Goal: Task Accomplishment & Management: Manage account settings

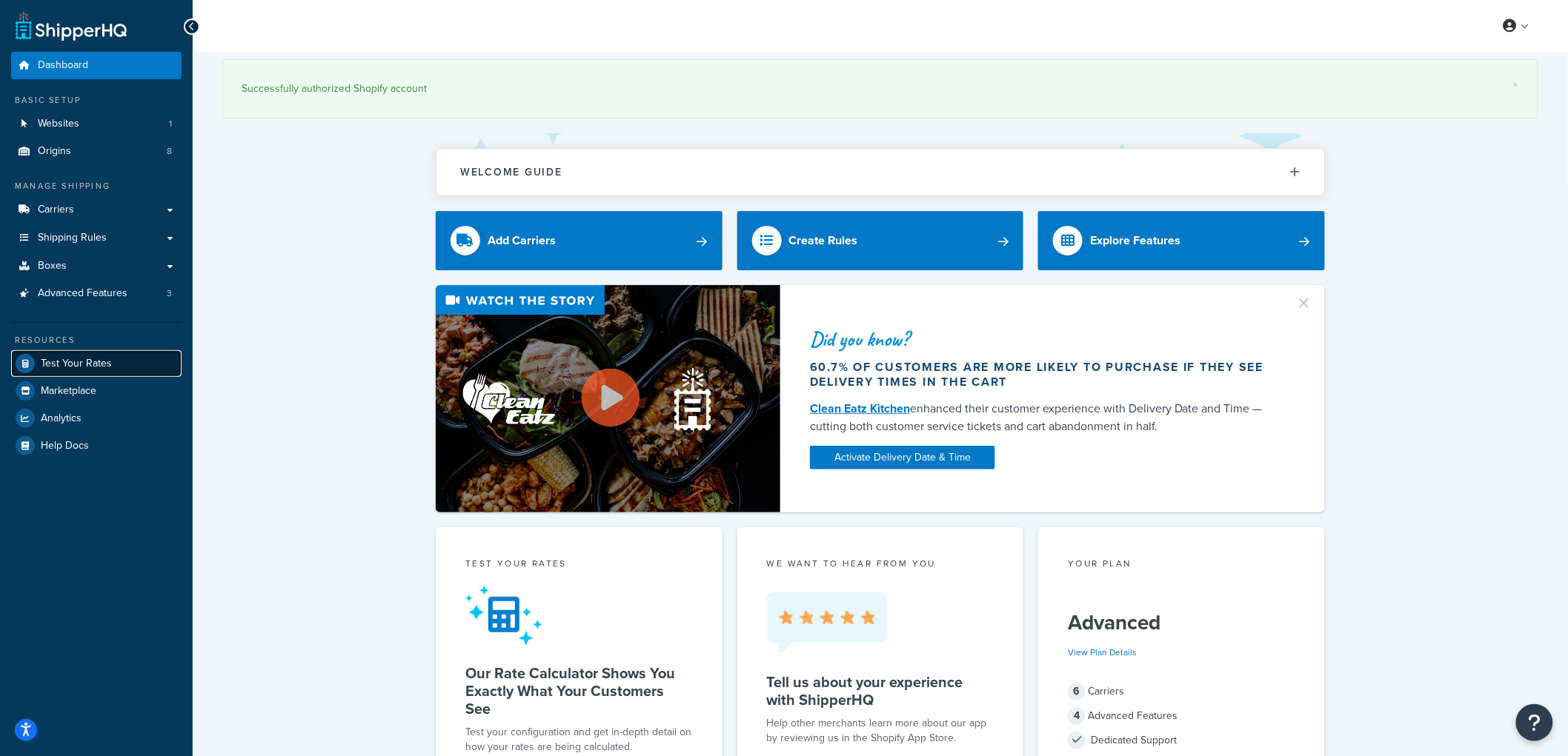
click at [90, 357] on span "Test Your Rates" at bounding box center [77, 364] width 71 height 13
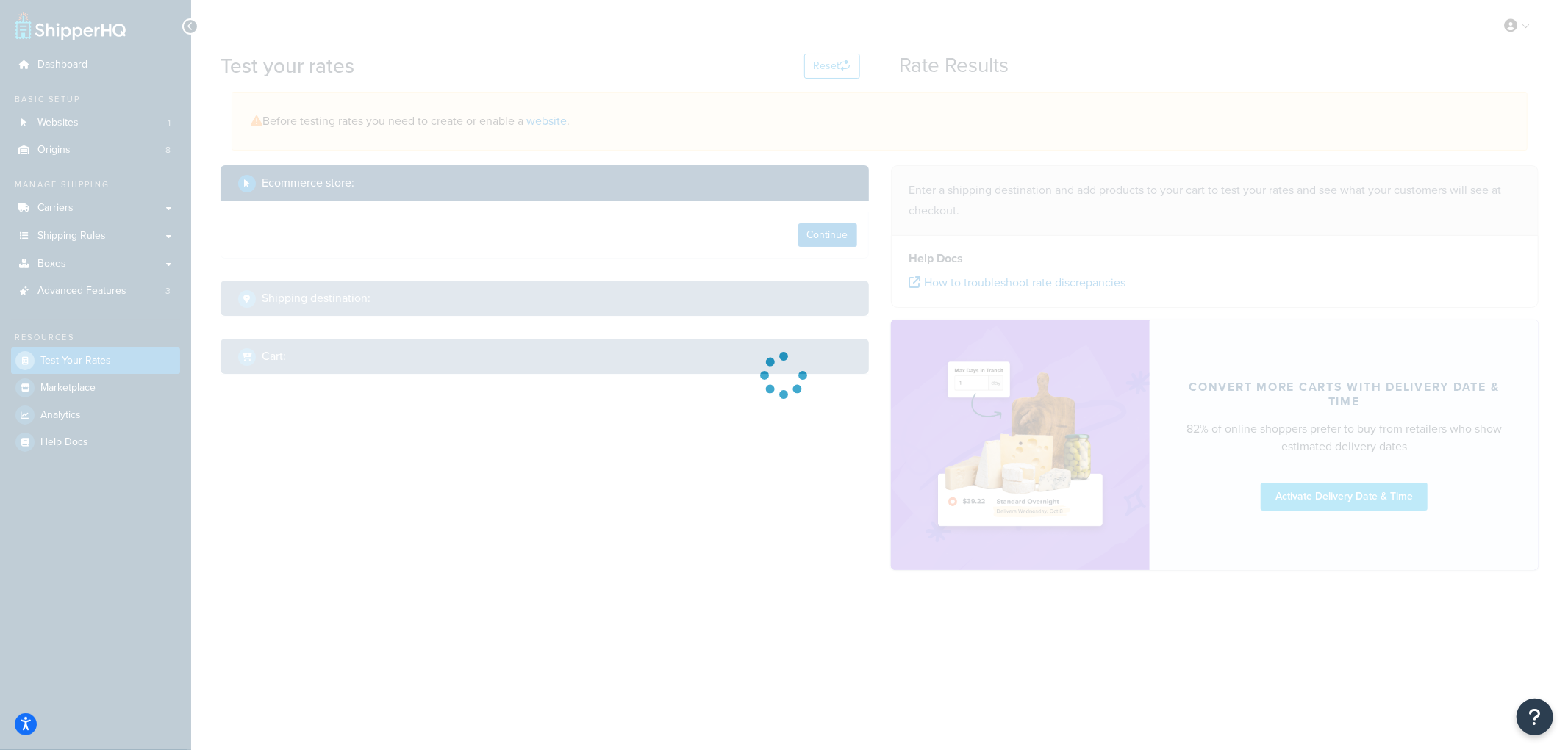
select select "TX"
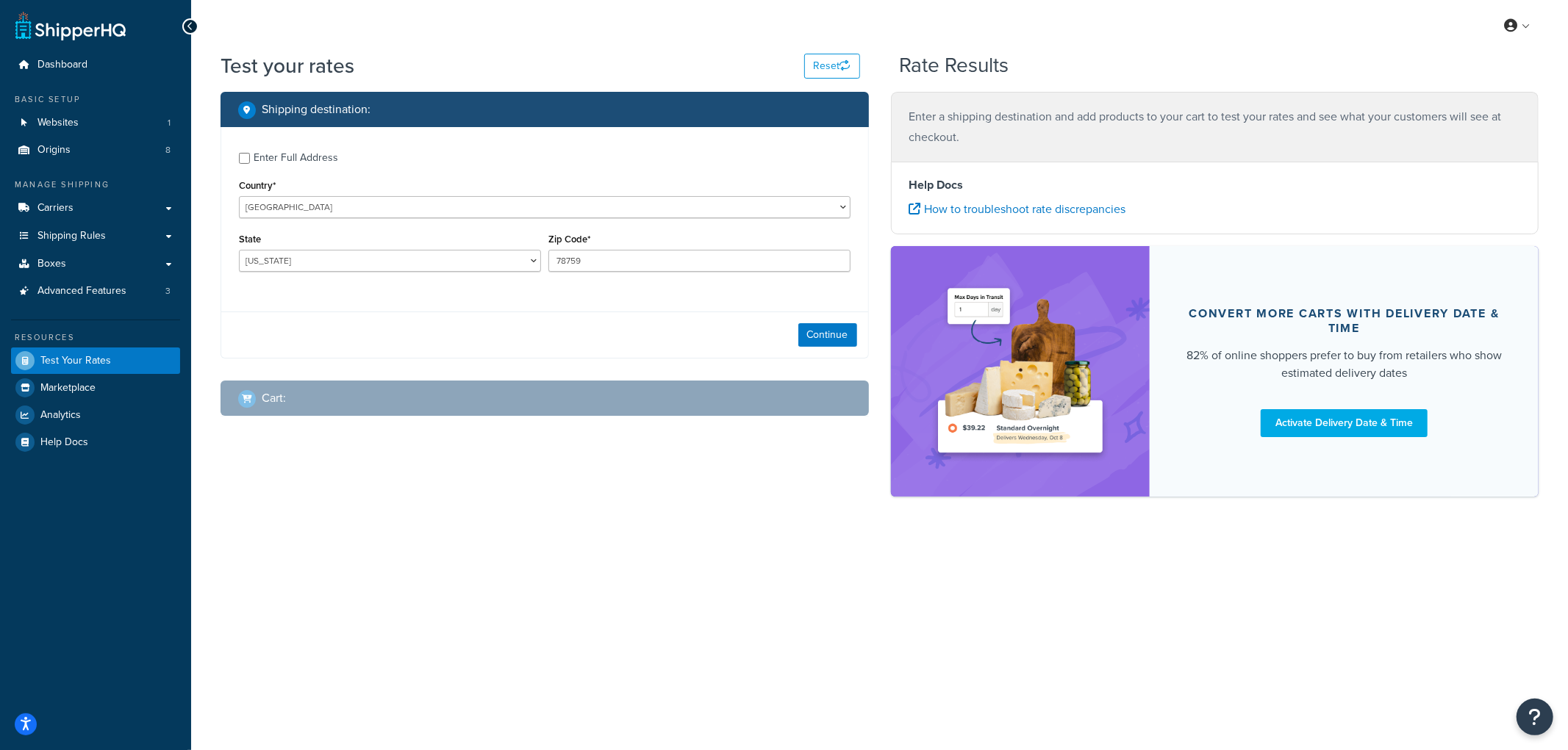
click at [764, 376] on div "Shipping destination : Enter Full Address Country* United States United Kingdom…" at bounding box center [545, 265] width 670 height 347
click at [285, 155] on div "Enter Full Address" at bounding box center [296, 158] width 85 height 20
click at [250, 155] on input "Enter Full Address" at bounding box center [244, 158] width 11 height 11
checkbox input "true"
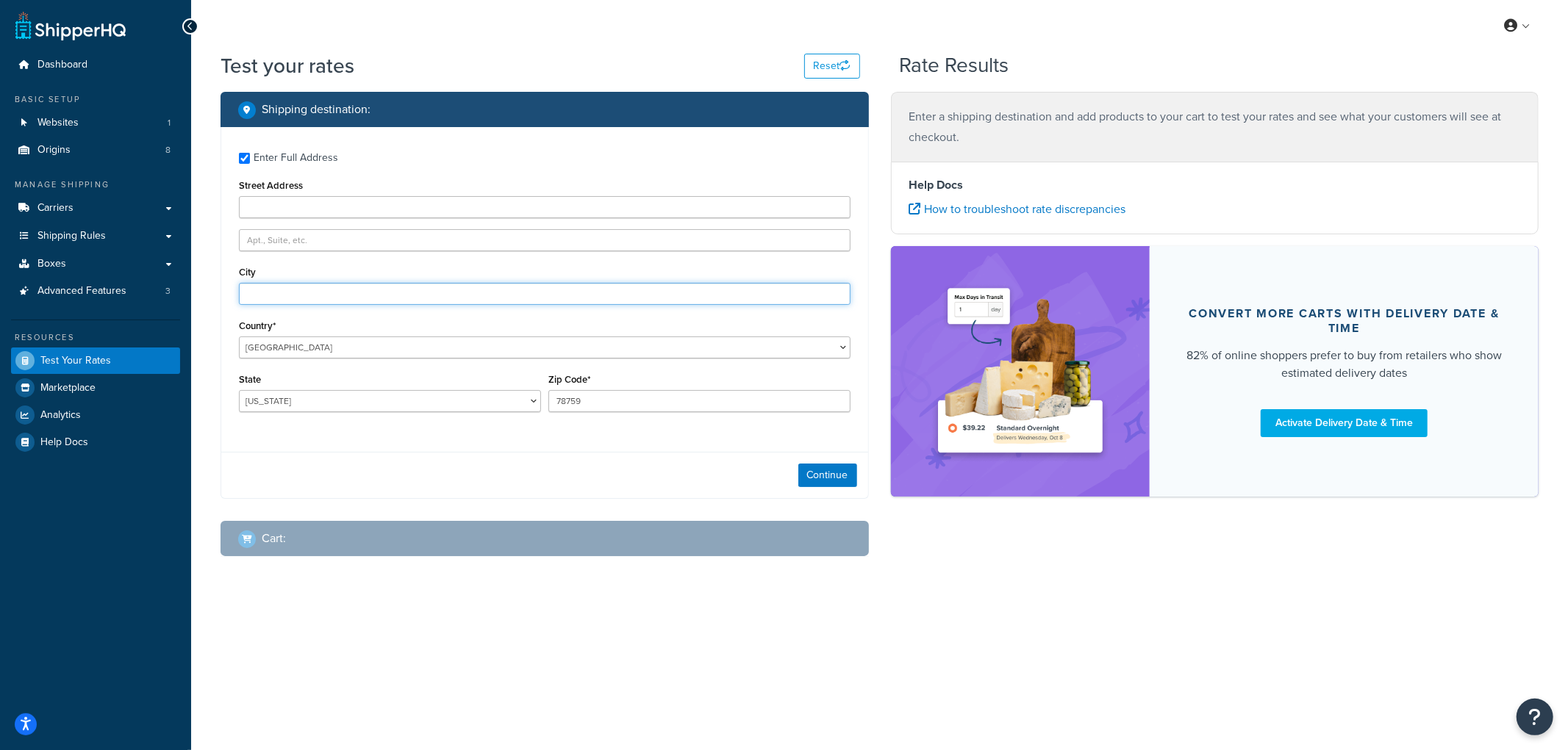
click at [277, 296] on input "City" at bounding box center [544, 294] width 611 height 22
type input "Angora"
select select "NE"
type input "69331"
click at [610, 475] on div "Continue" at bounding box center [545, 475] width 647 height 46
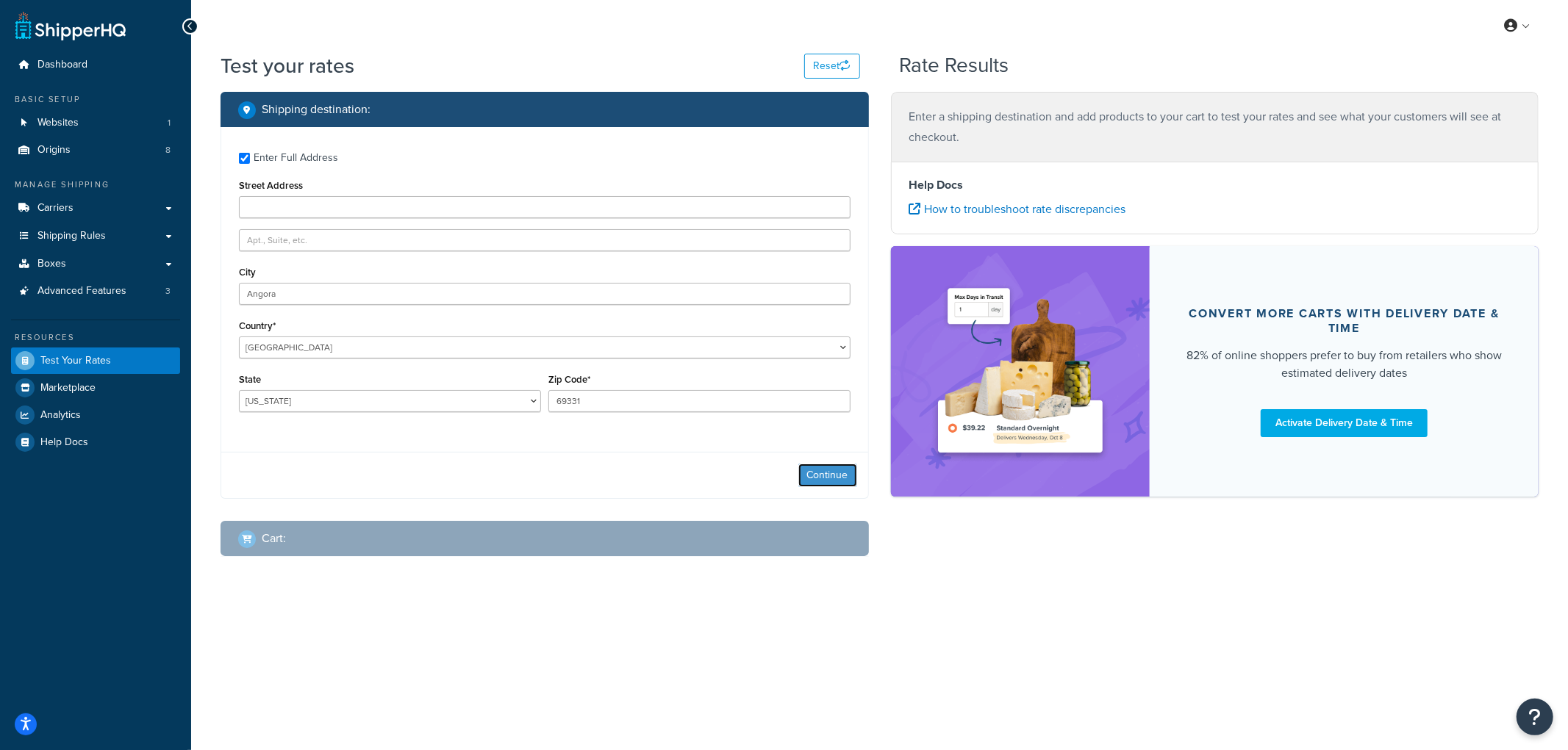
click at [804, 470] on button "Continue" at bounding box center [827, 475] width 59 height 24
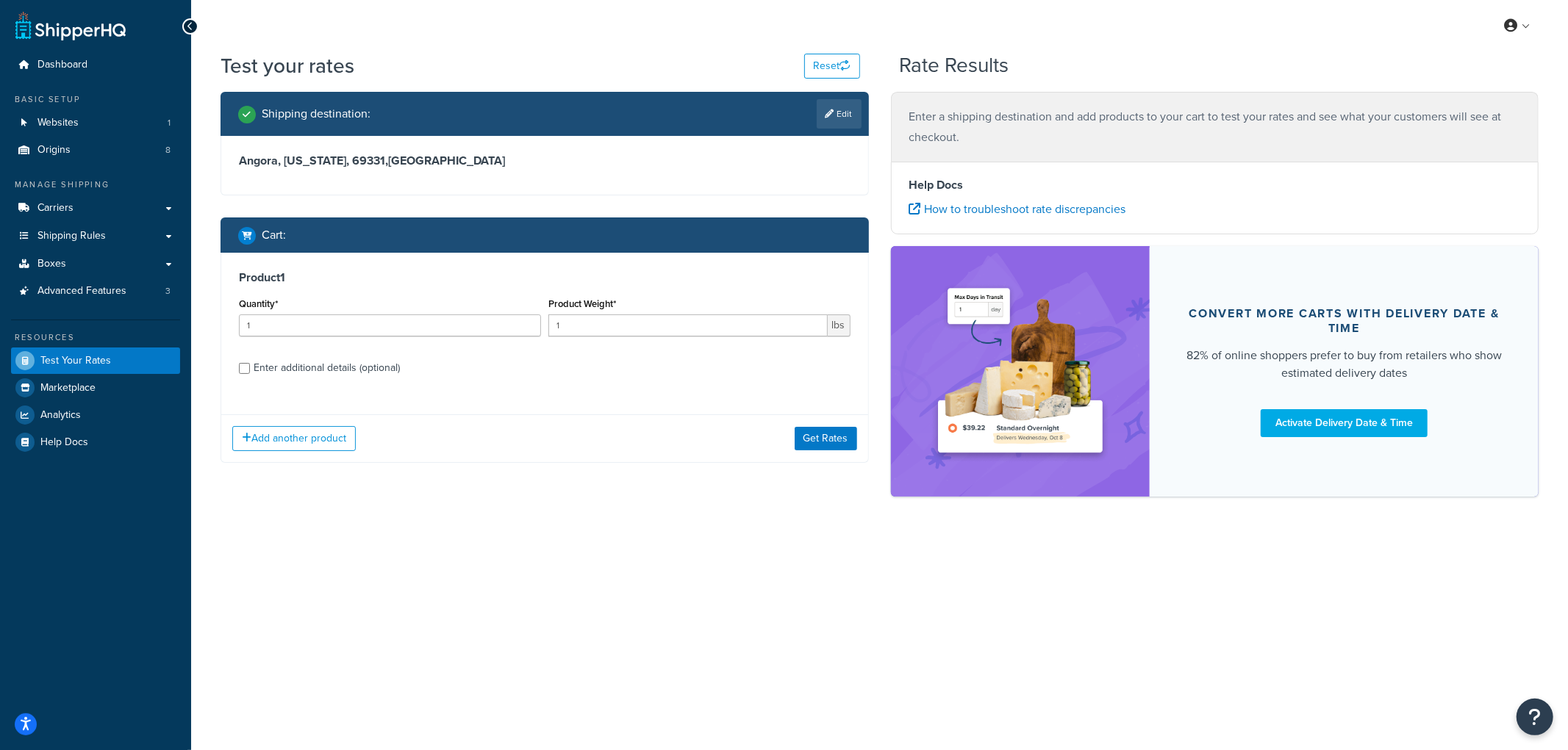
click at [323, 377] on div "Enter additional details (optional)" at bounding box center [326, 368] width 146 height 20
click at [250, 374] on input "Enter additional details (optional)" at bounding box center [244, 369] width 11 height 11
checkbox input "true"
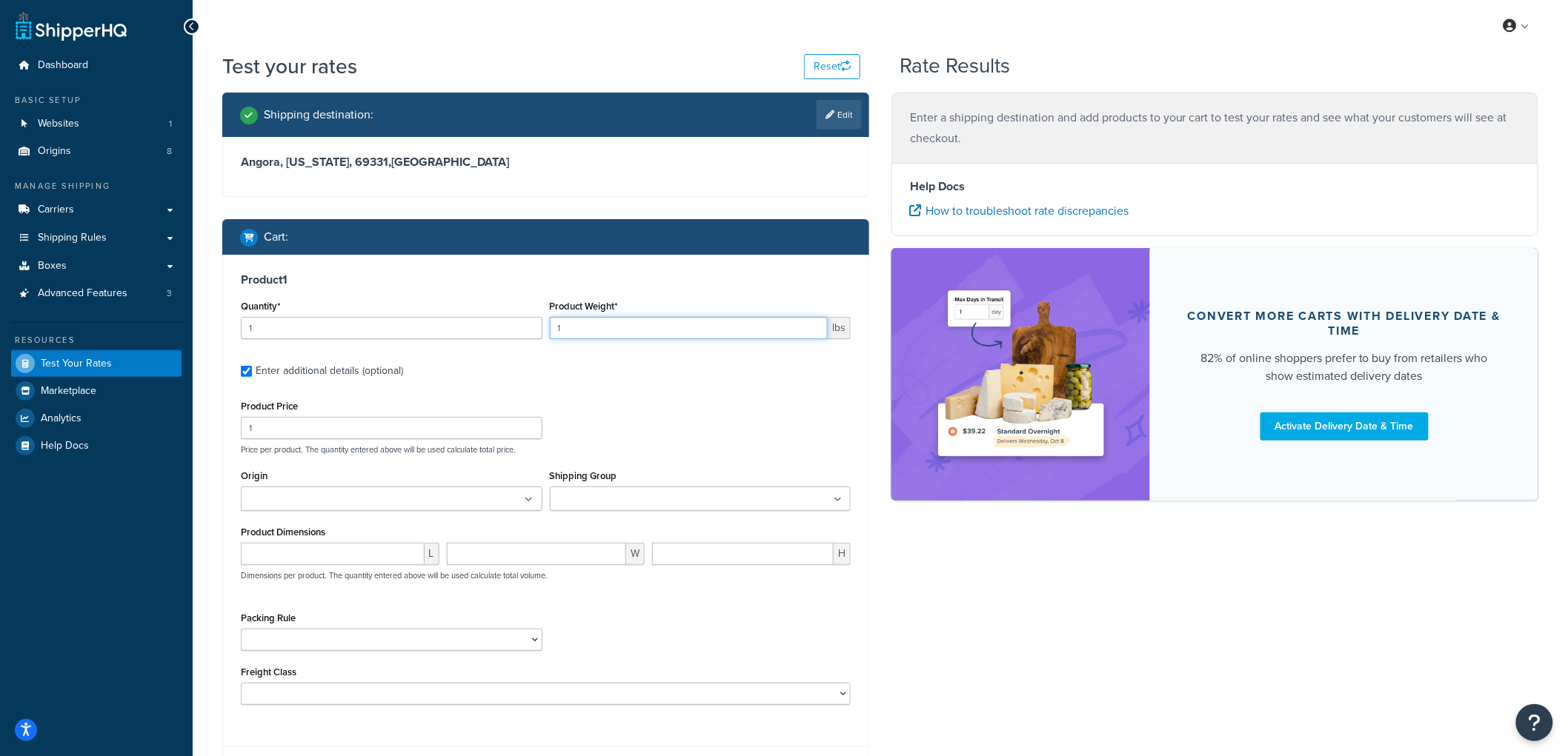
click at [609, 328] on input "1" at bounding box center [689, 328] width 278 height 22
type input "10"
click at [437, 327] on input "1" at bounding box center [391, 328] width 301 height 22
type input "4"
click at [720, 502] on ul at bounding box center [700, 498] width 301 height 25
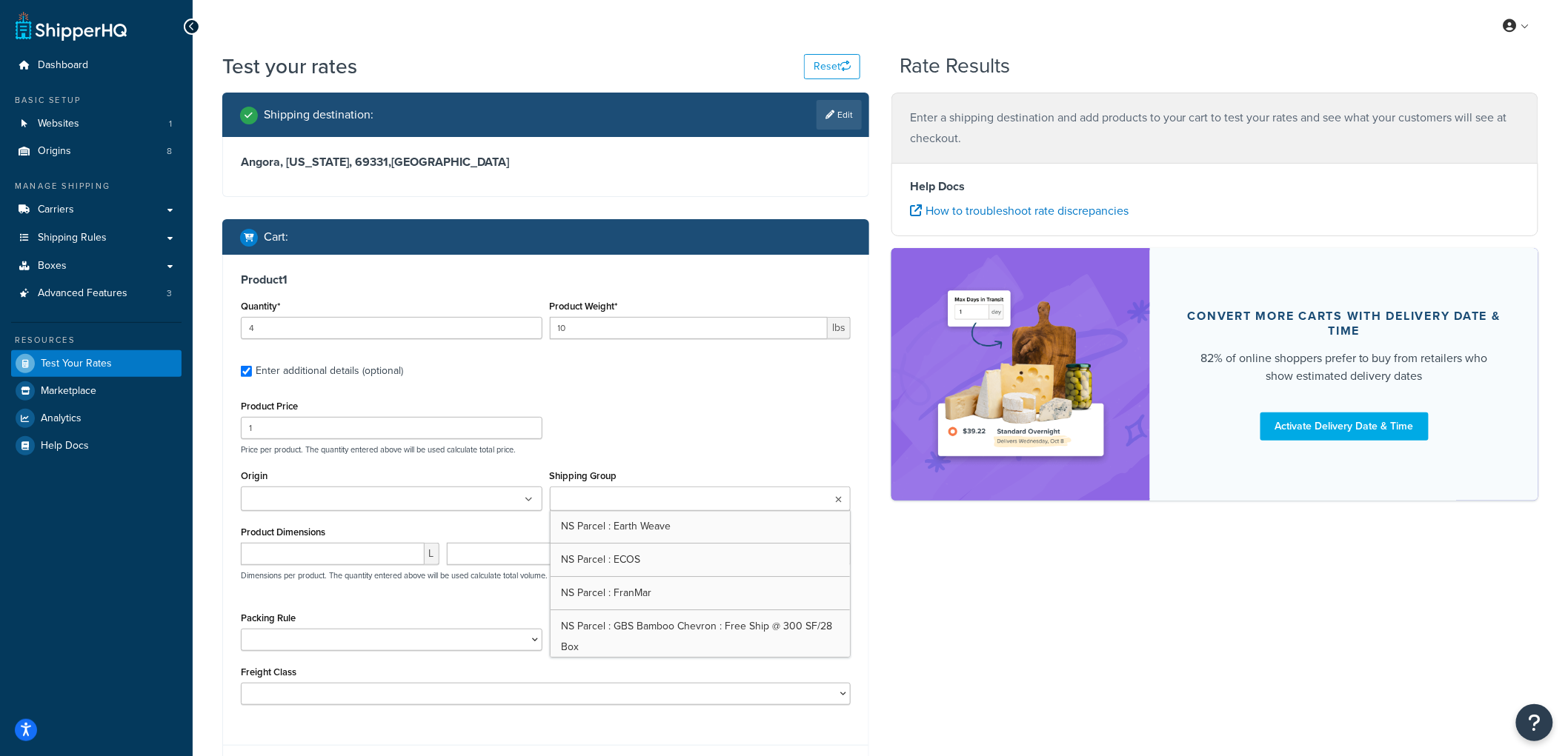
scroll to position [2057, 0]
click at [650, 438] on div "Product Price 1 Price per product. The quantity entered above will be used calc…" at bounding box center [546, 425] width 617 height 59
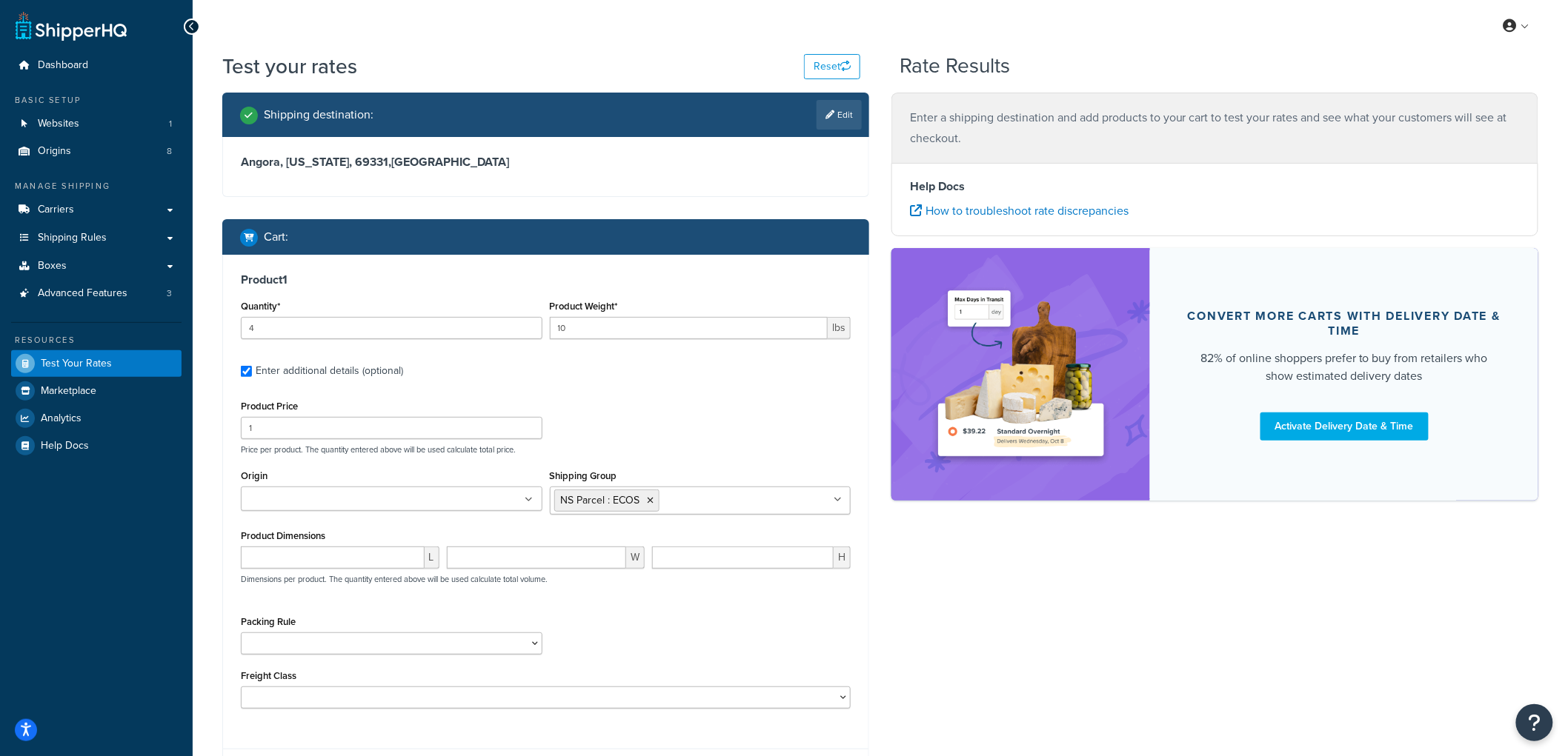
click at [512, 505] on ul at bounding box center [391, 498] width 301 height 25
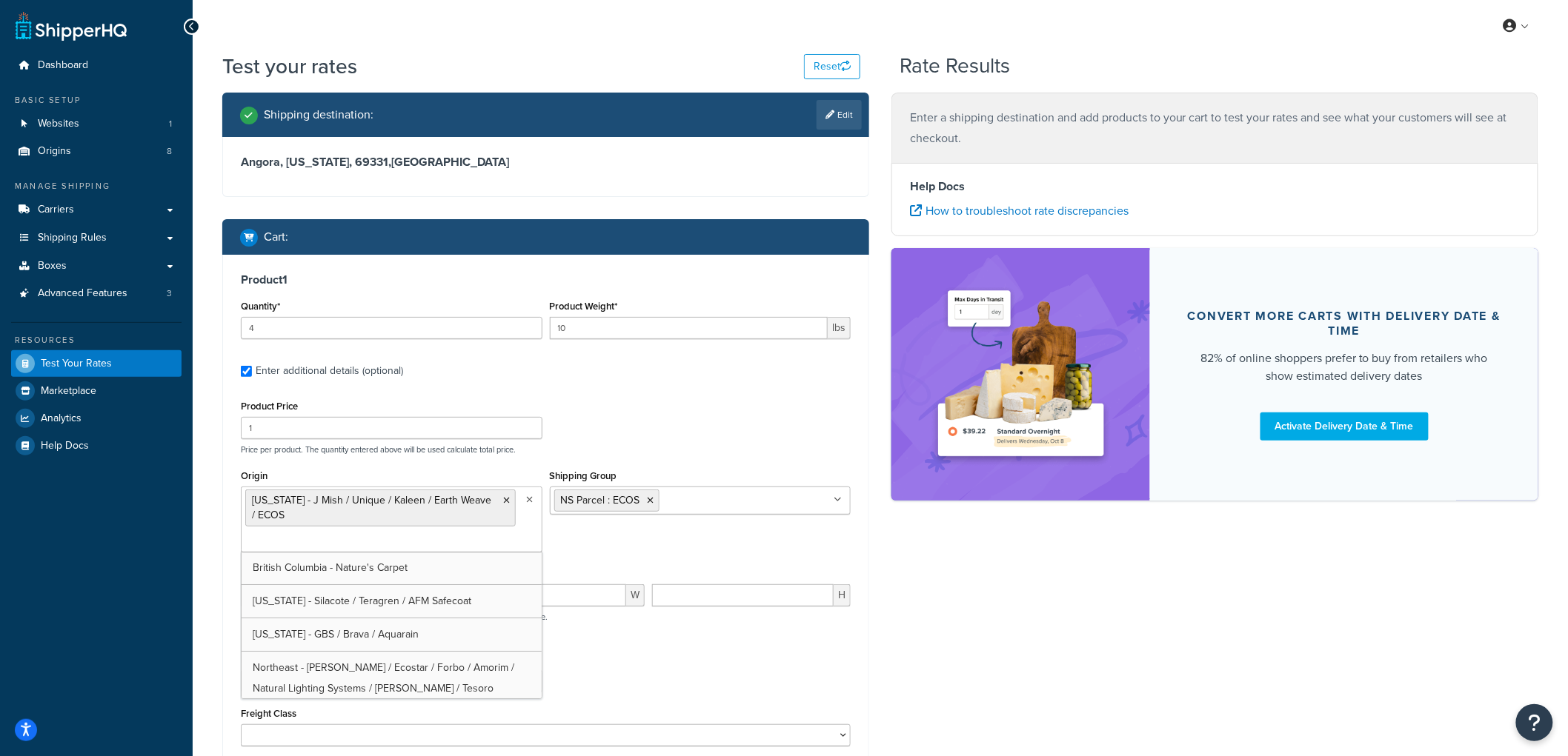
click at [656, 418] on div "Product Price 1 Price per product. The quantity entered above will be used calc…" at bounding box center [546, 425] width 617 height 59
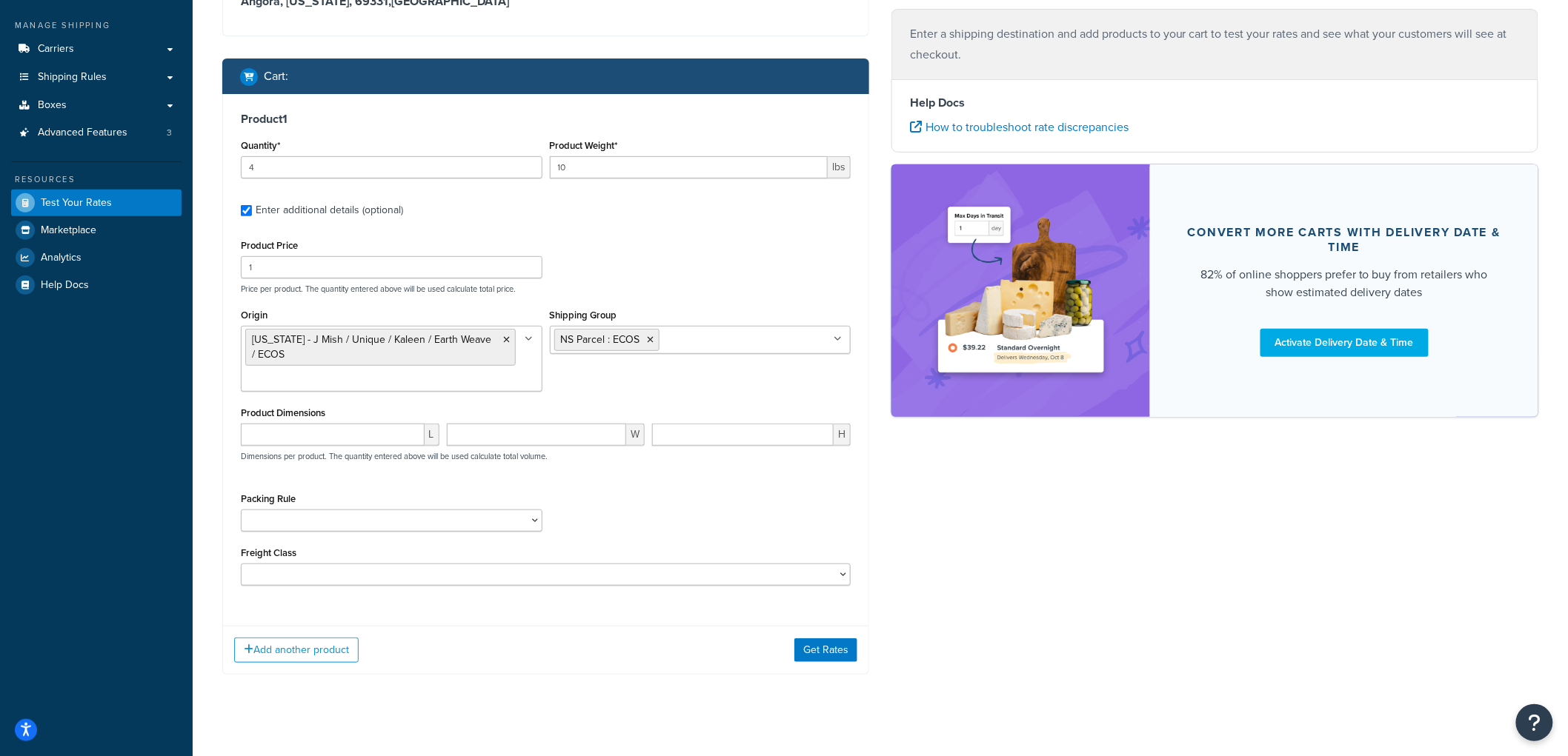
scroll to position [178, 0]
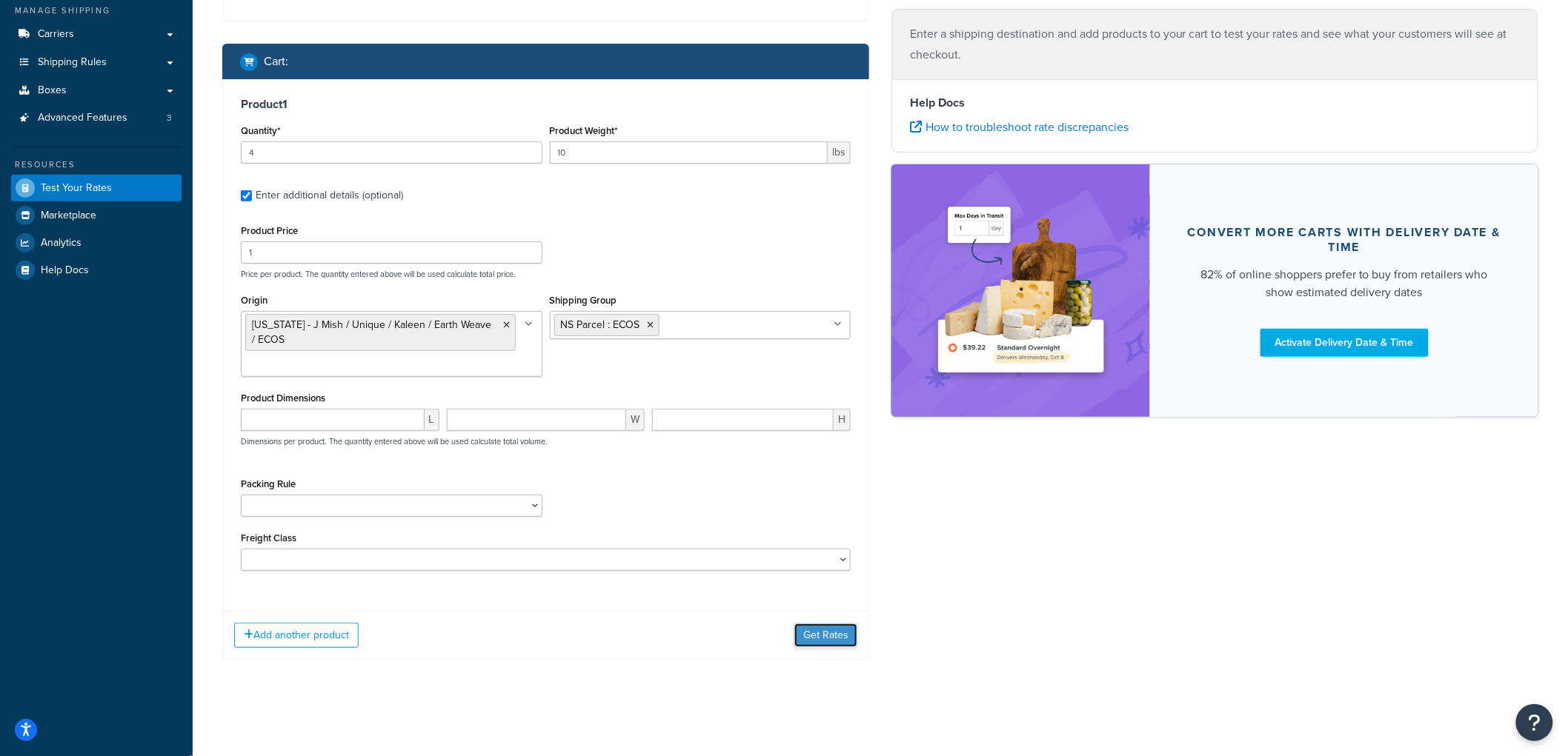
click at [843, 628] on button "Get Rates" at bounding box center [826, 636] width 63 height 24
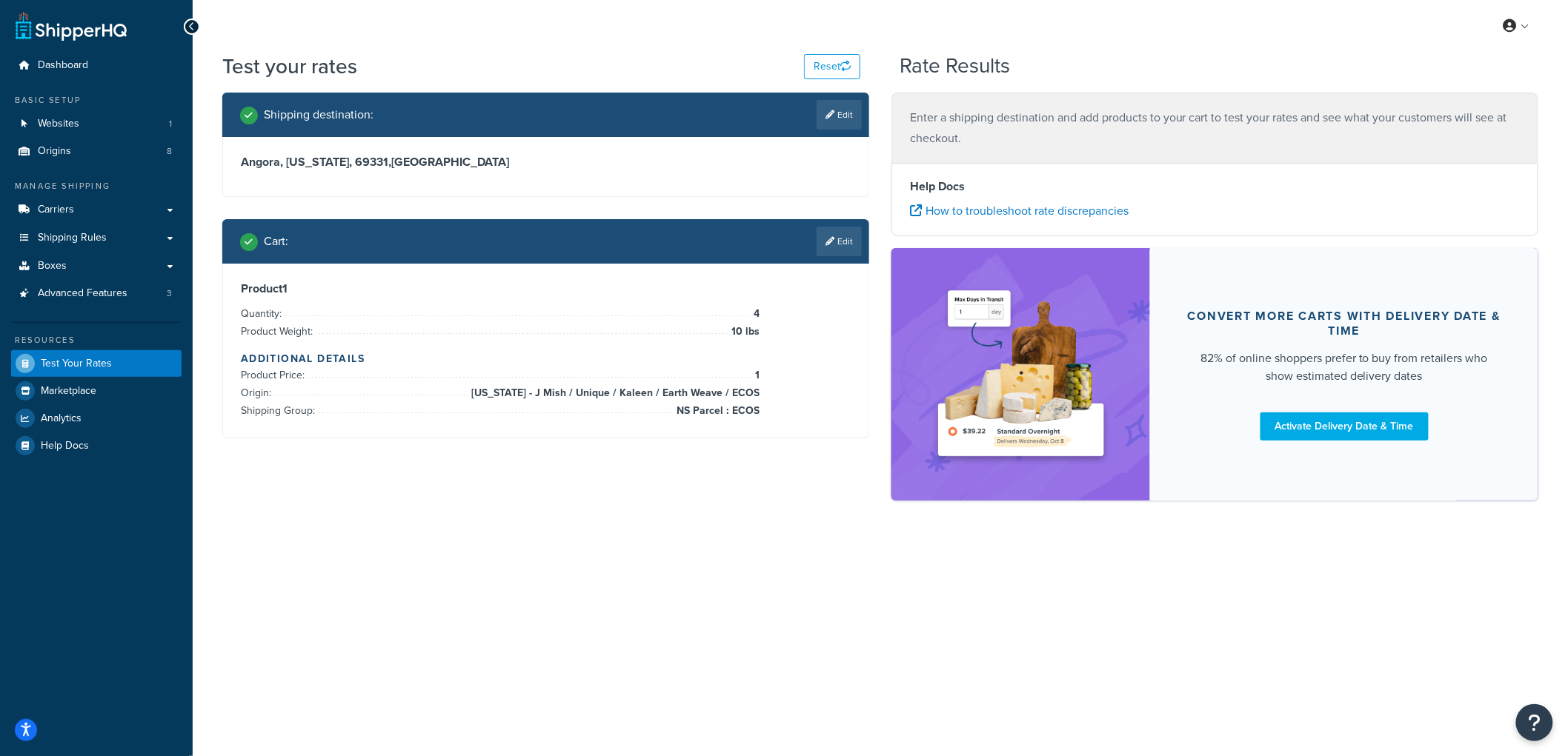
scroll to position [0, 0]
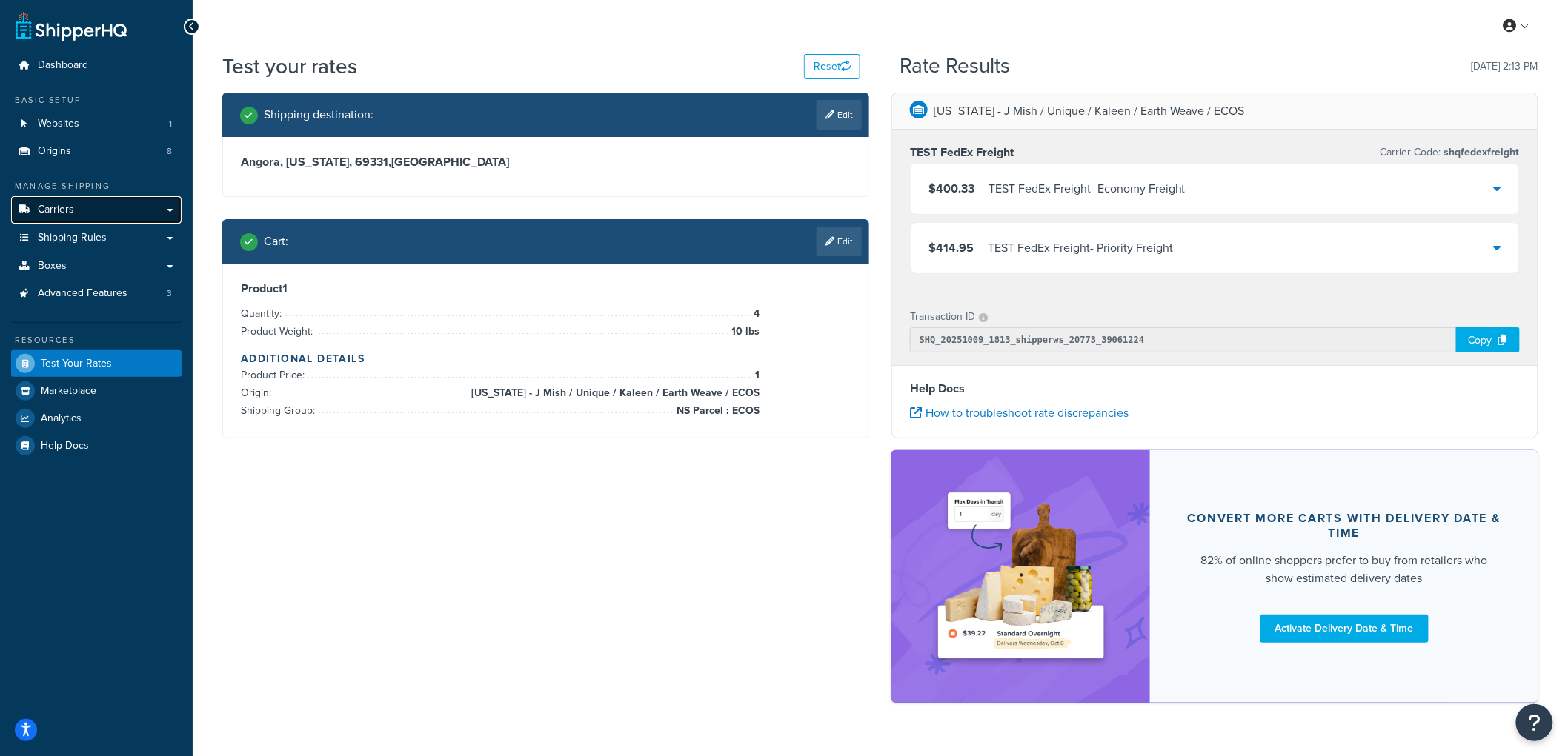
click at [71, 206] on span "Carriers" at bounding box center [56, 210] width 36 height 13
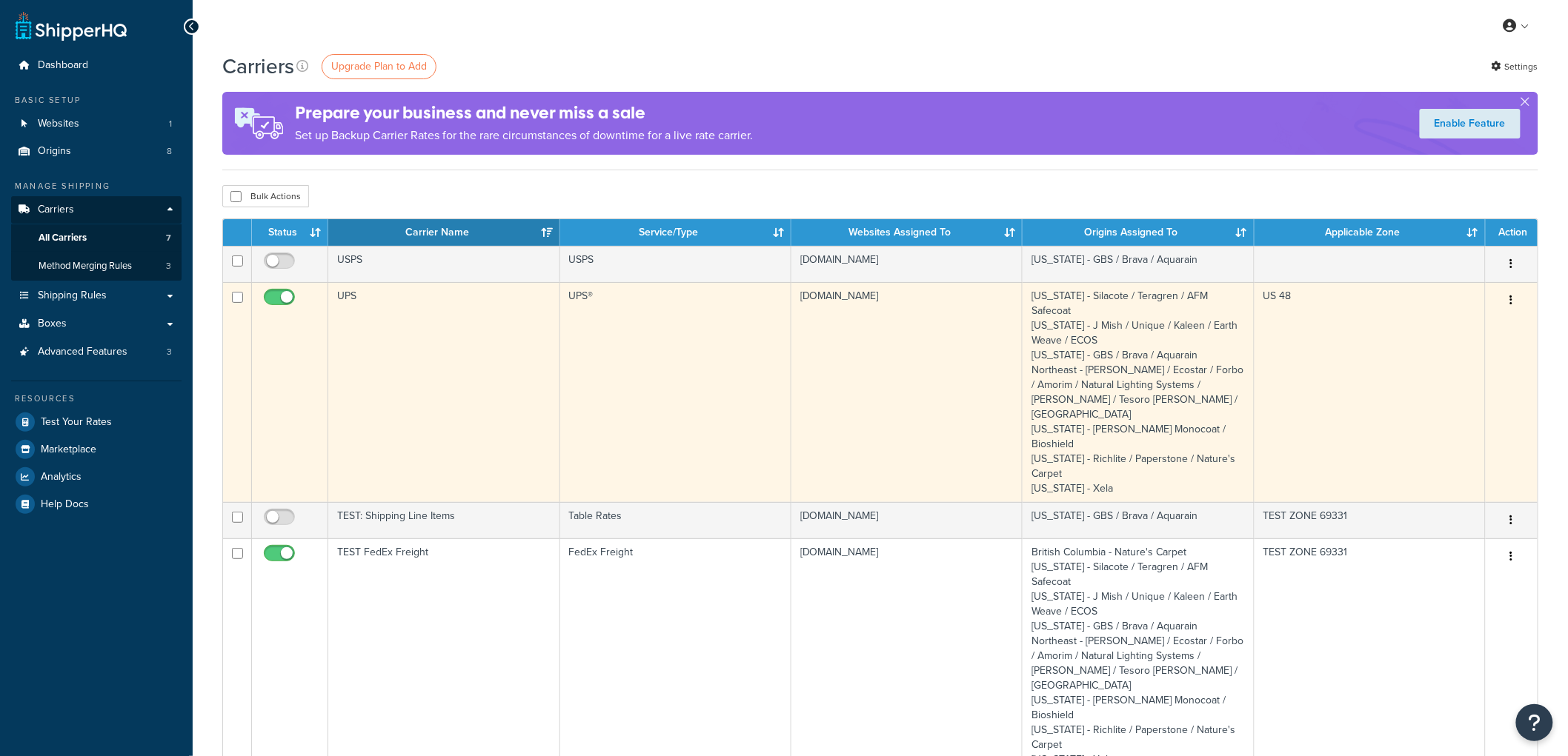
click at [437, 345] on td "UPS" at bounding box center [444, 392] width 231 height 220
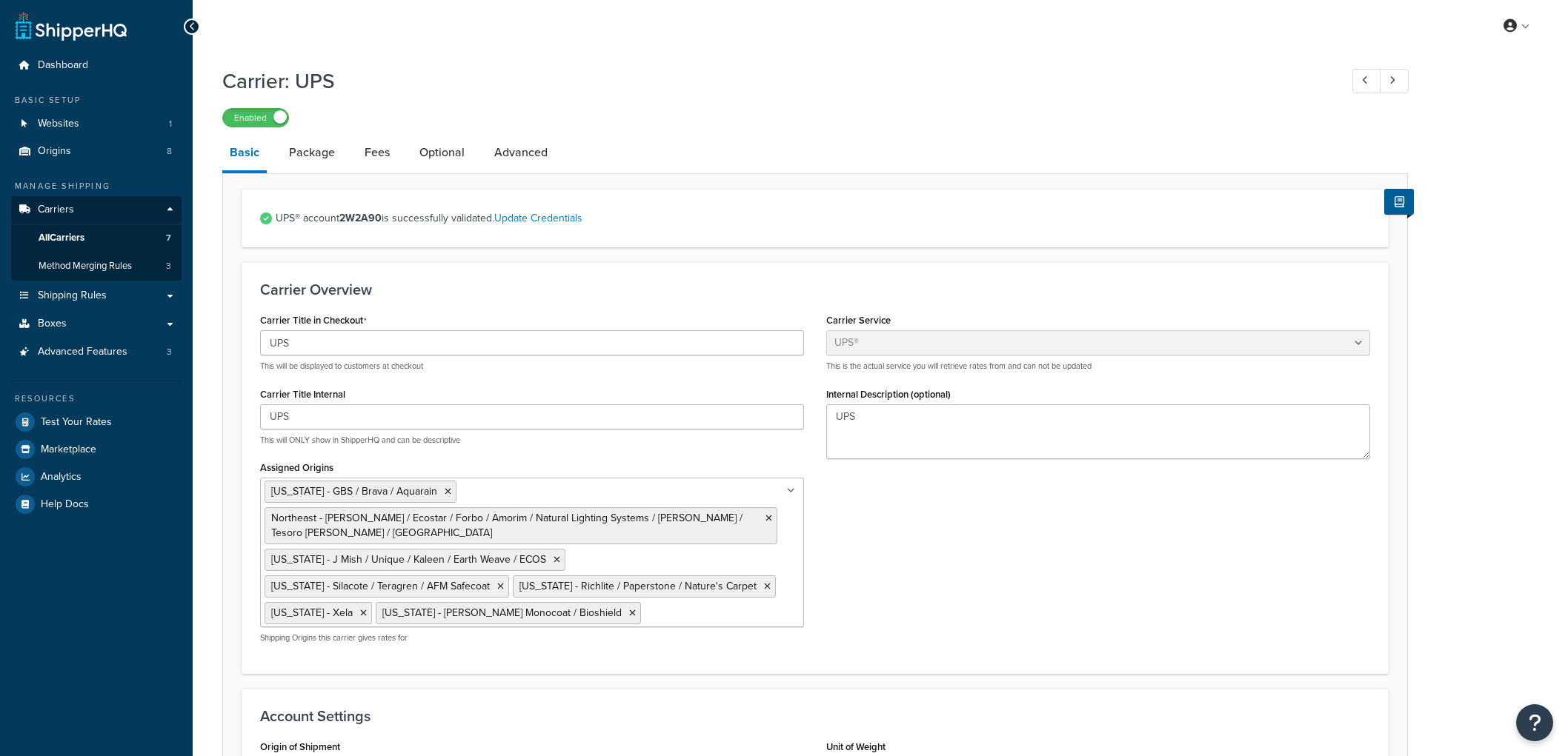
select select "ups"
click at [312, 157] on link "Package" at bounding box center [312, 152] width 61 height 36
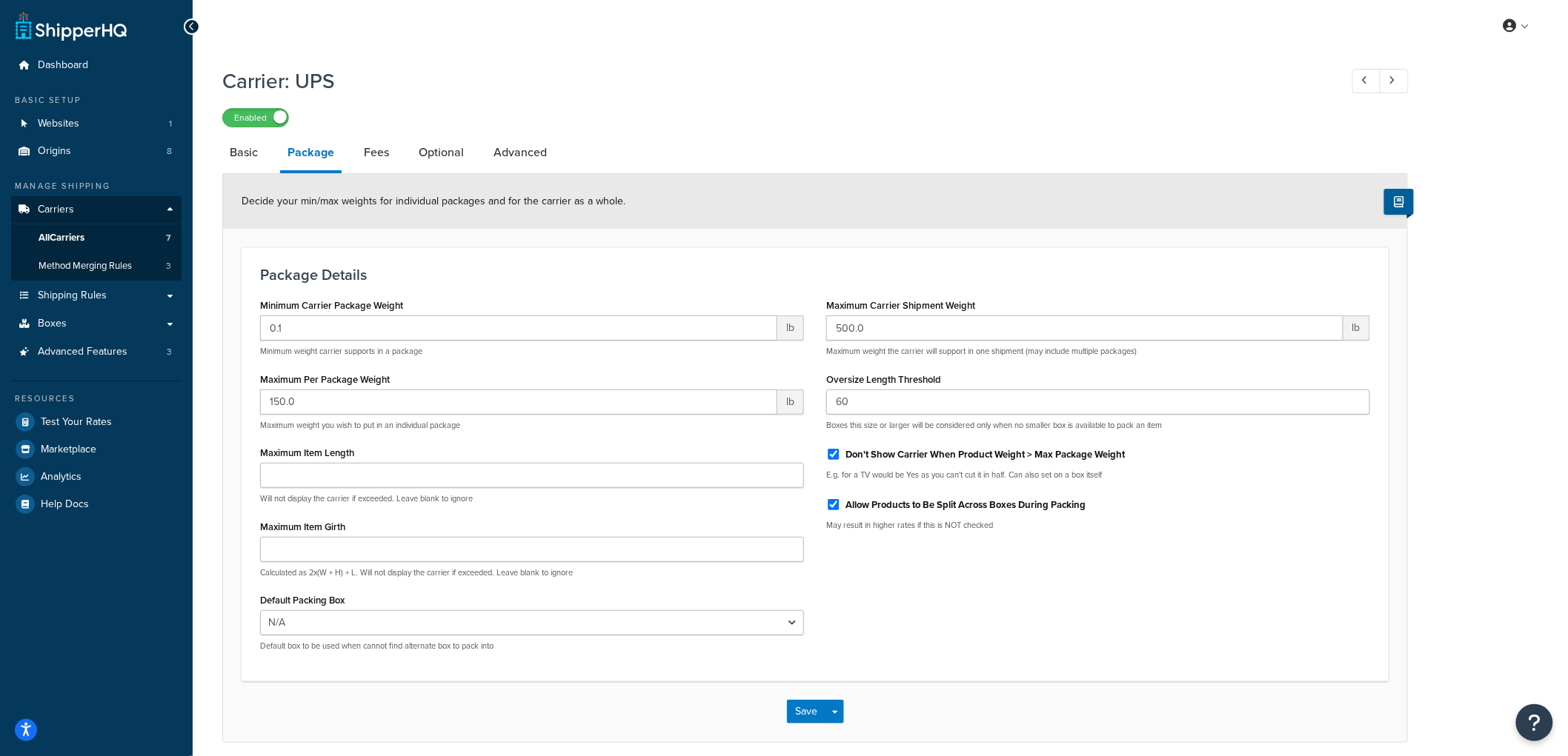
scroll to position [62, 0]
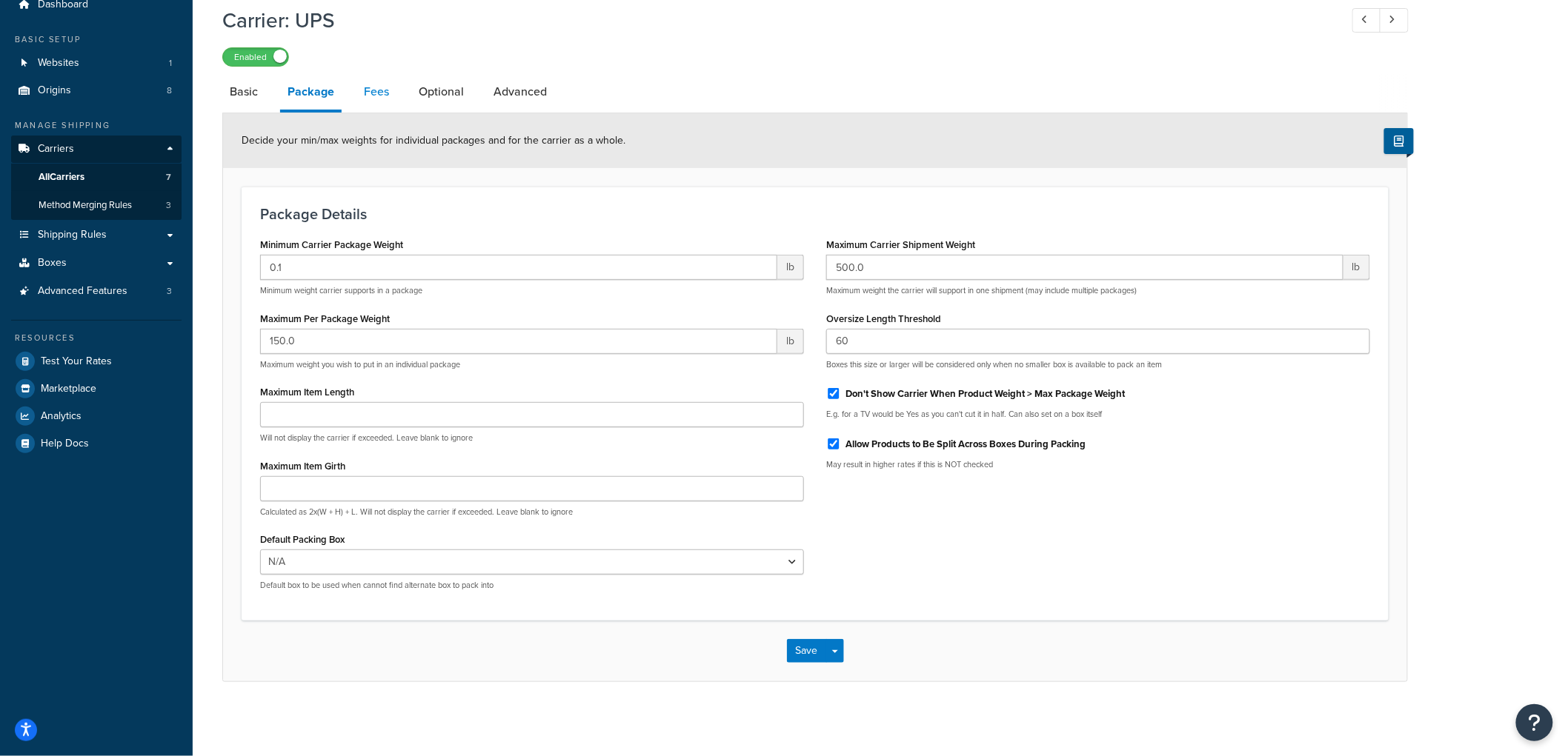
click at [381, 83] on link "Fees" at bounding box center [377, 92] width 40 height 36
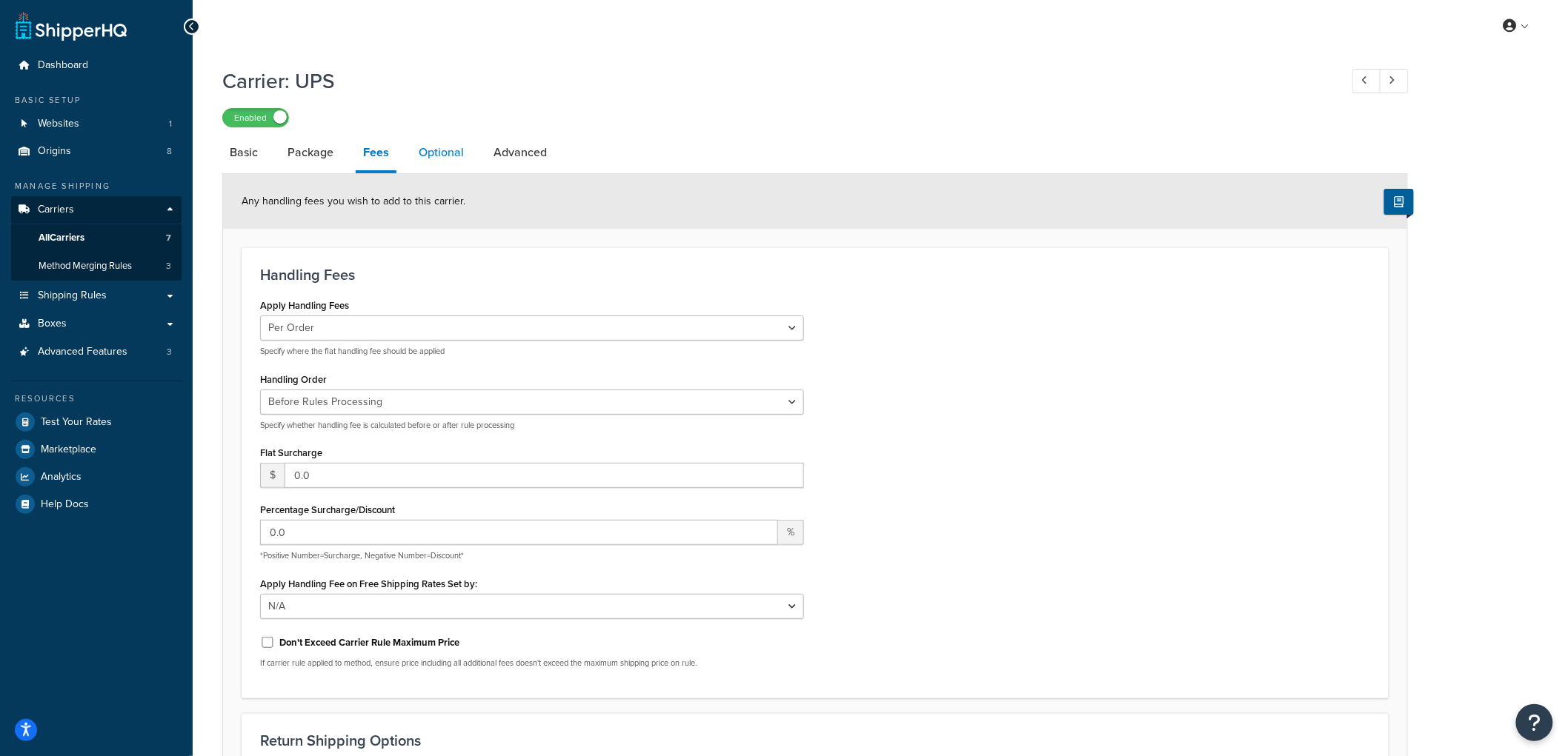
click at [423, 156] on link "Optional" at bounding box center [441, 152] width 60 height 36
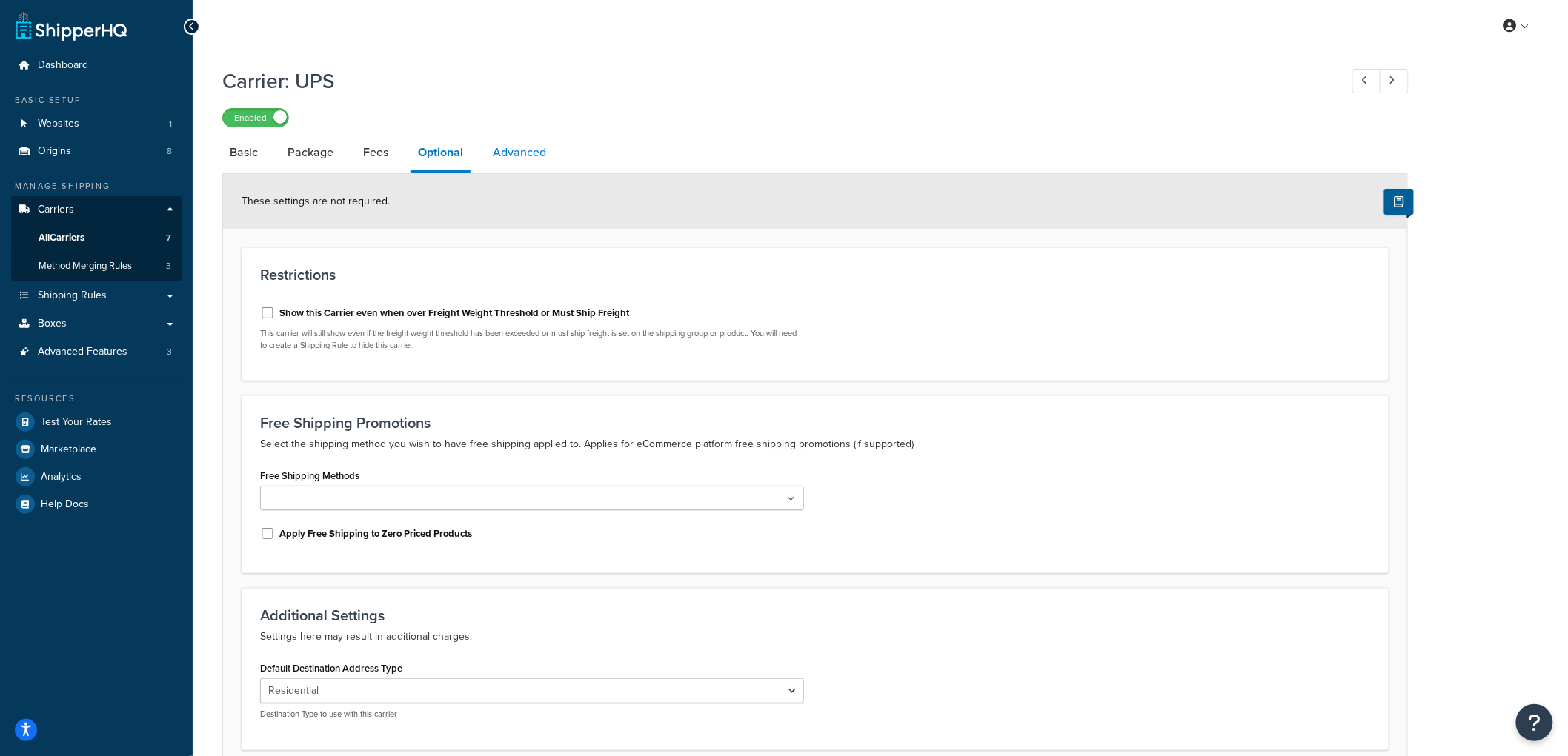
click at [497, 160] on link "Advanced" at bounding box center [520, 152] width 68 height 36
select select "false"
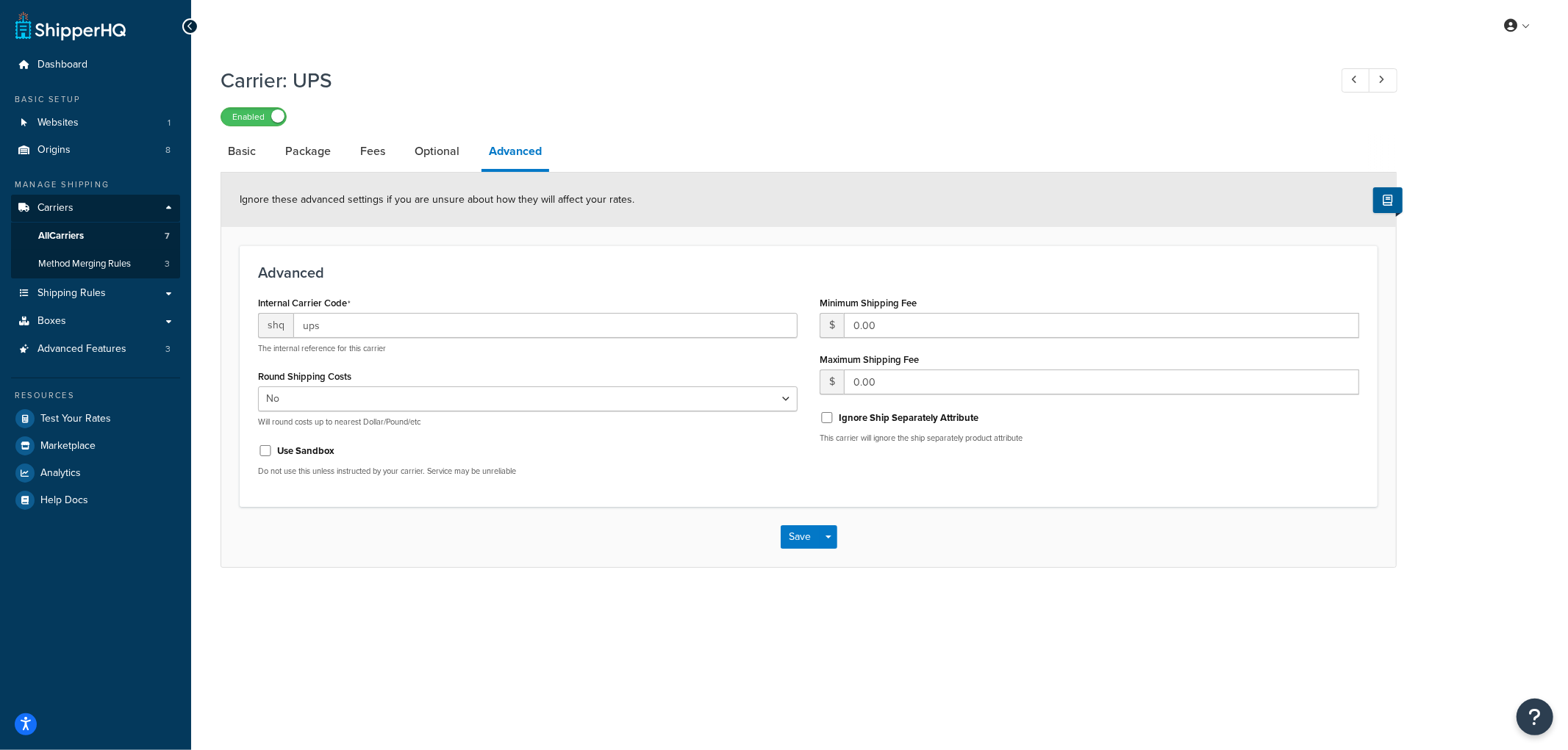
click at [218, 143] on div "Carrier: UPS Enabled Basic Package Fees Optional Advanced Ignore these advanced…" at bounding box center [880, 332] width 1377 height 546
click at [226, 144] on link "Basic" at bounding box center [242, 151] width 42 height 35
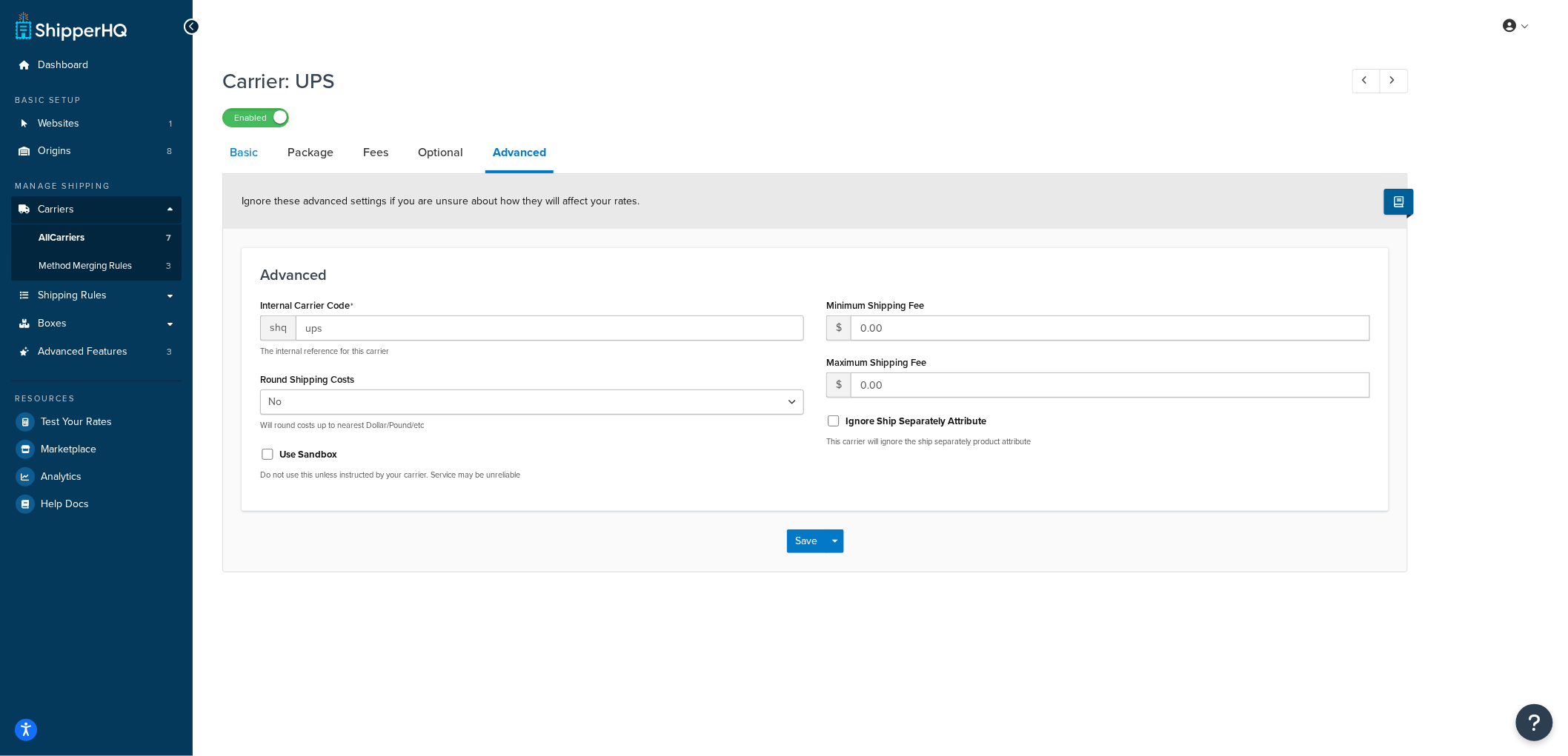
select select "ups"
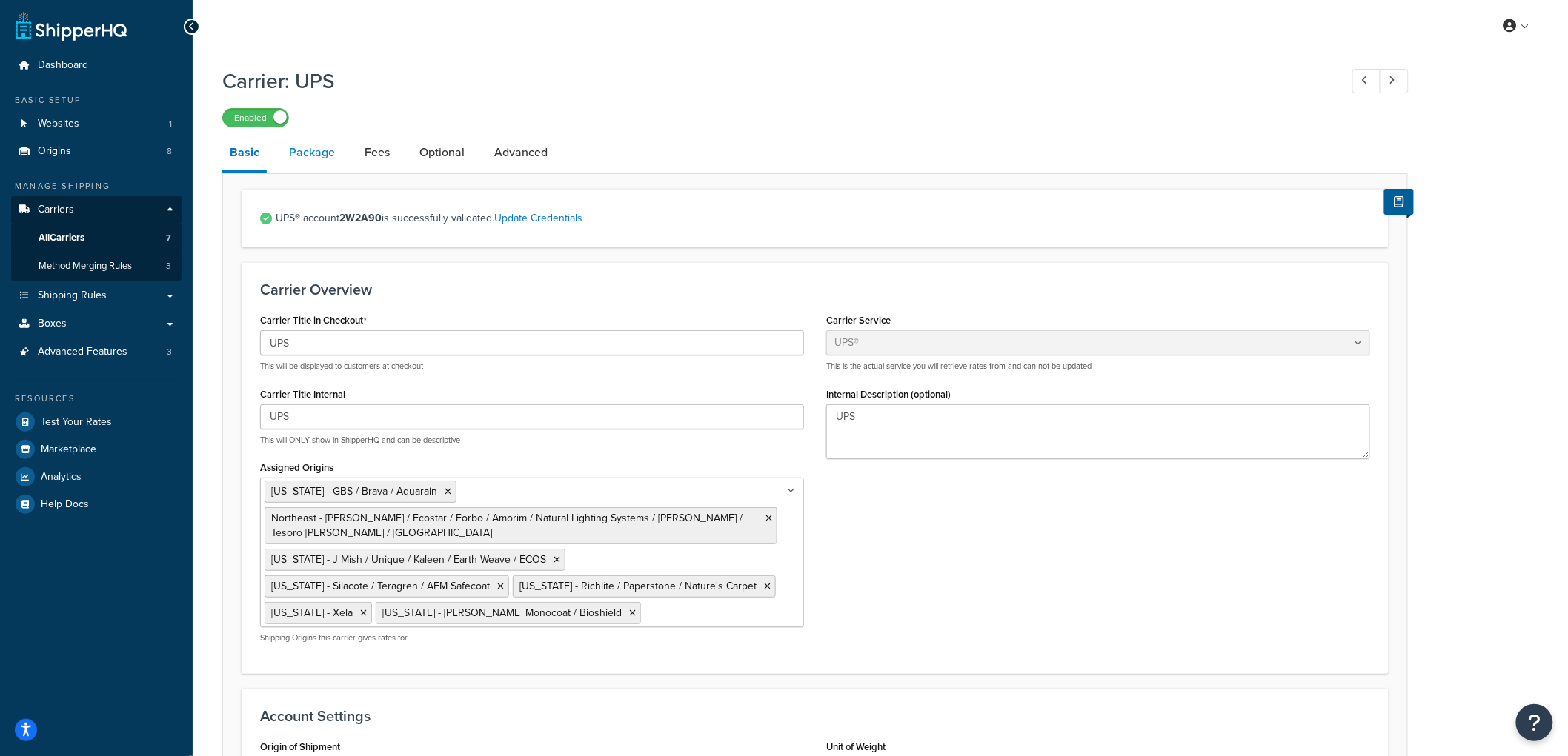
click at [322, 146] on link "Package" at bounding box center [312, 152] width 61 height 36
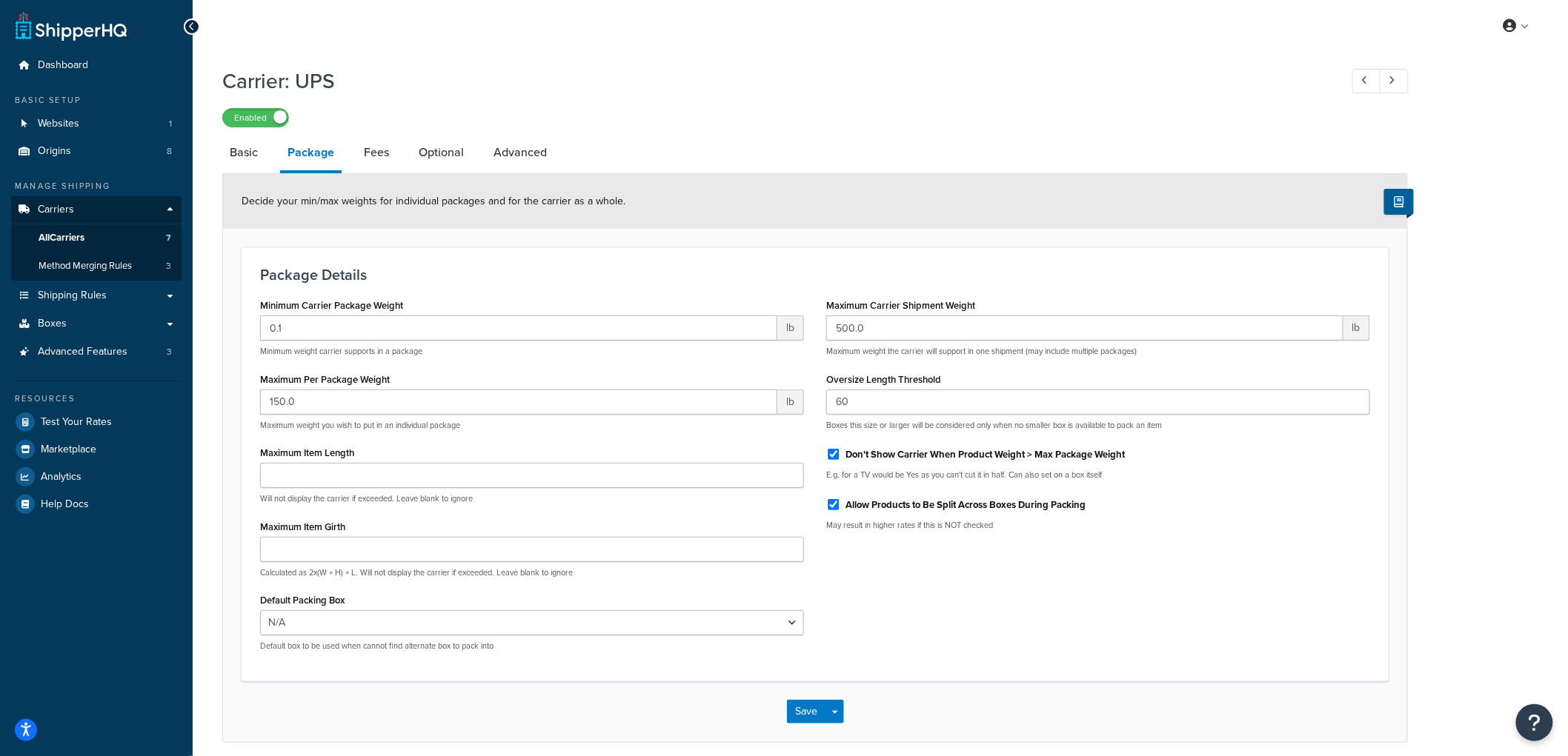
click at [551, 289] on div "Package Details Minimum Carrier Package Weight 0.1 lb Minimum weight carrier su…" at bounding box center [815, 464] width 1147 height 434
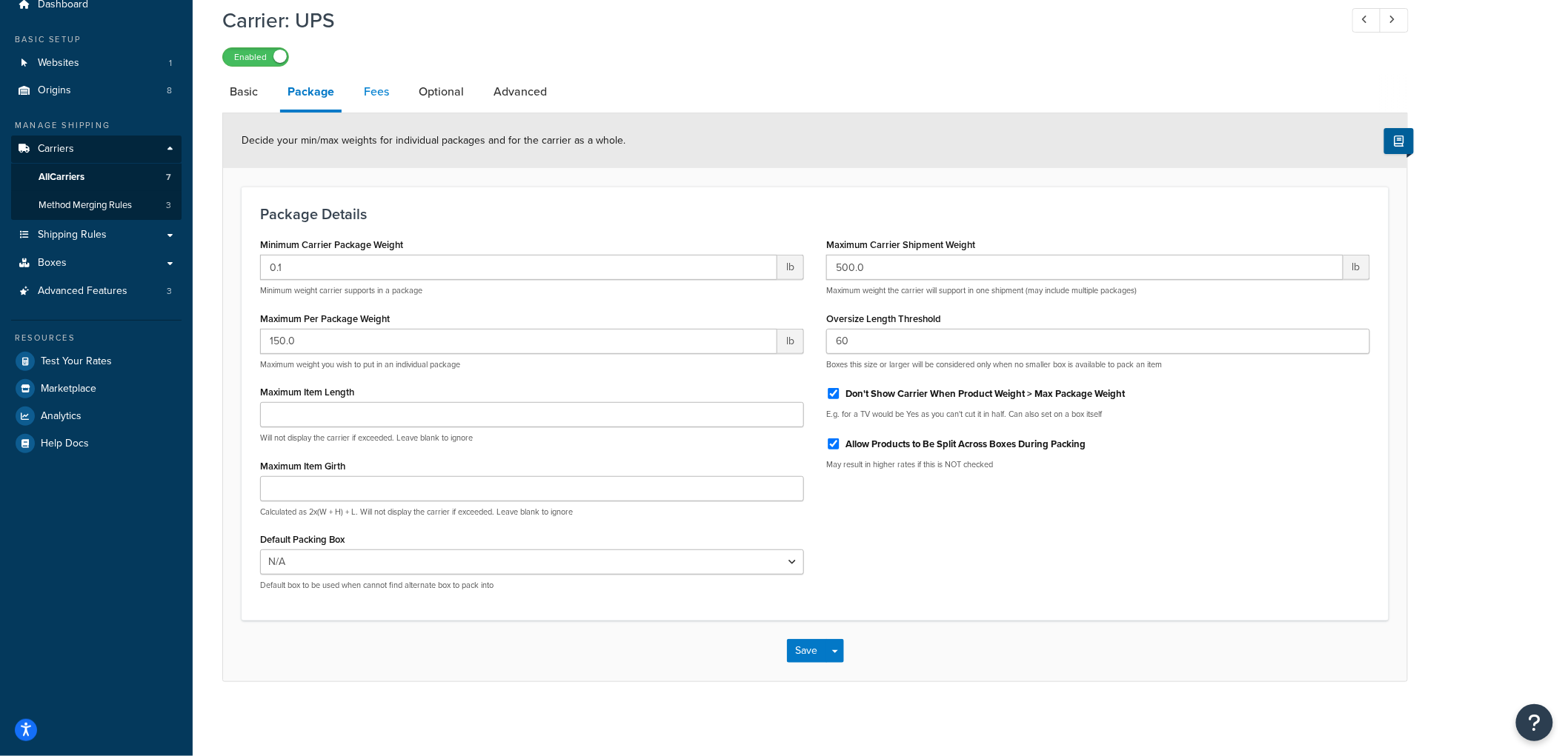
click at [362, 86] on link "Fees" at bounding box center [377, 92] width 40 height 36
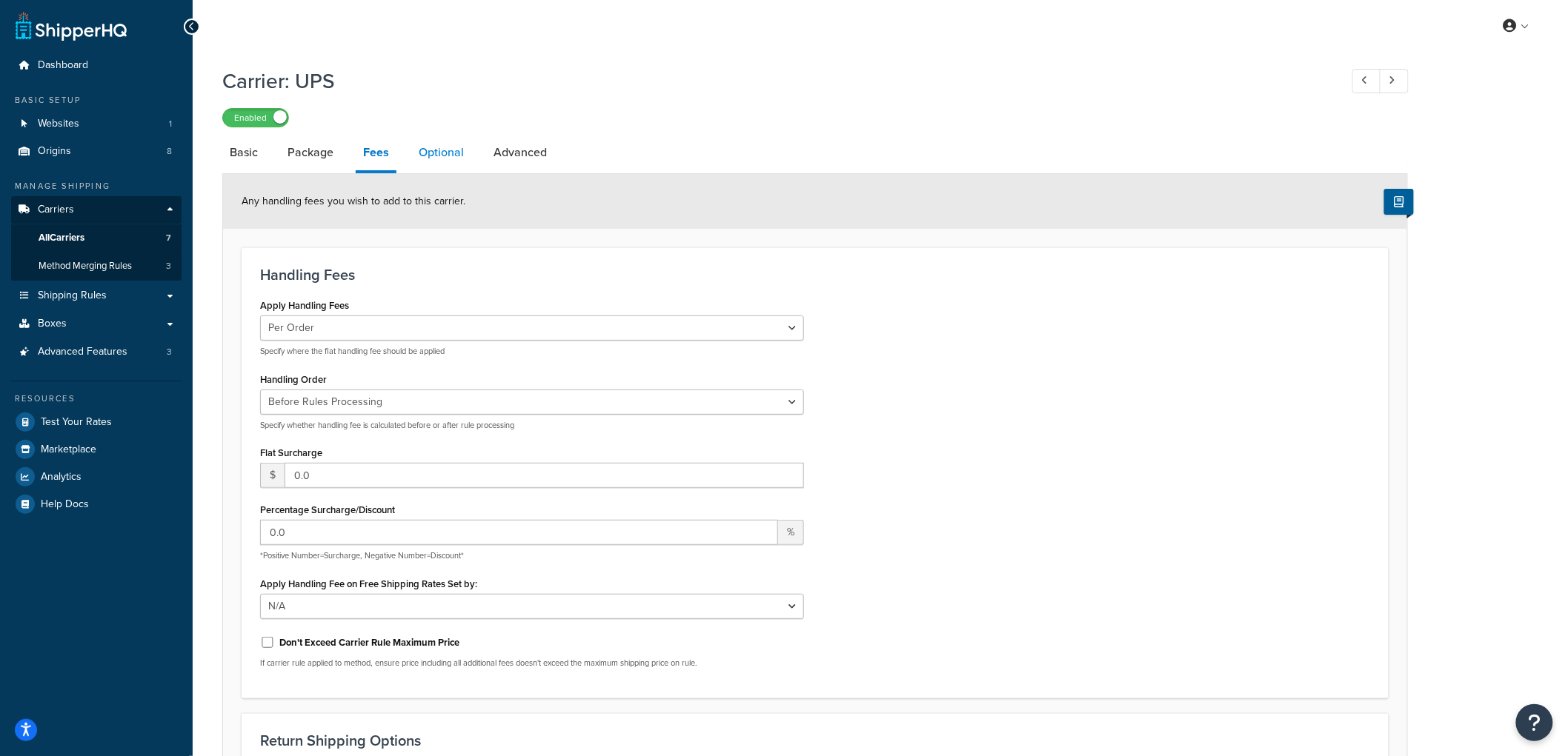
click at [442, 158] on link "Optional" at bounding box center [441, 152] width 60 height 36
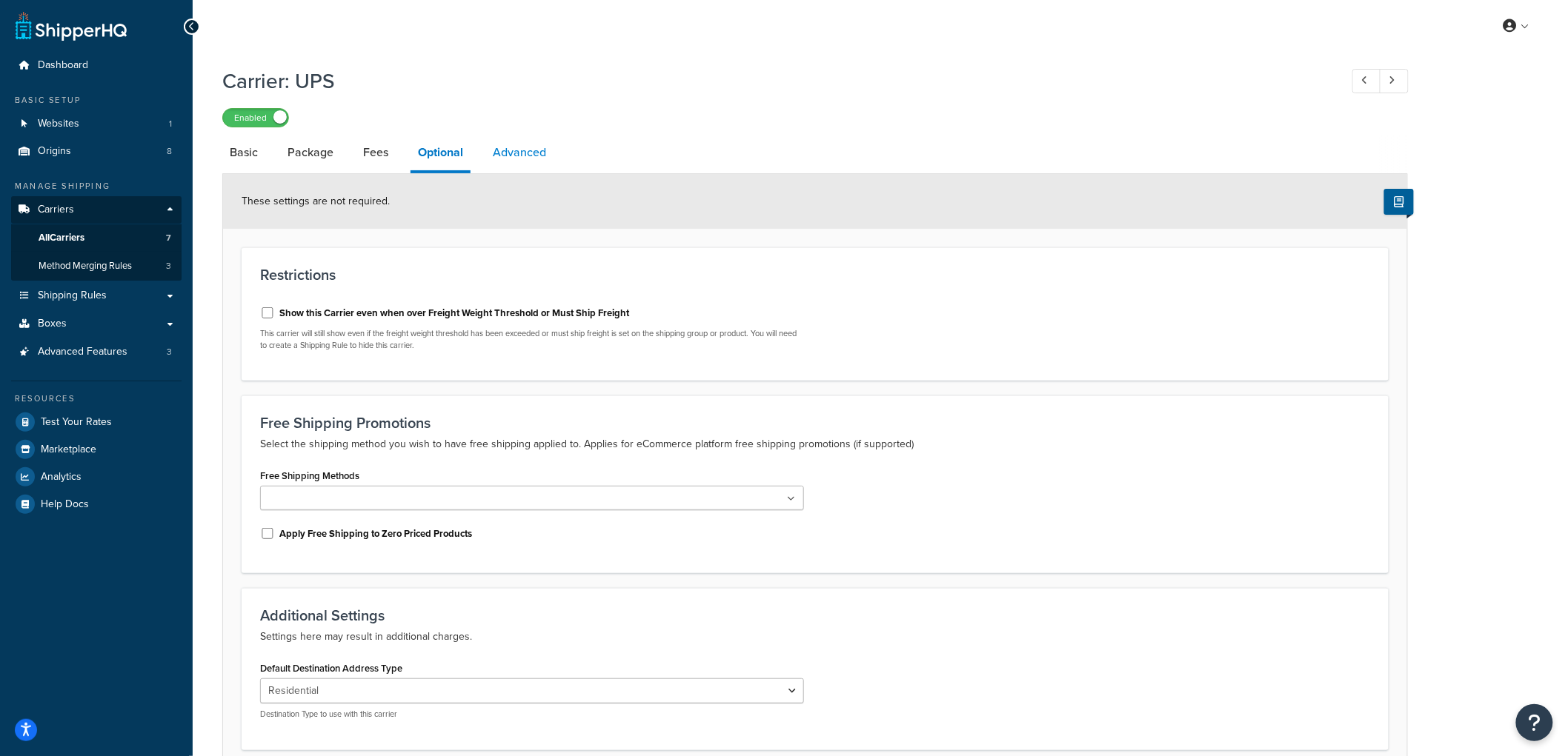
click at [521, 159] on link "Advanced" at bounding box center [520, 152] width 68 height 36
select select "false"
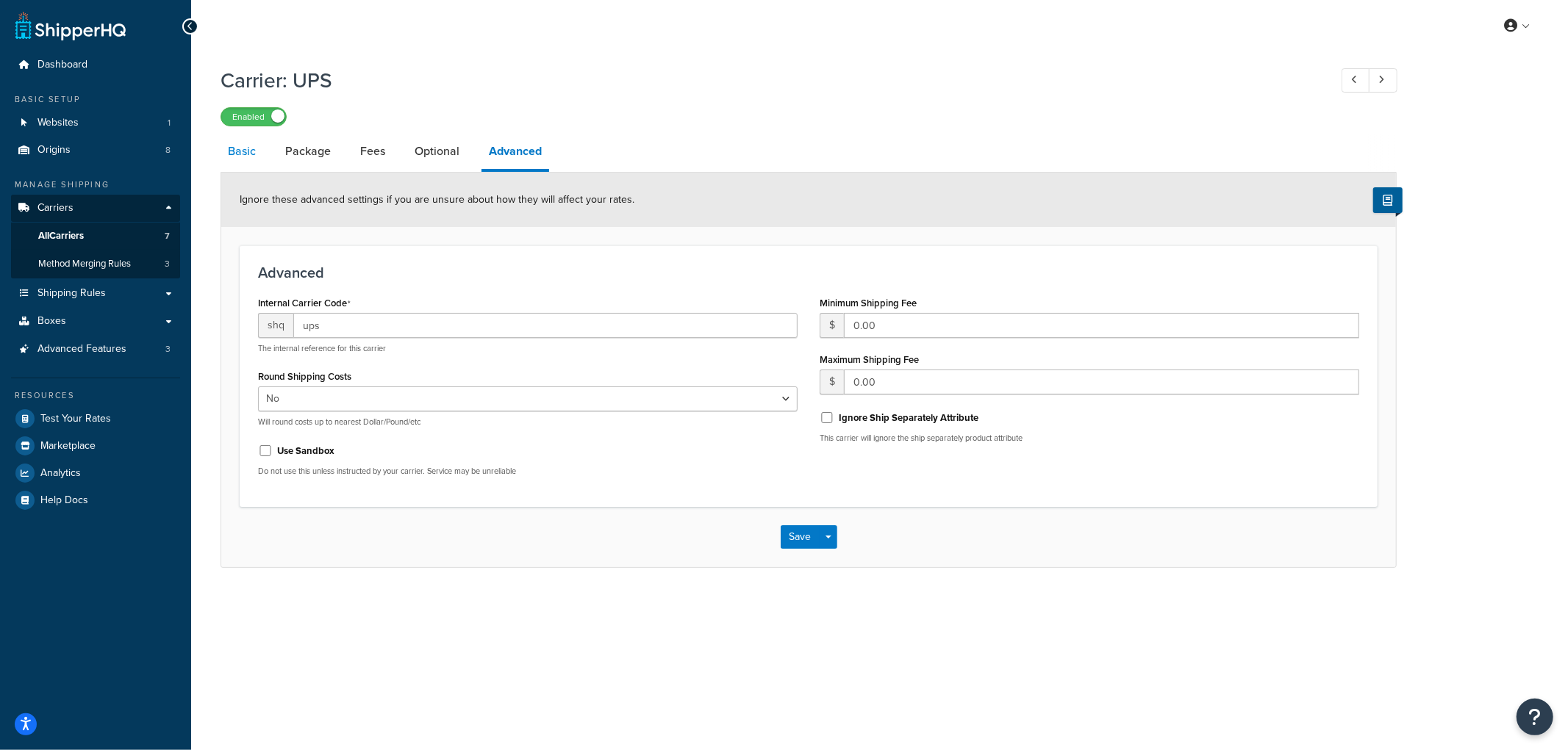
click at [238, 164] on link "Basic" at bounding box center [242, 151] width 42 height 35
select select "ups"
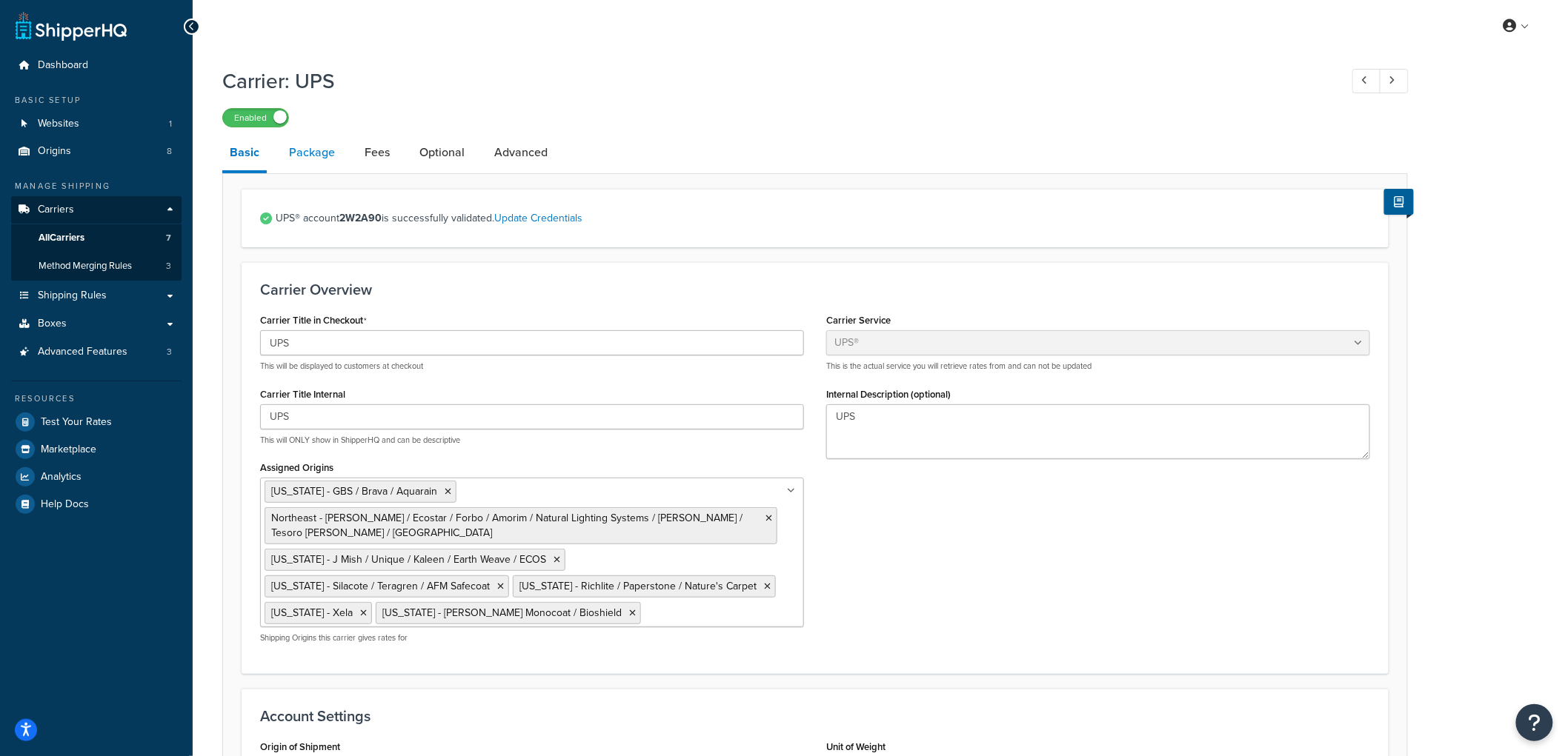
click at [289, 157] on link "Package" at bounding box center [312, 152] width 61 height 36
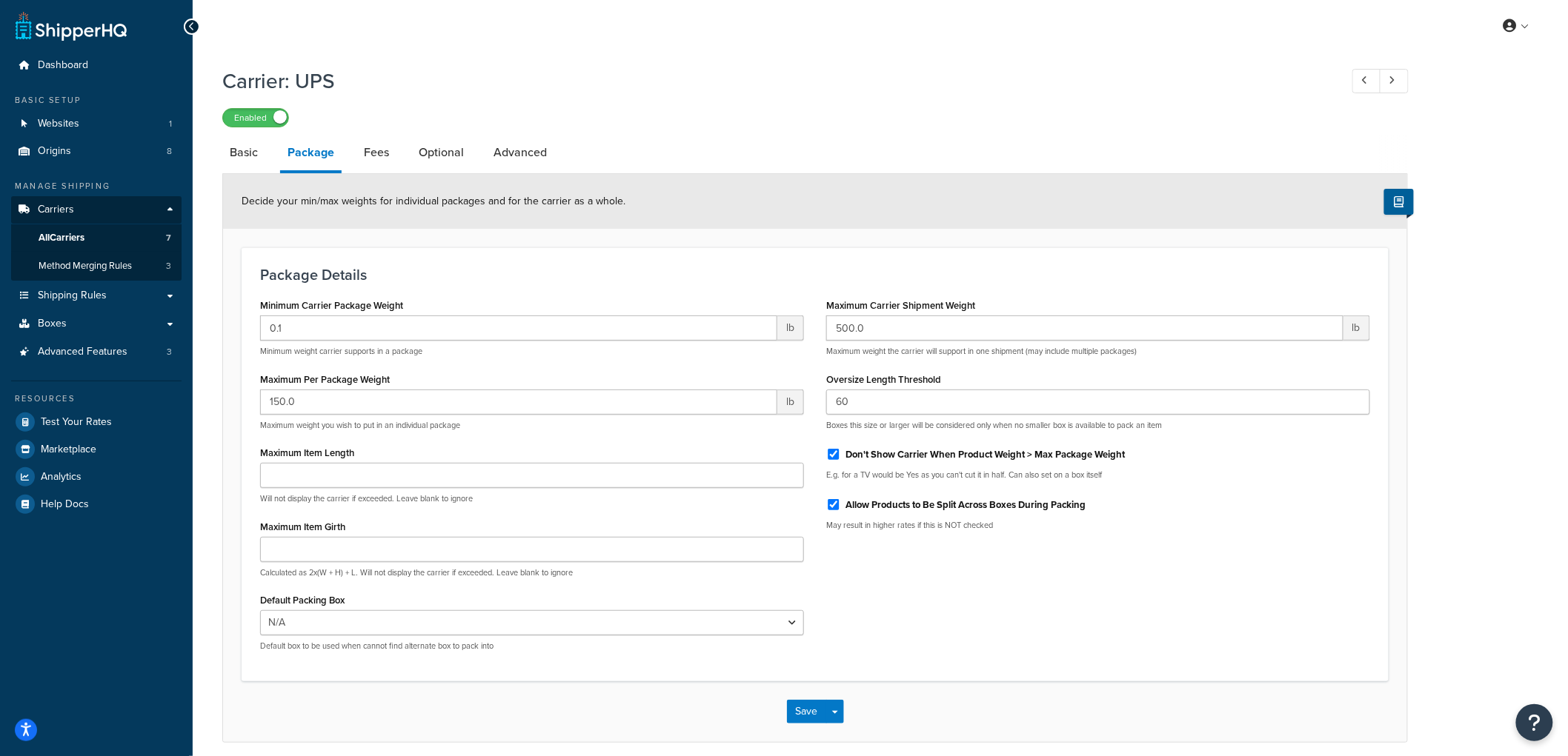
click at [322, 248] on div "Package Details Minimum Carrier Package Weight 0.1 lb Minimum weight carrier su…" at bounding box center [815, 464] width 1147 height 434
click at [369, 160] on link "Fees" at bounding box center [377, 152] width 40 height 36
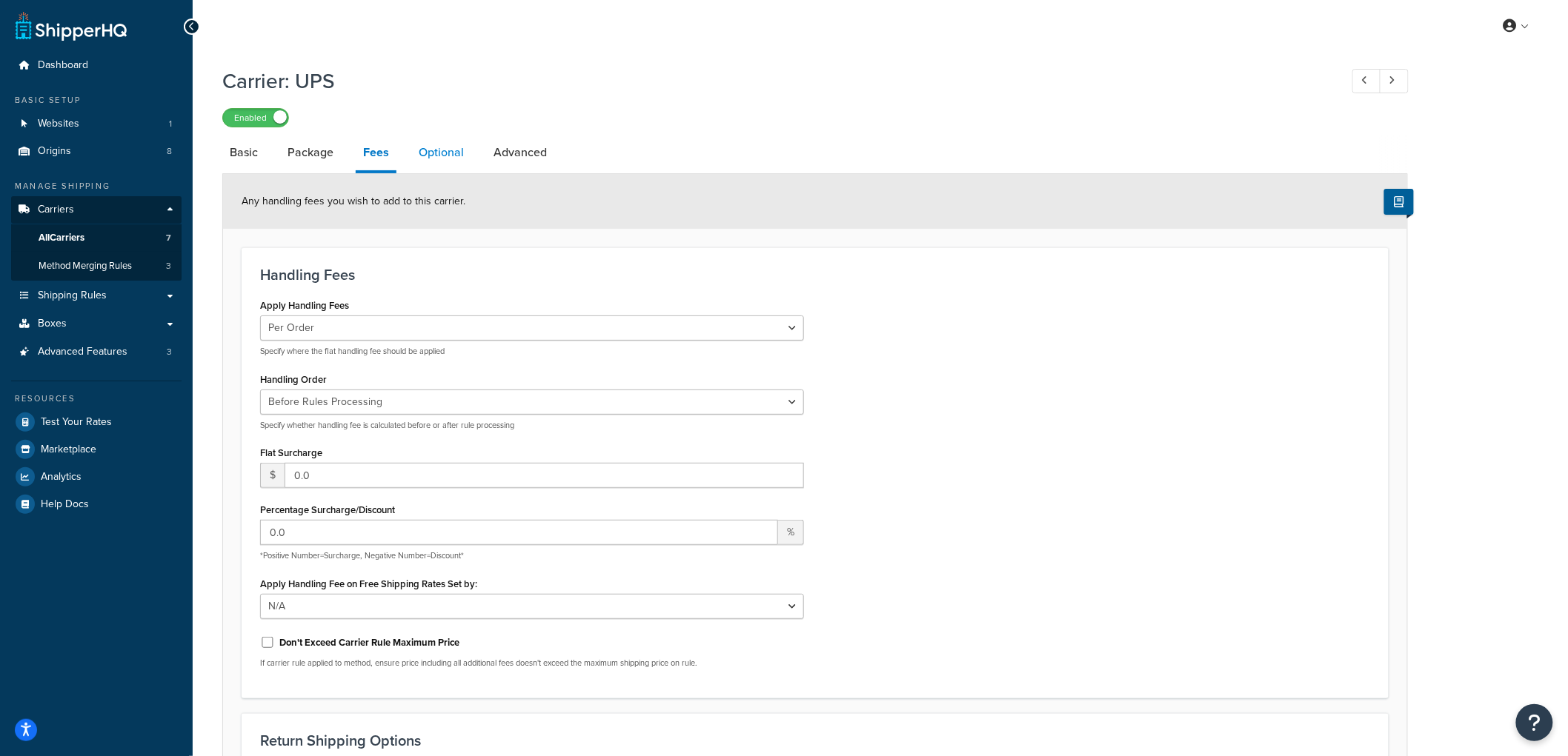
click at [428, 160] on link "Optional" at bounding box center [441, 152] width 60 height 36
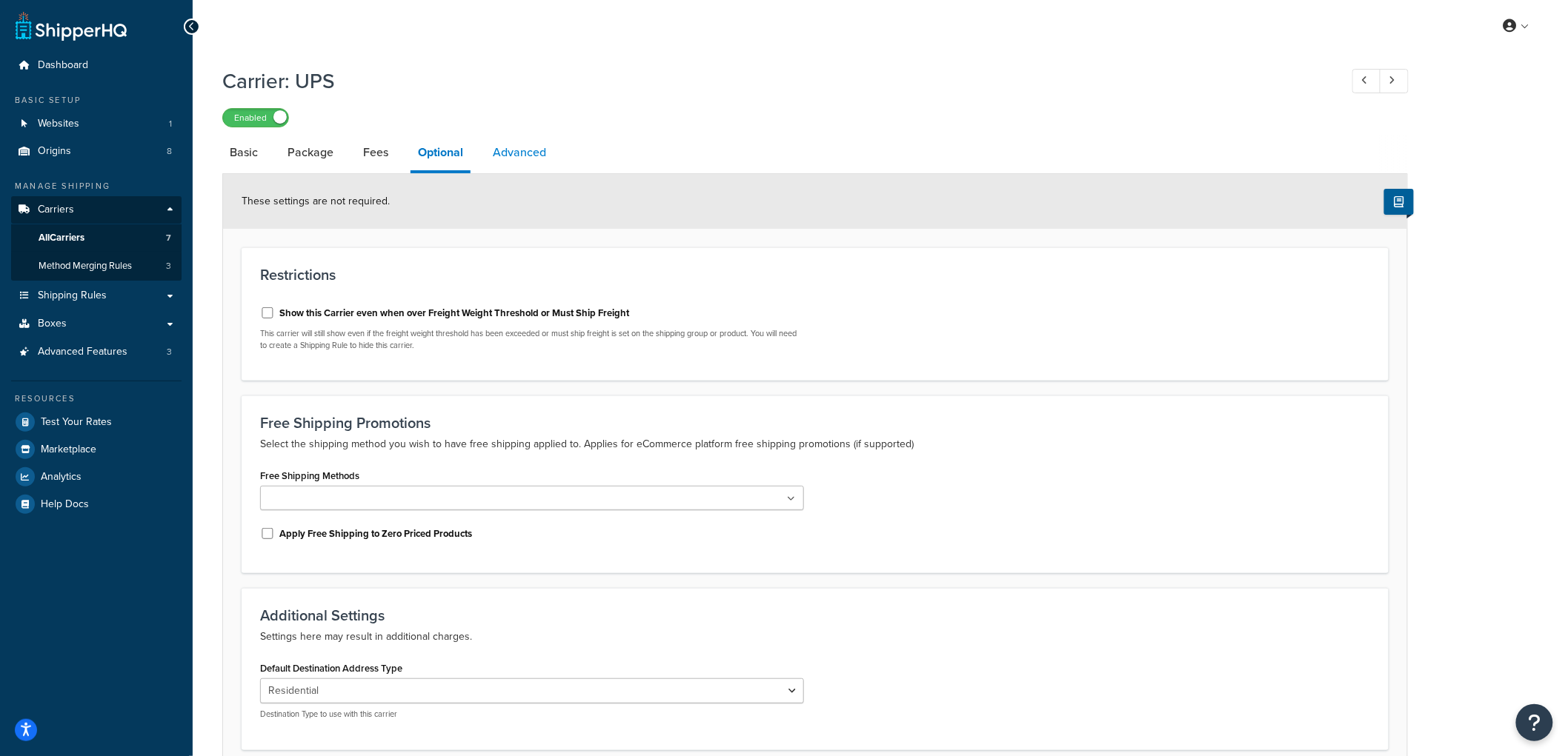
click at [513, 153] on link "Advanced" at bounding box center [520, 152] width 68 height 36
select select "false"
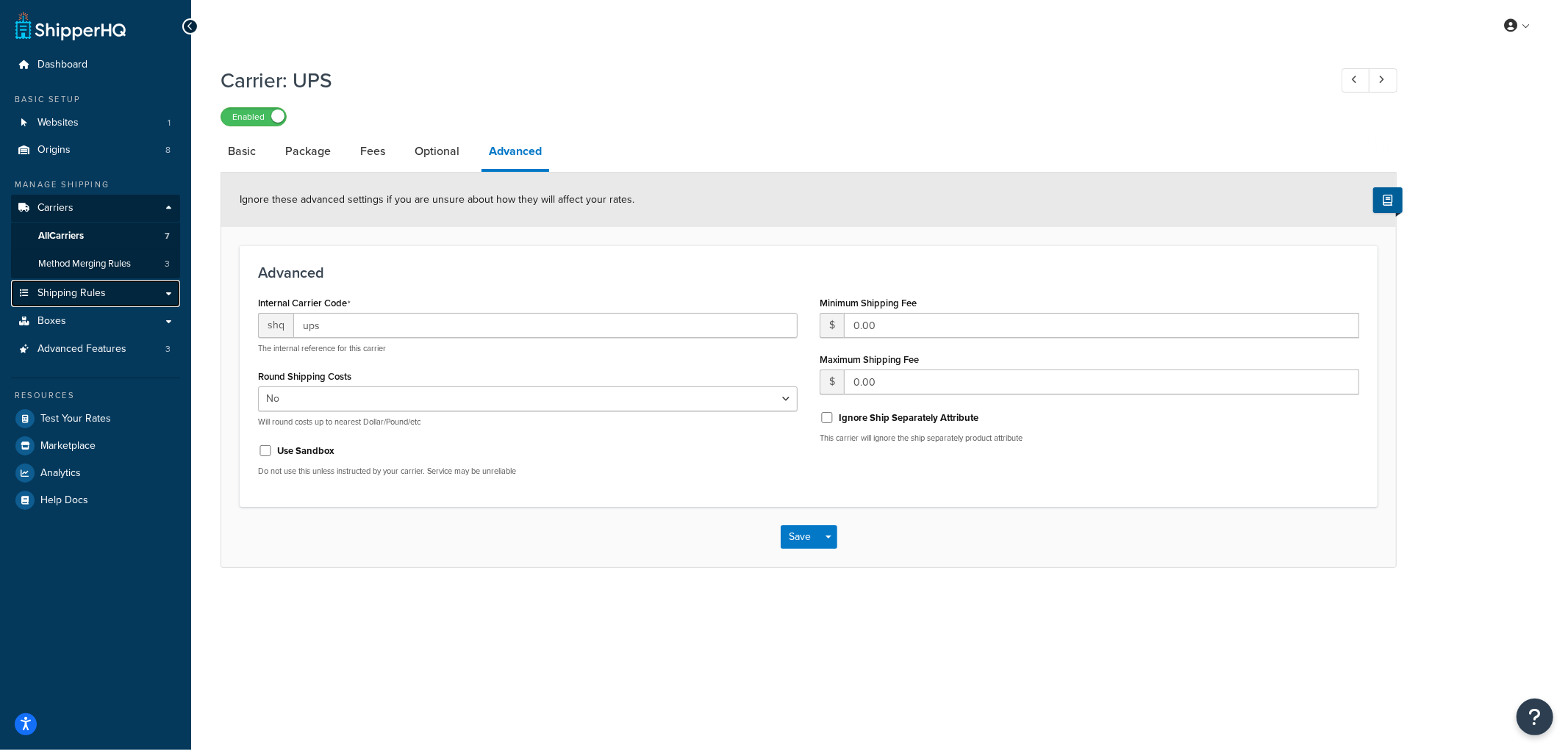
click at [83, 290] on span "Shipping Rules" at bounding box center [71, 293] width 68 height 13
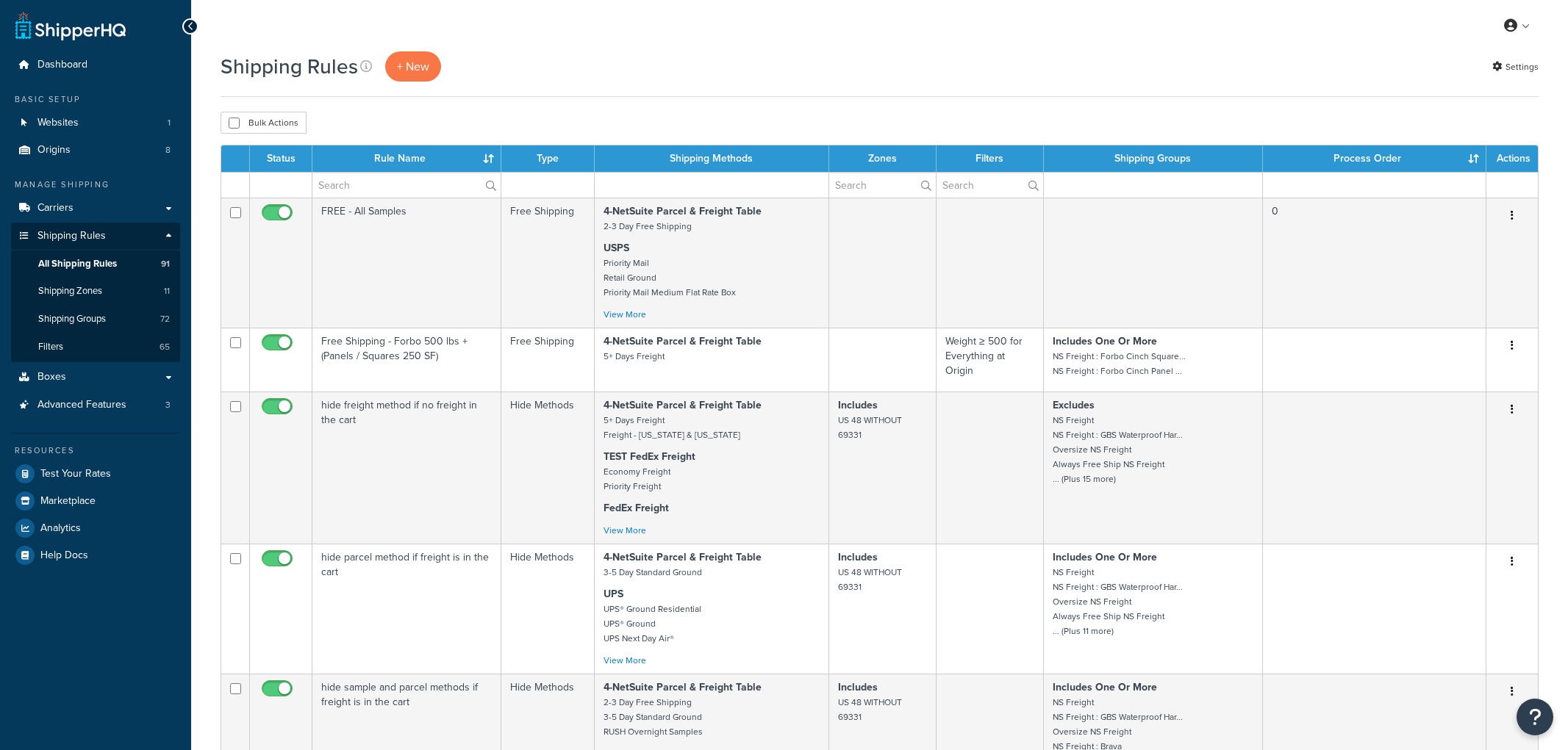
select select "1000"
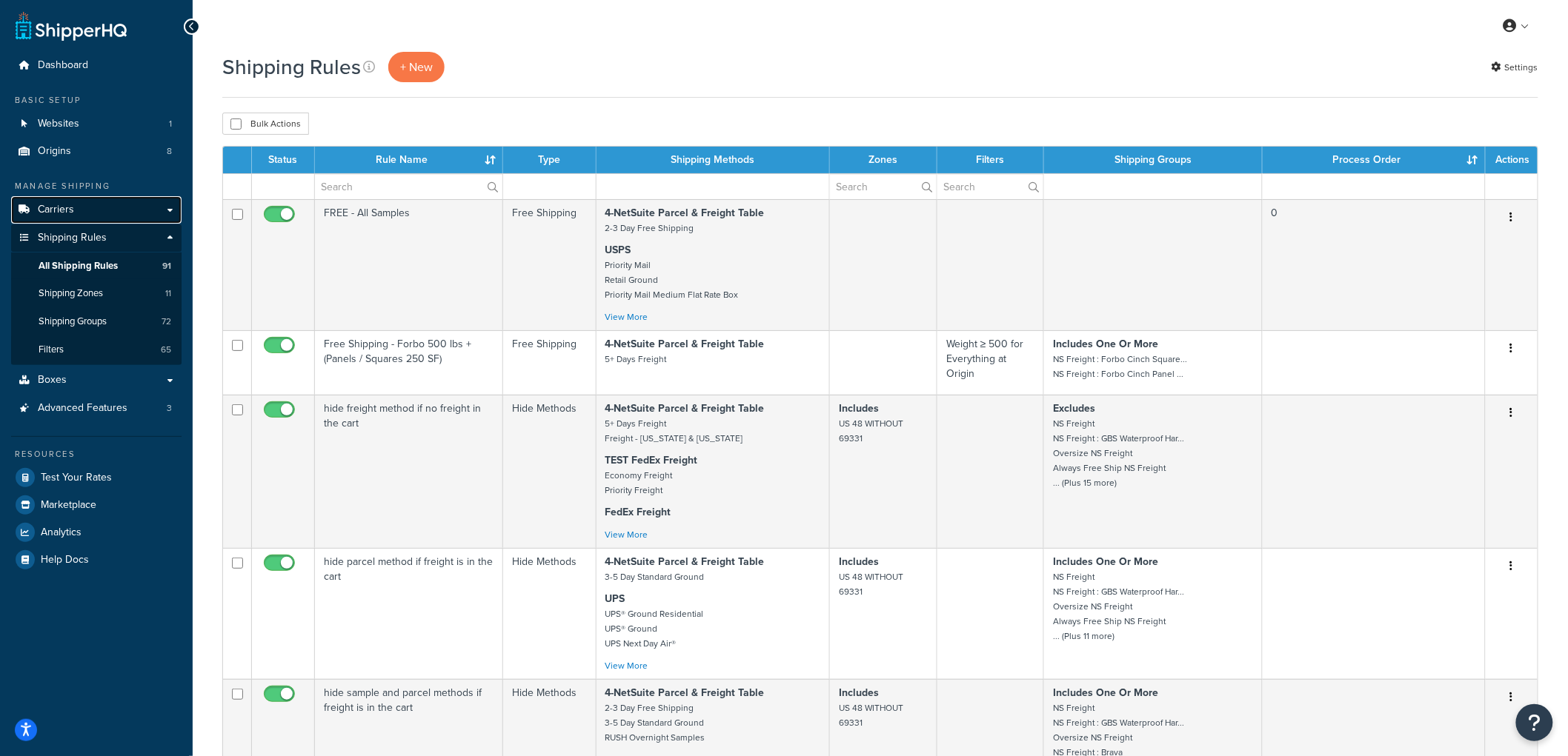
click at [87, 198] on link "Carriers" at bounding box center [96, 210] width 170 height 28
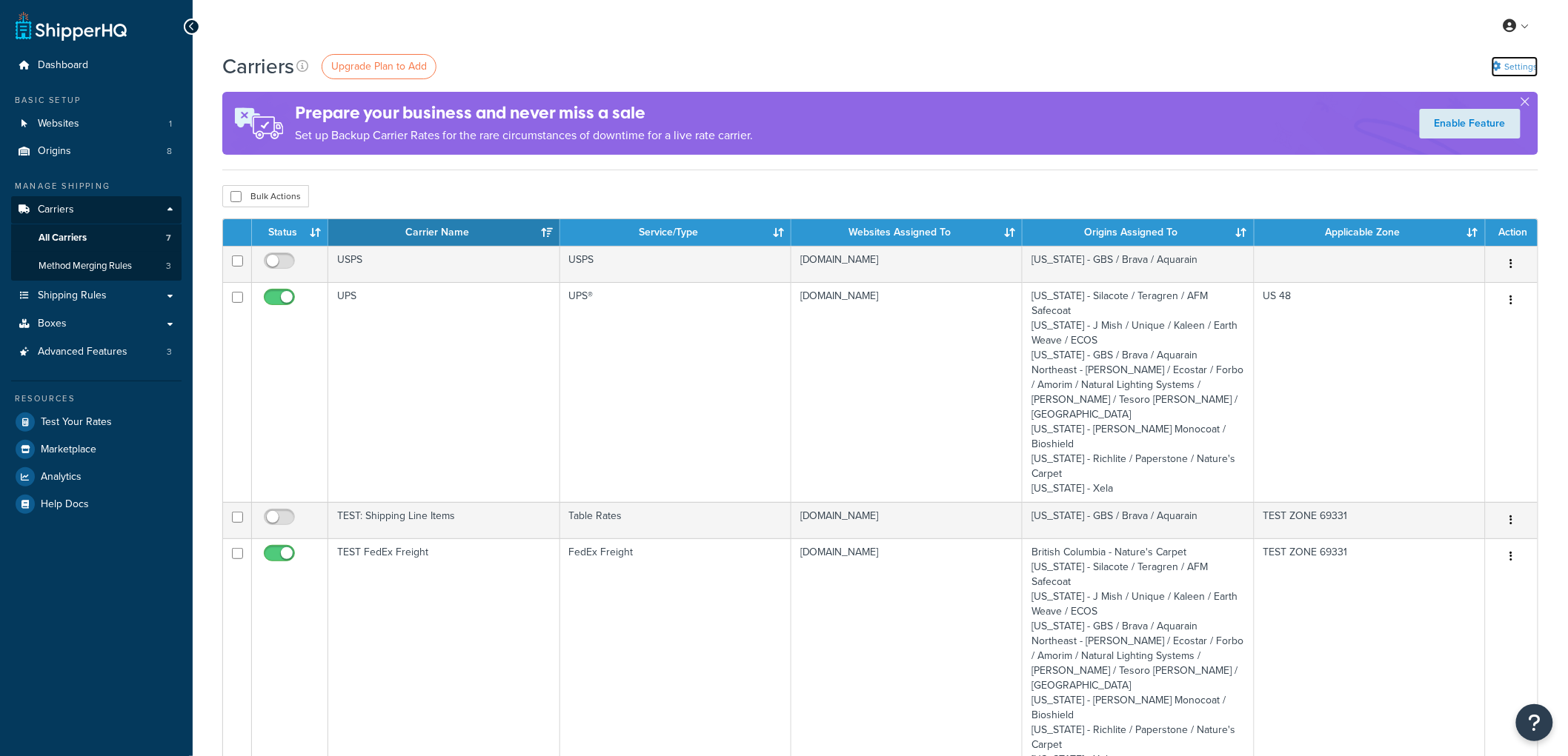
click at [1517, 64] on link "Settings" at bounding box center [1514, 66] width 47 height 21
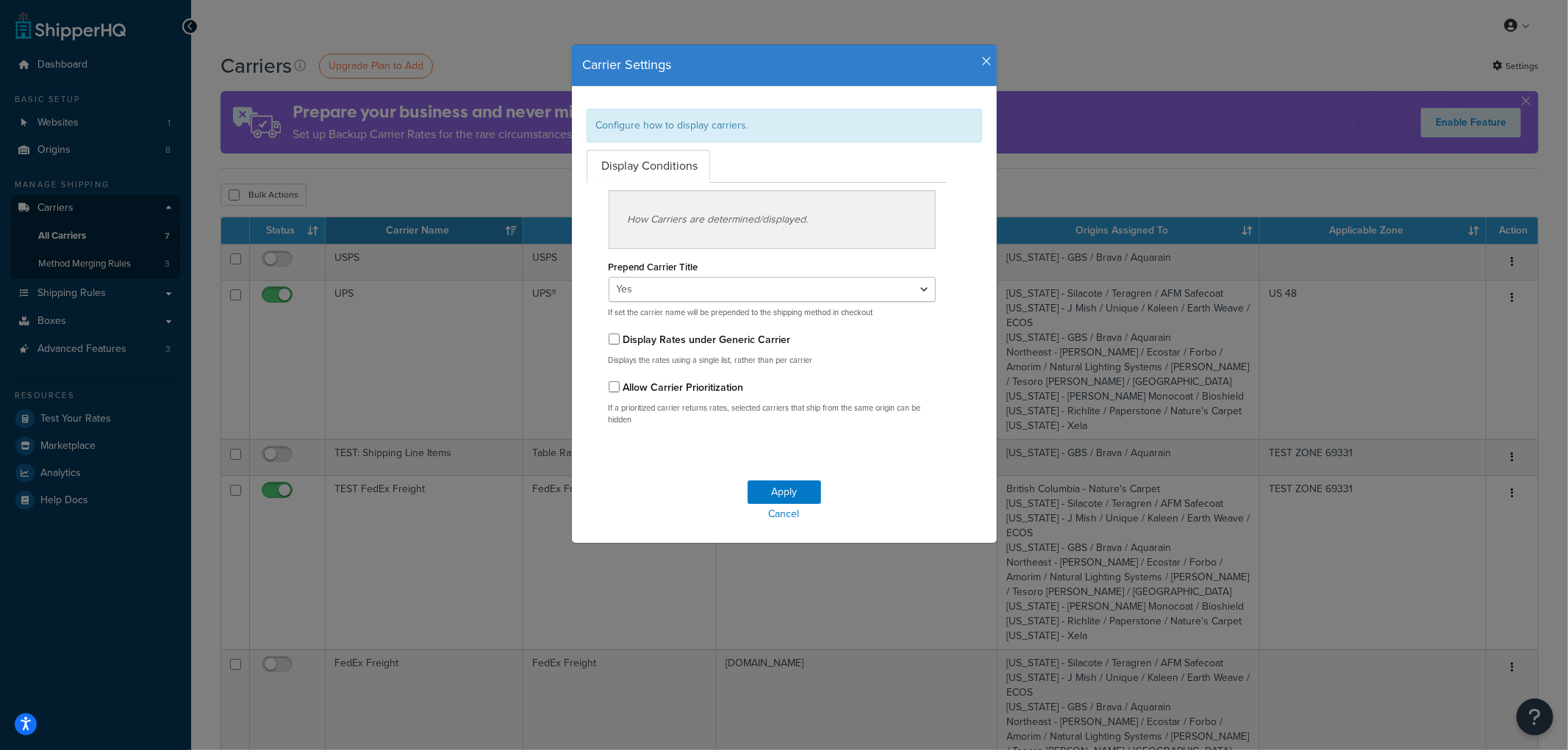
click at [982, 59] on icon "button" at bounding box center [986, 61] width 10 height 13
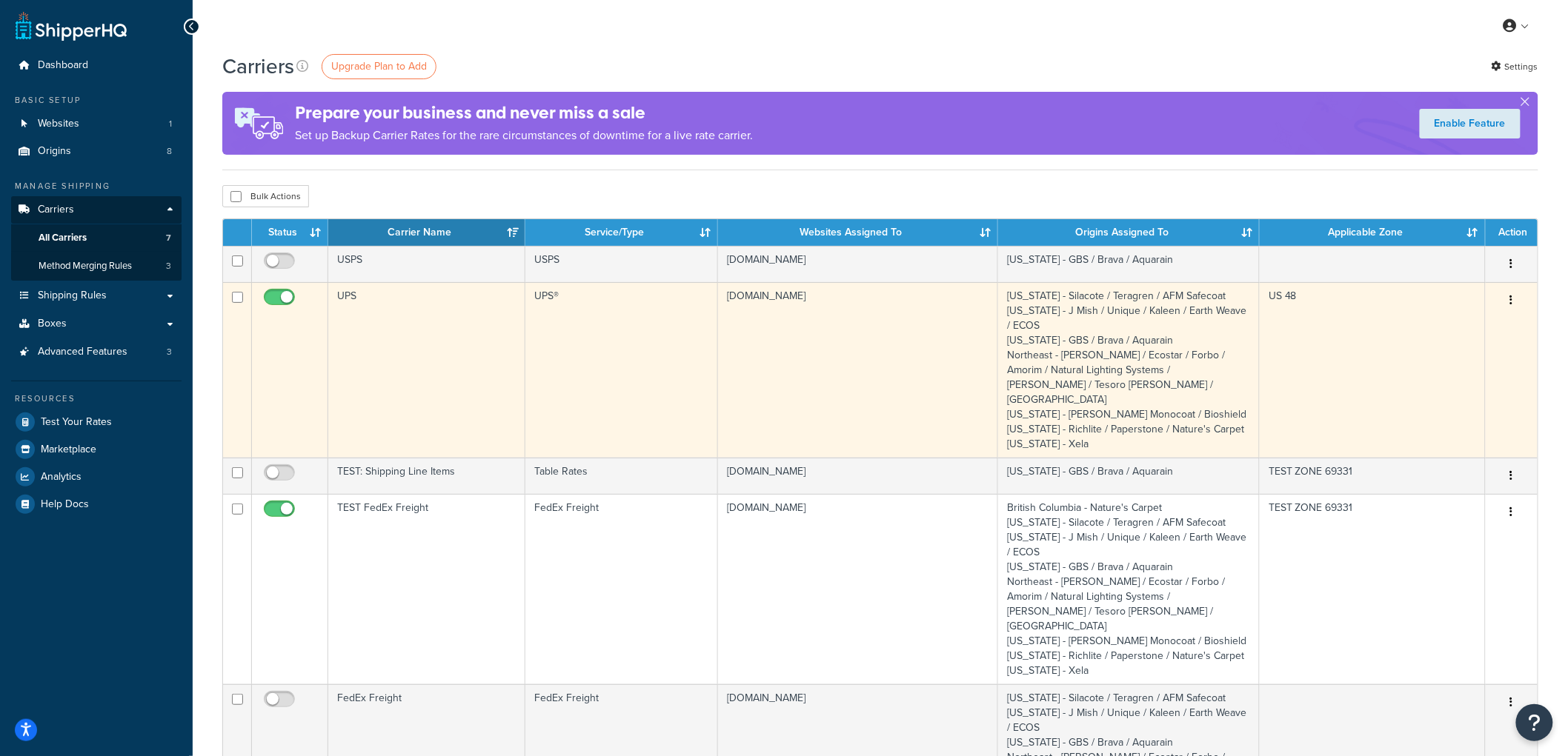
click at [639, 357] on td "UPS®" at bounding box center [622, 370] width 193 height 176
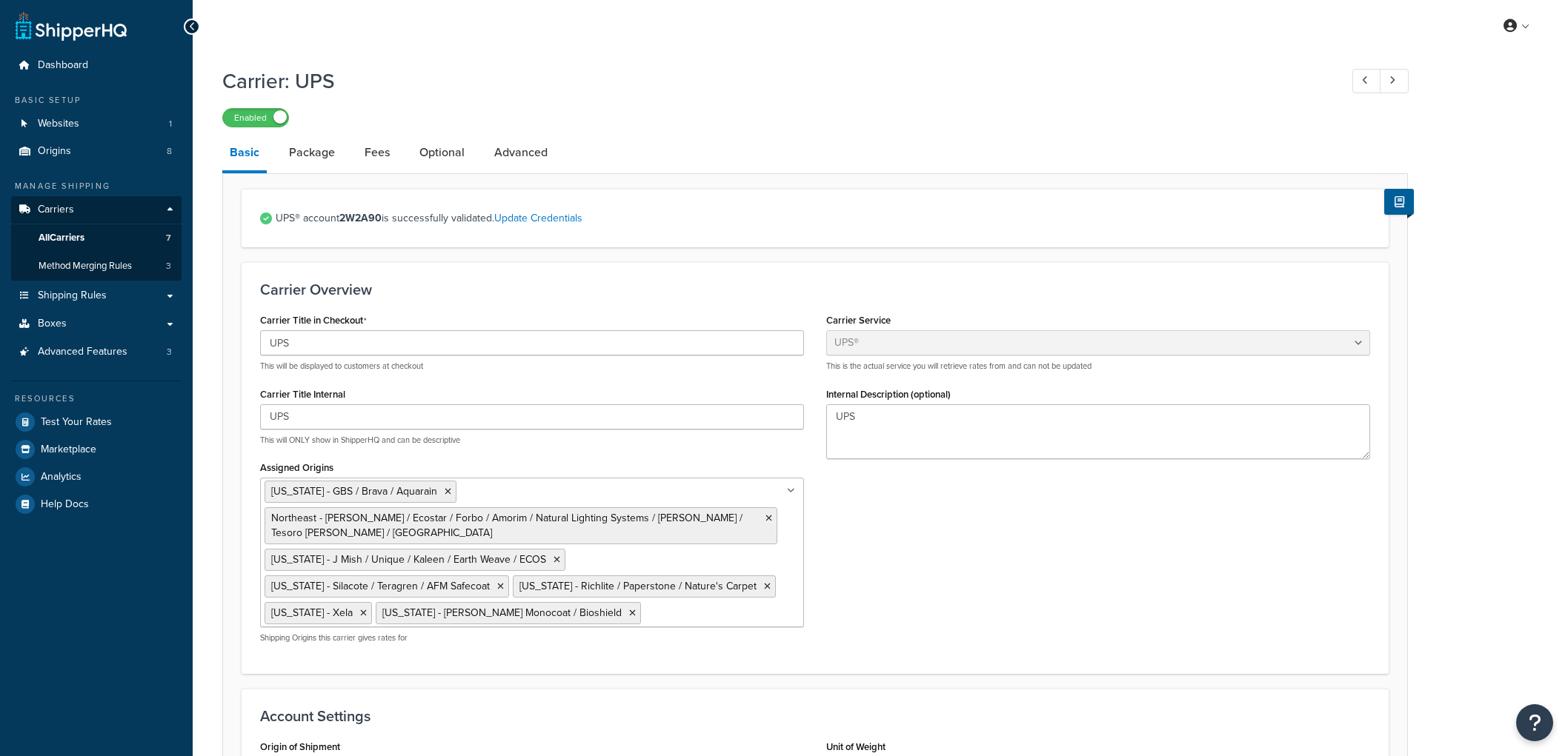
select select "ups"
click at [300, 158] on link "Package" at bounding box center [312, 152] width 61 height 36
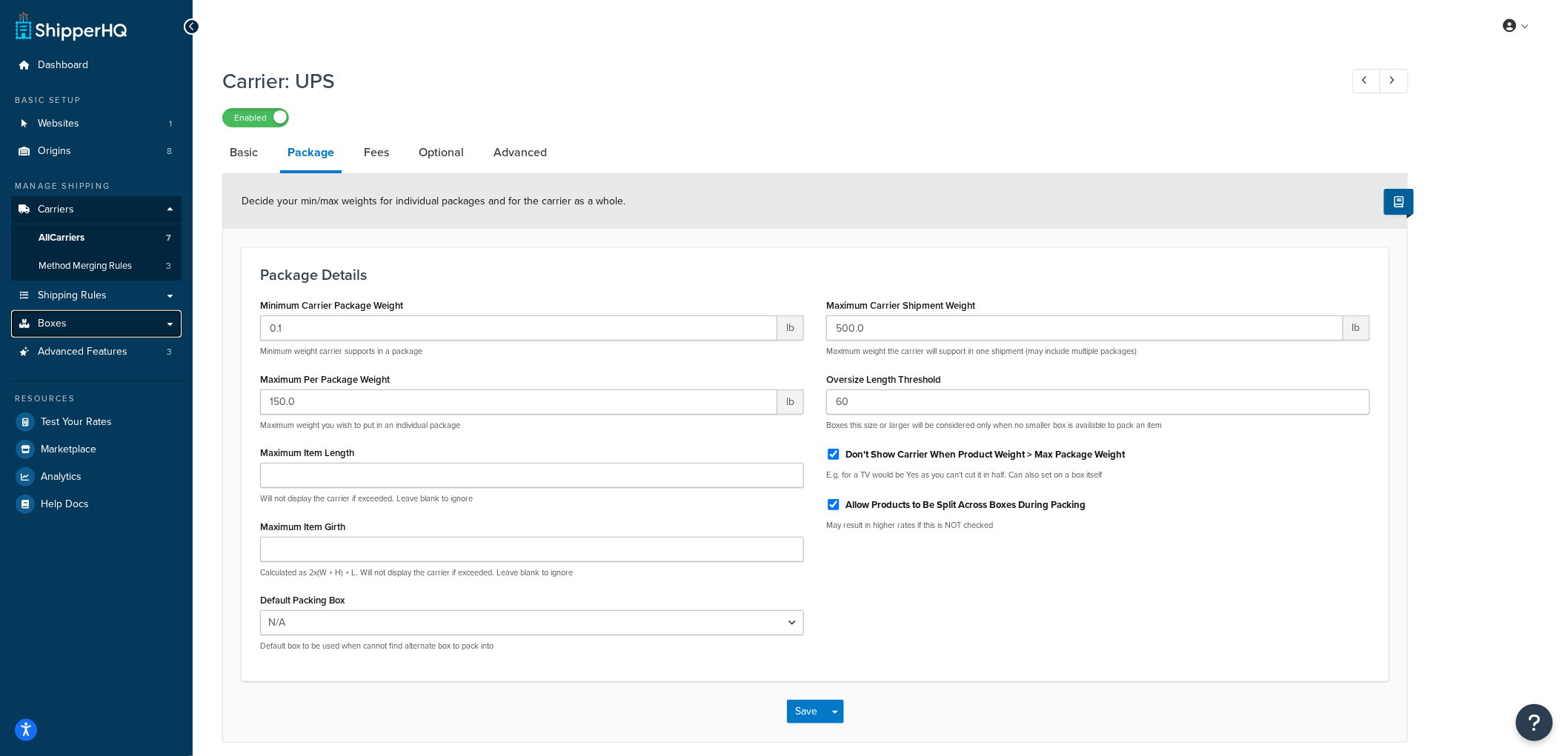
click at [112, 323] on link "Boxes" at bounding box center [96, 323] width 170 height 28
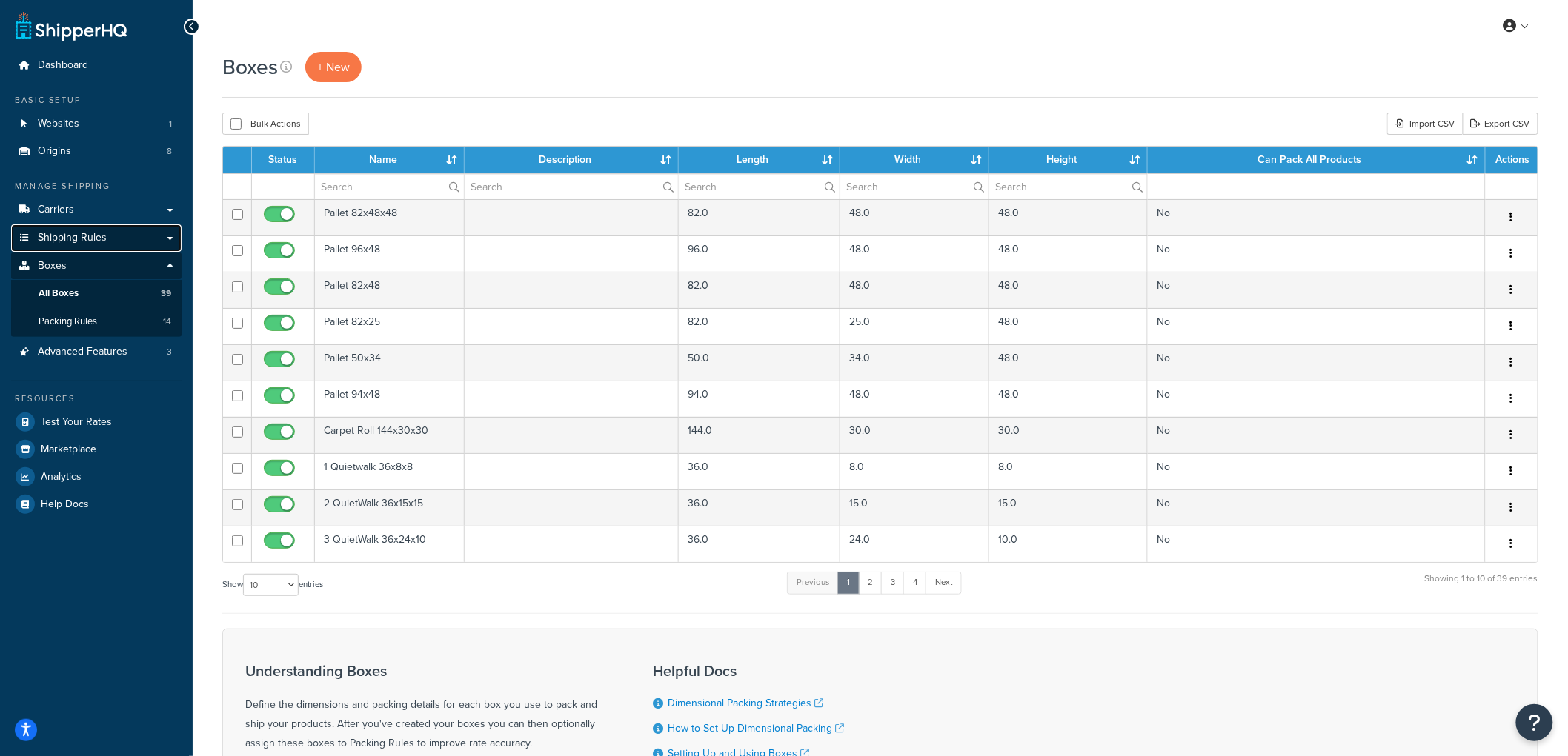
click at [82, 240] on span "Shipping Rules" at bounding box center [72, 238] width 69 height 13
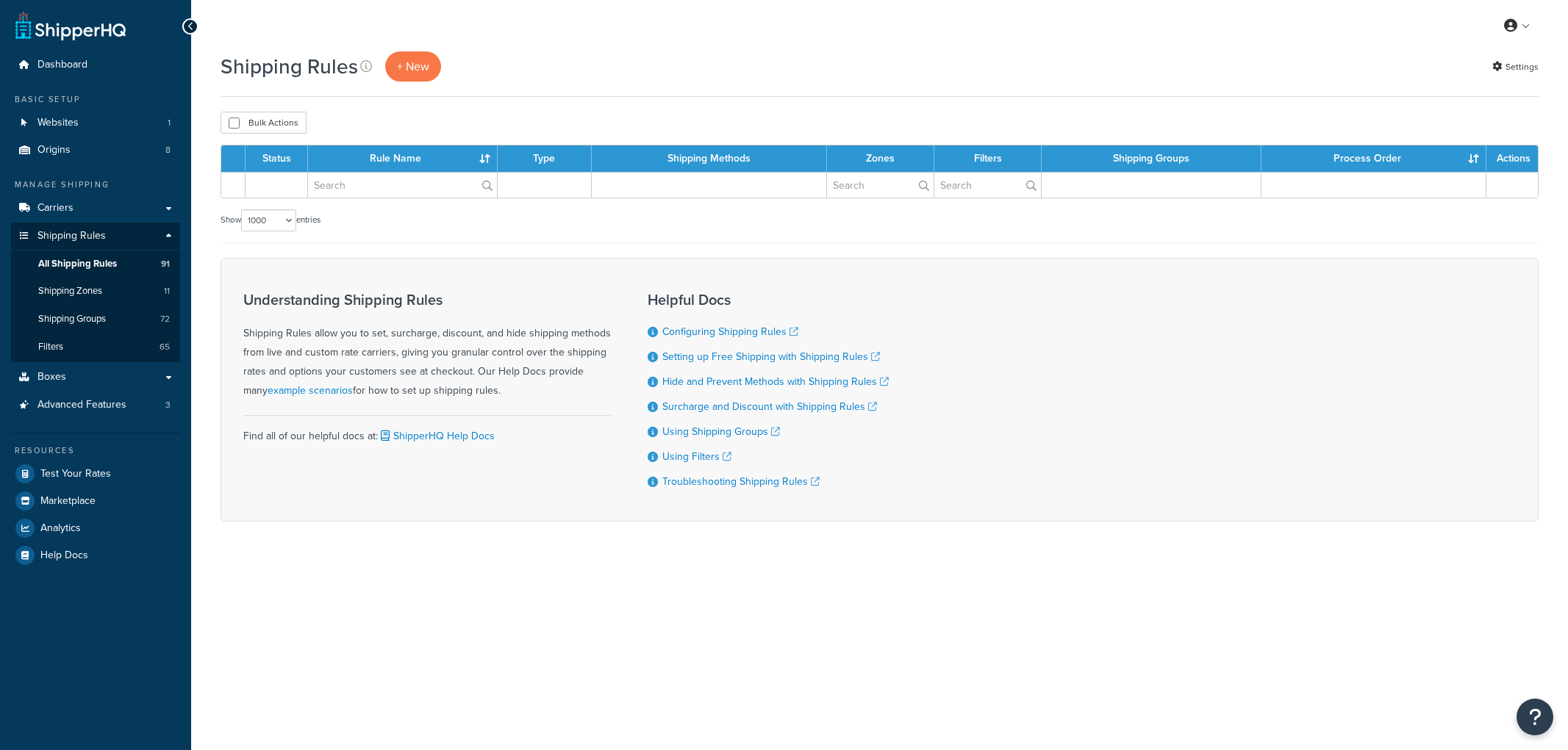
select select "1000"
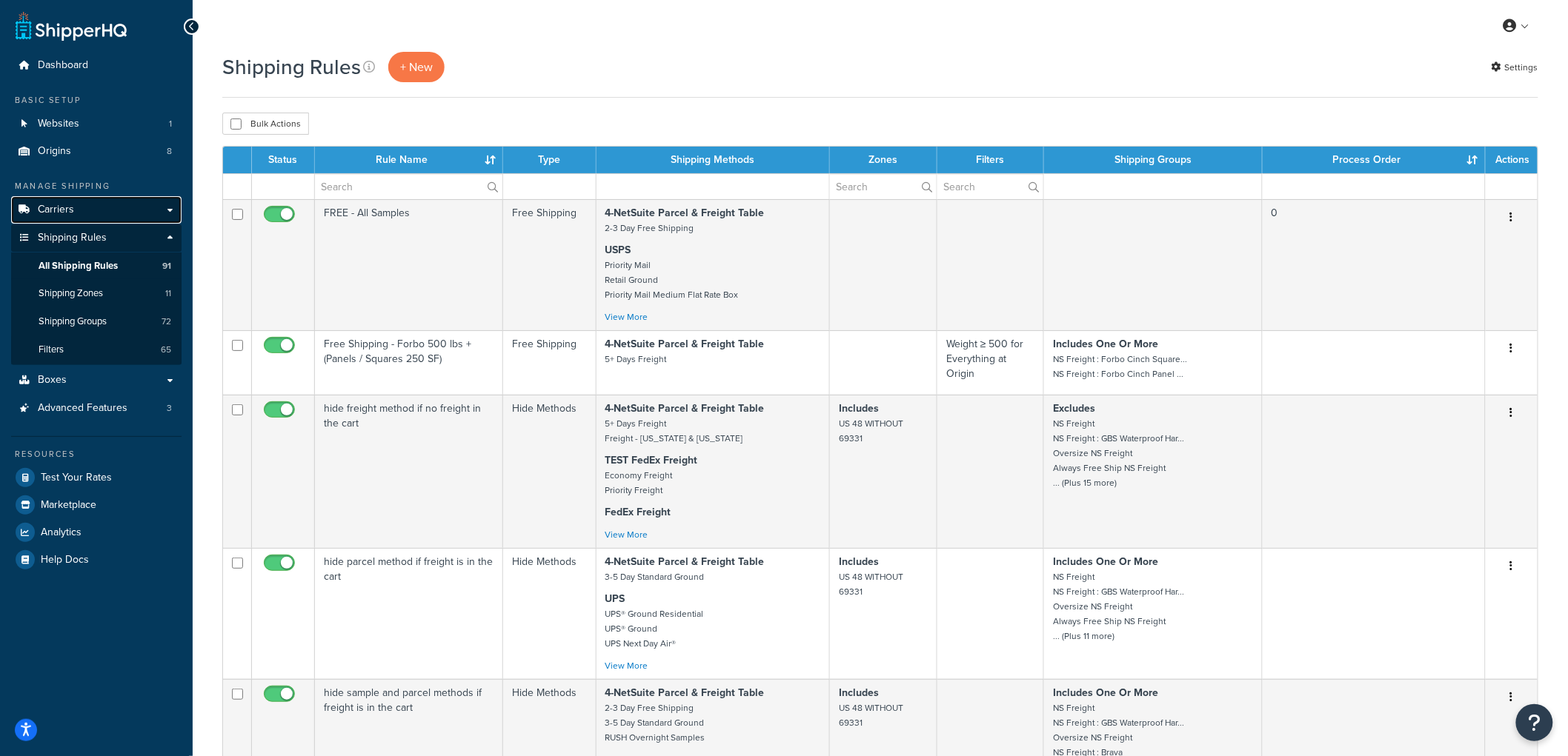
click at [81, 198] on link "Carriers" at bounding box center [96, 210] width 170 height 28
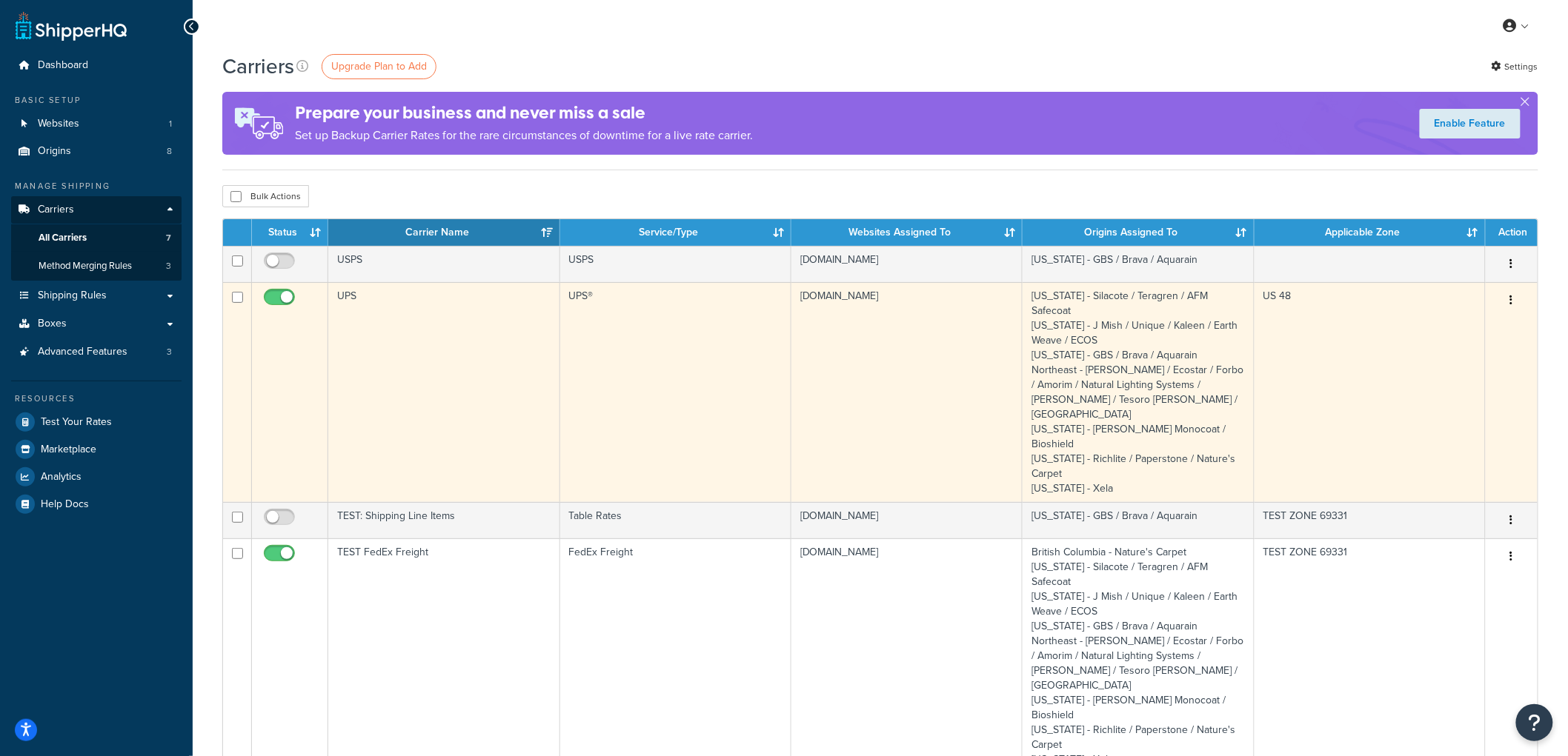
click at [449, 354] on td "UPS" at bounding box center [444, 392] width 231 height 220
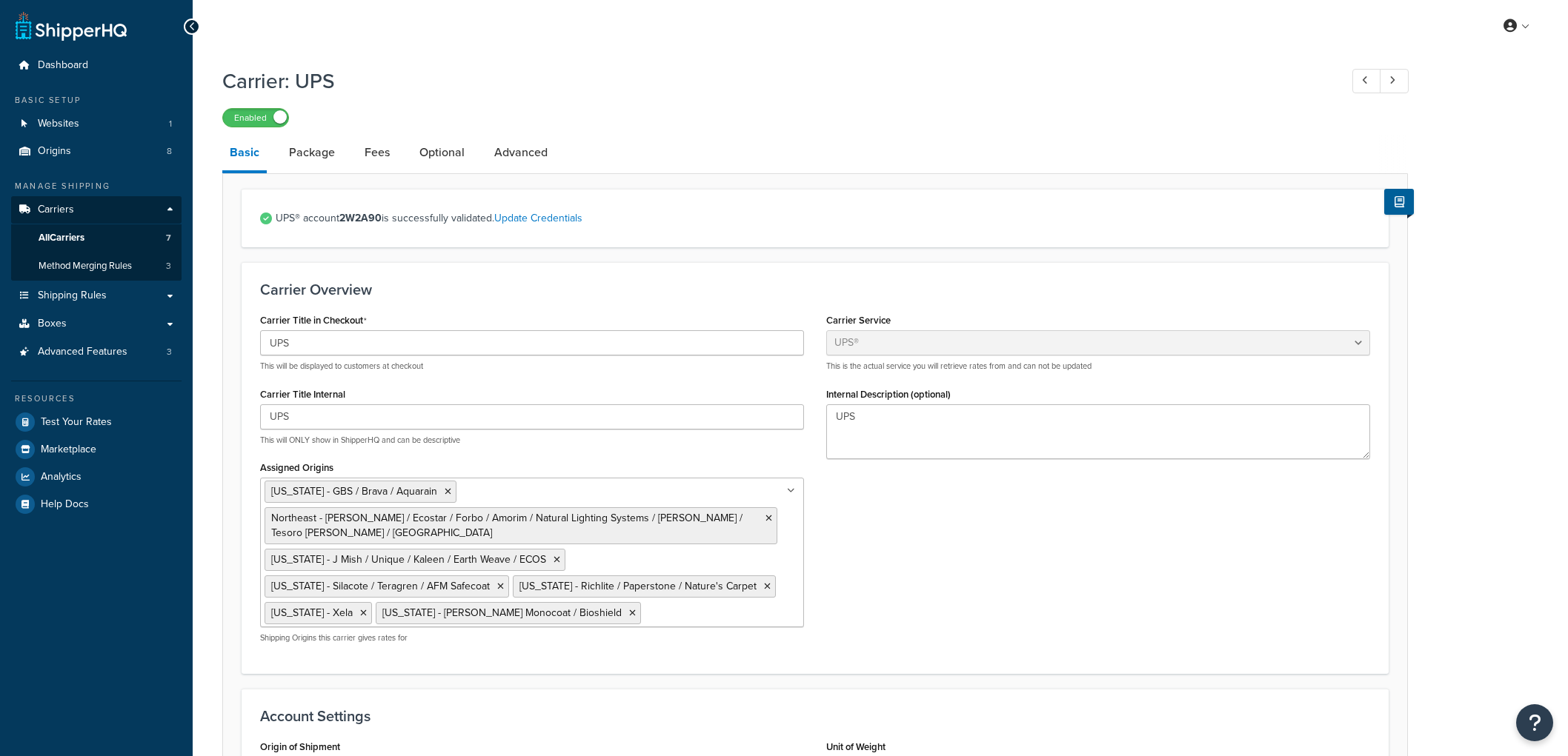
select select "ups"
click at [305, 142] on link "Package" at bounding box center [312, 152] width 61 height 36
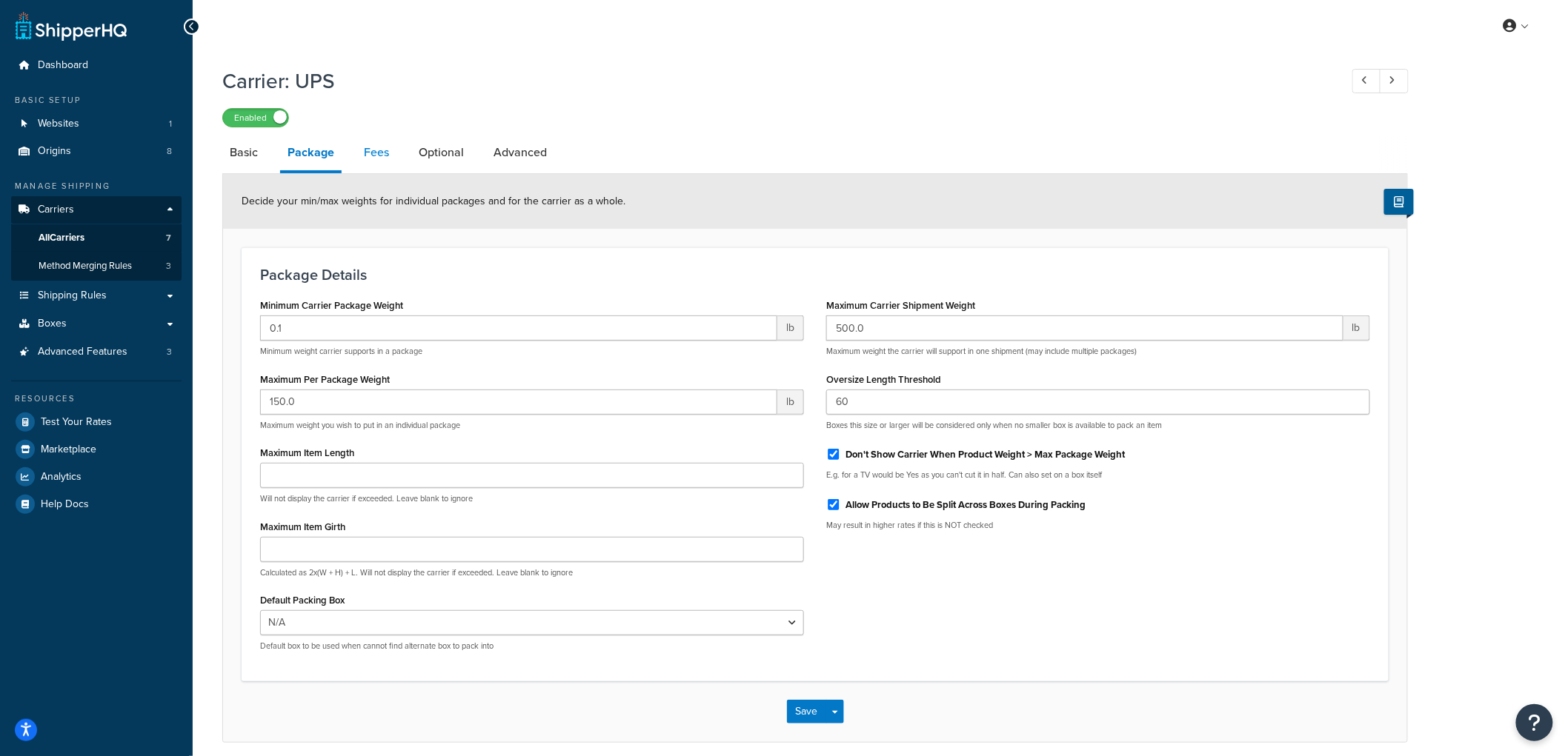
click at [358, 144] on link "Fees" at bounding box center [377, 152] width 40 height 36
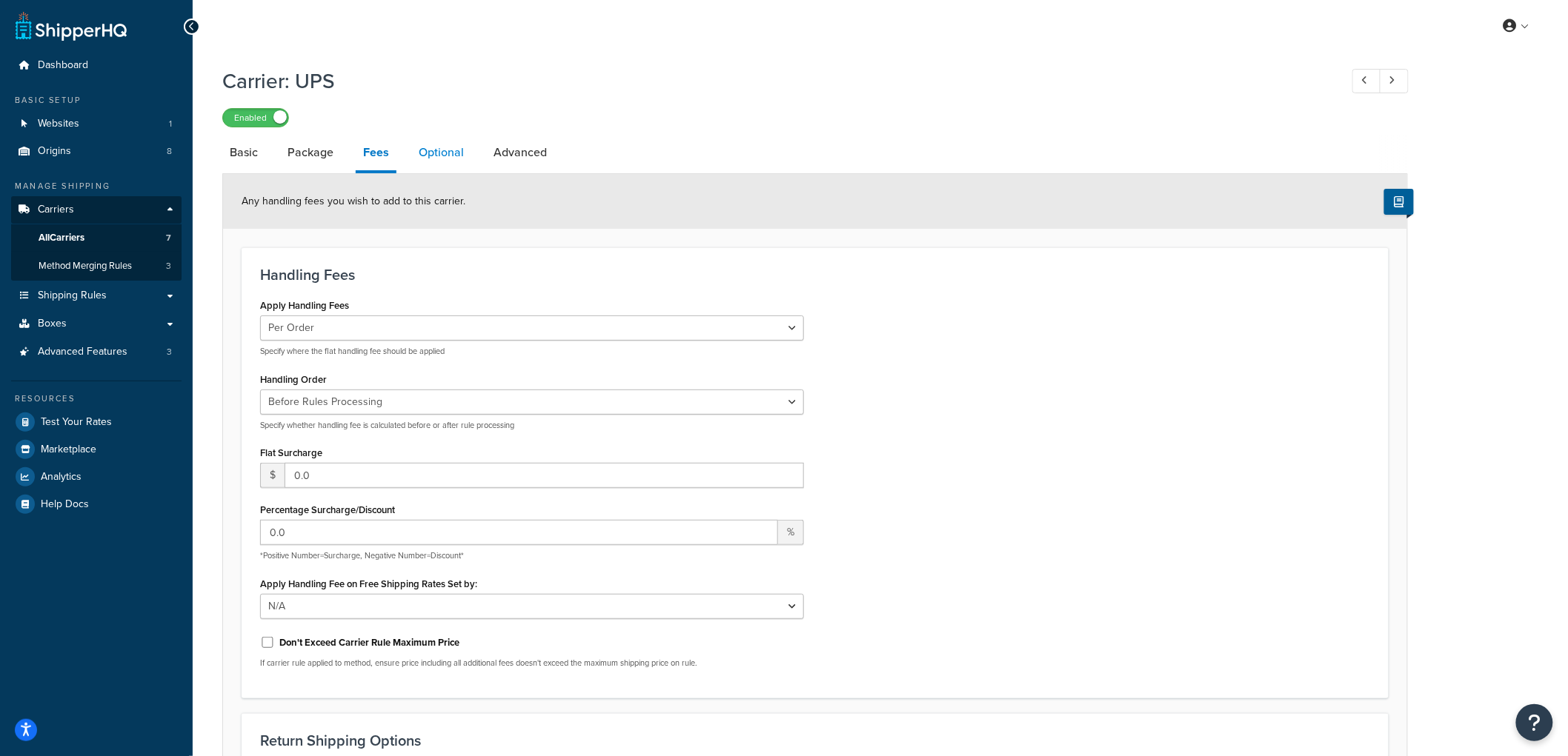
click at [426, 151] on link "Optional" at bounding box center [441, 152] width 60 height 36
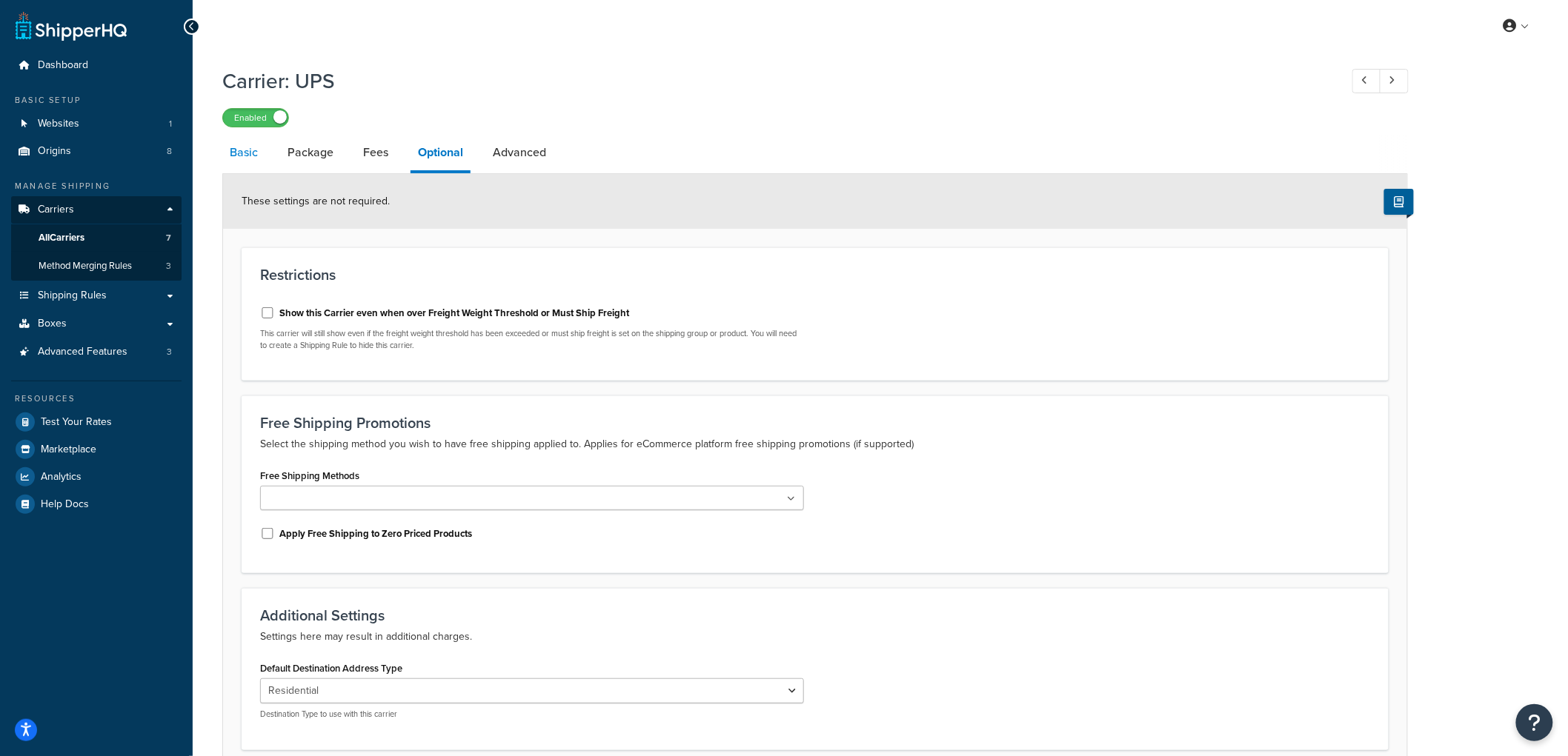
click at [241, 145] on link "Basic" at bounding box center [244, 152] width 43 height 36
select select "ups"
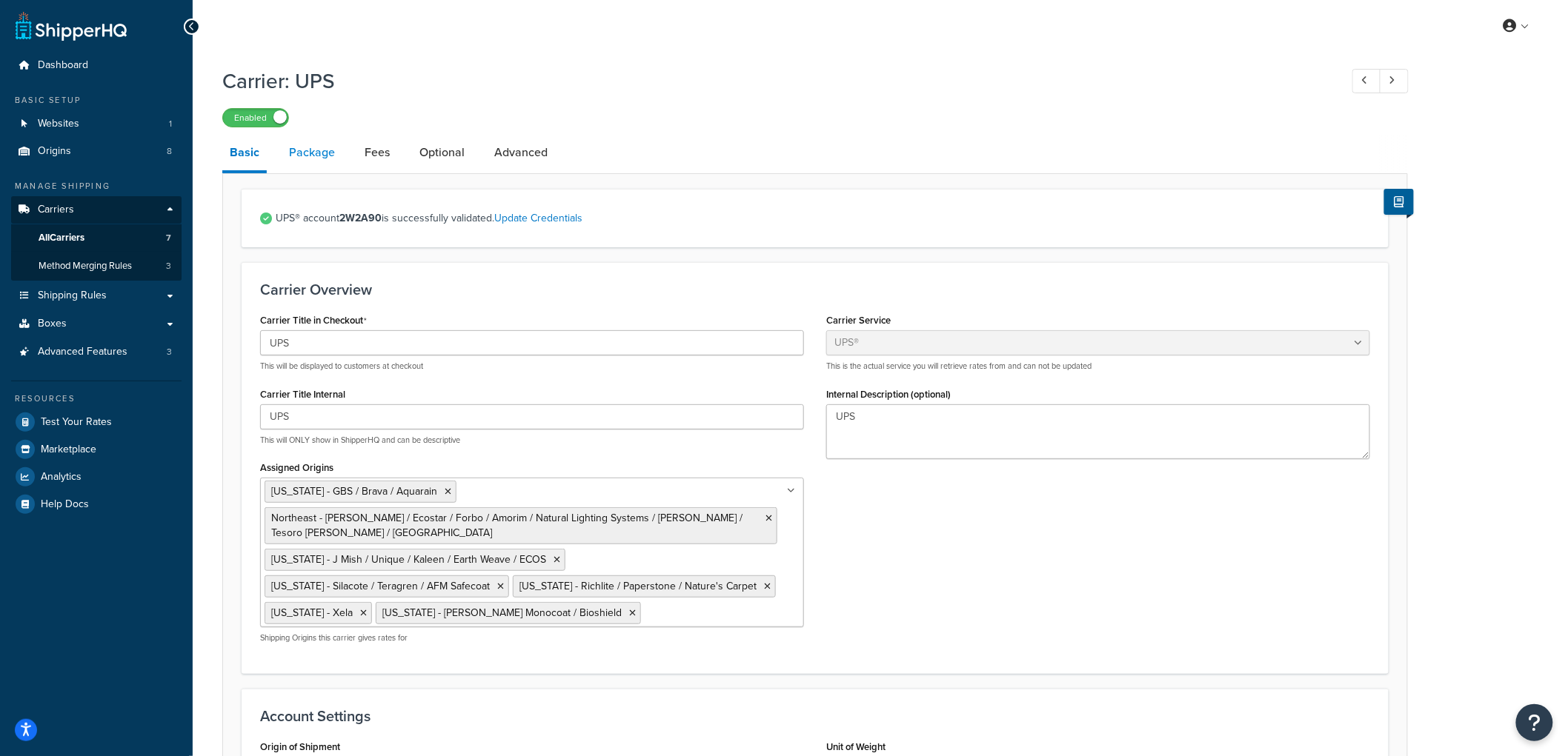
click at [311, 157] on link "Package" at bounding box center [312, 152] width 61 height 36
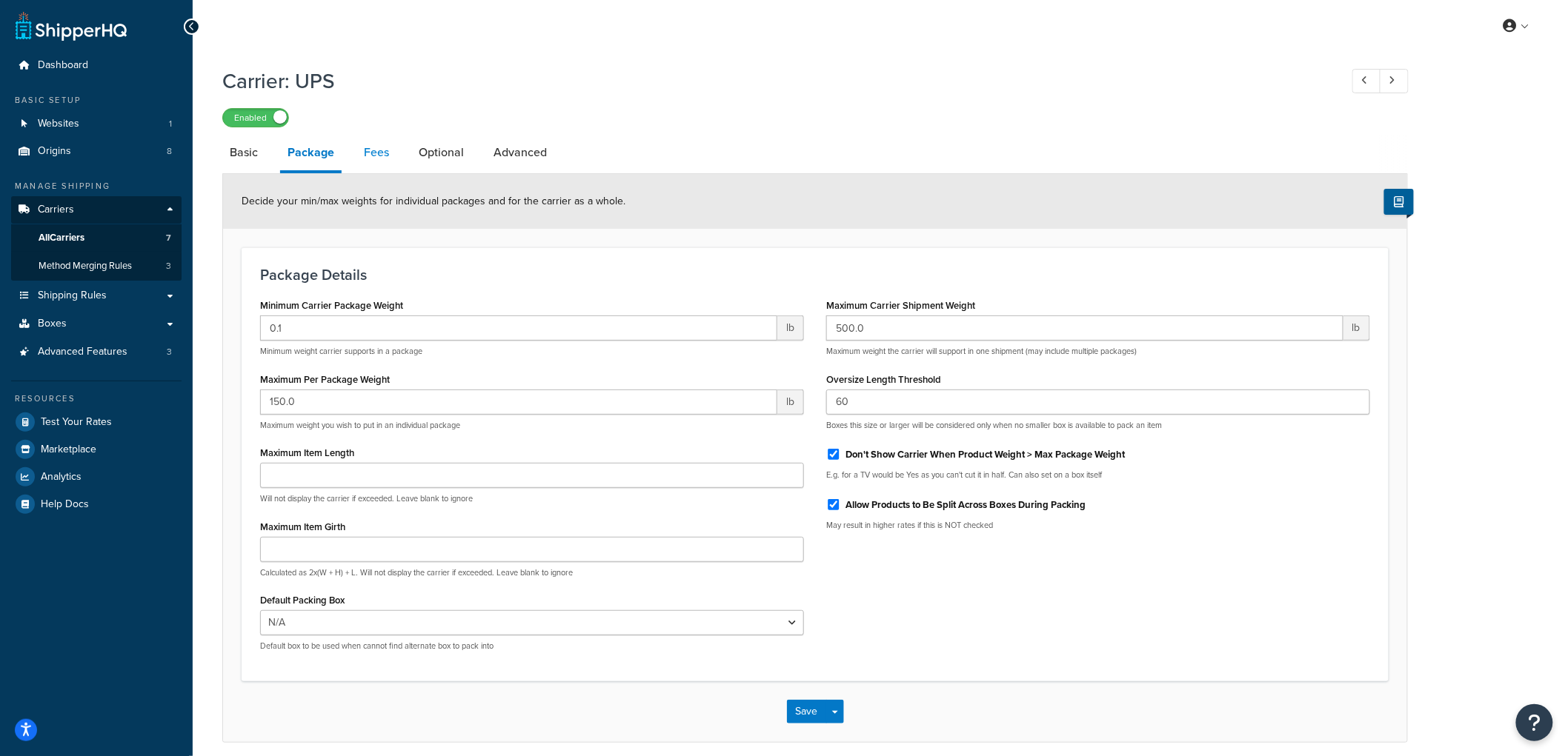
click at [367, 157] on link "Fees" at bounding box center [377, 152] width 40 height 36
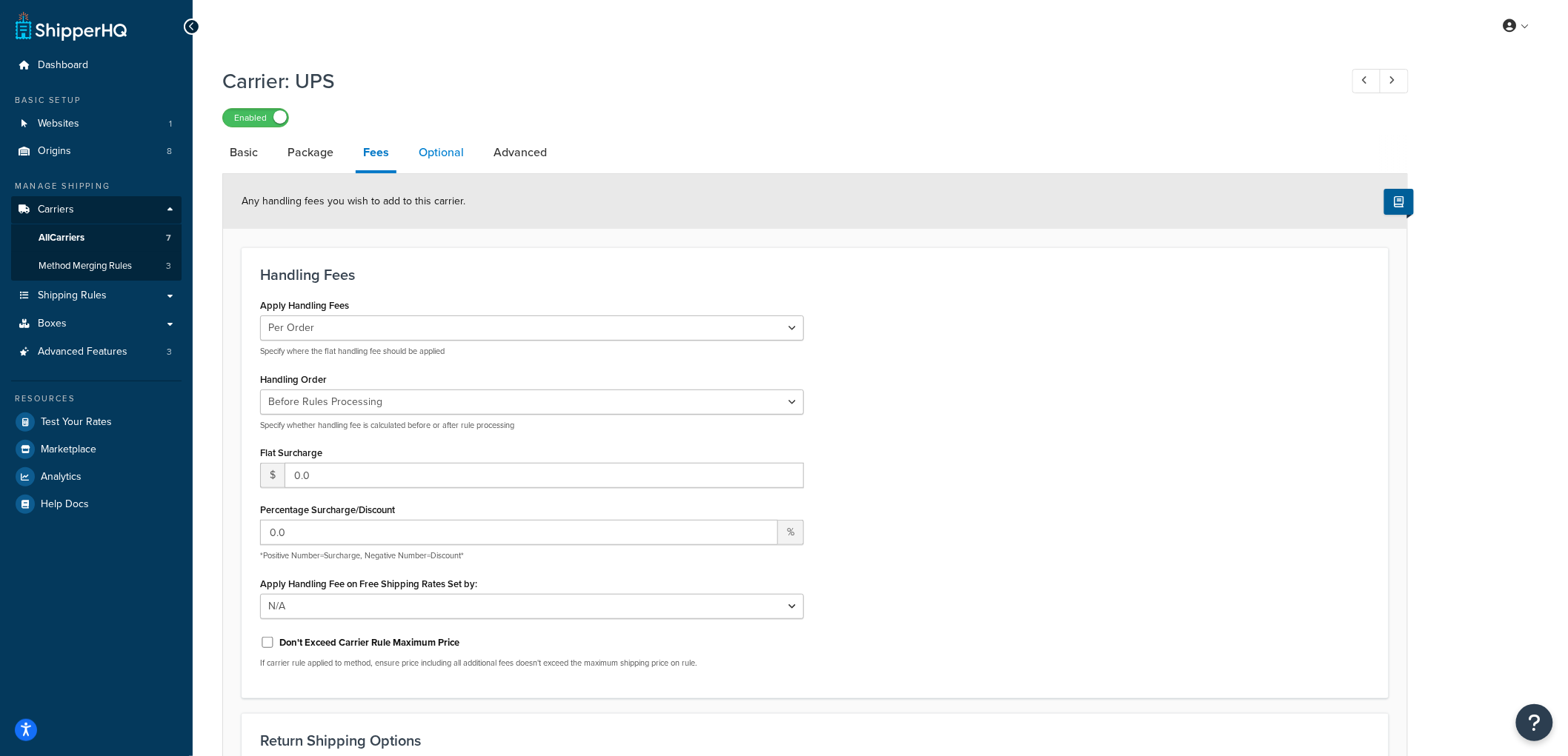
click at [426, 163] on link "Optional" at bounding box center [441, 152] width 60 height 36
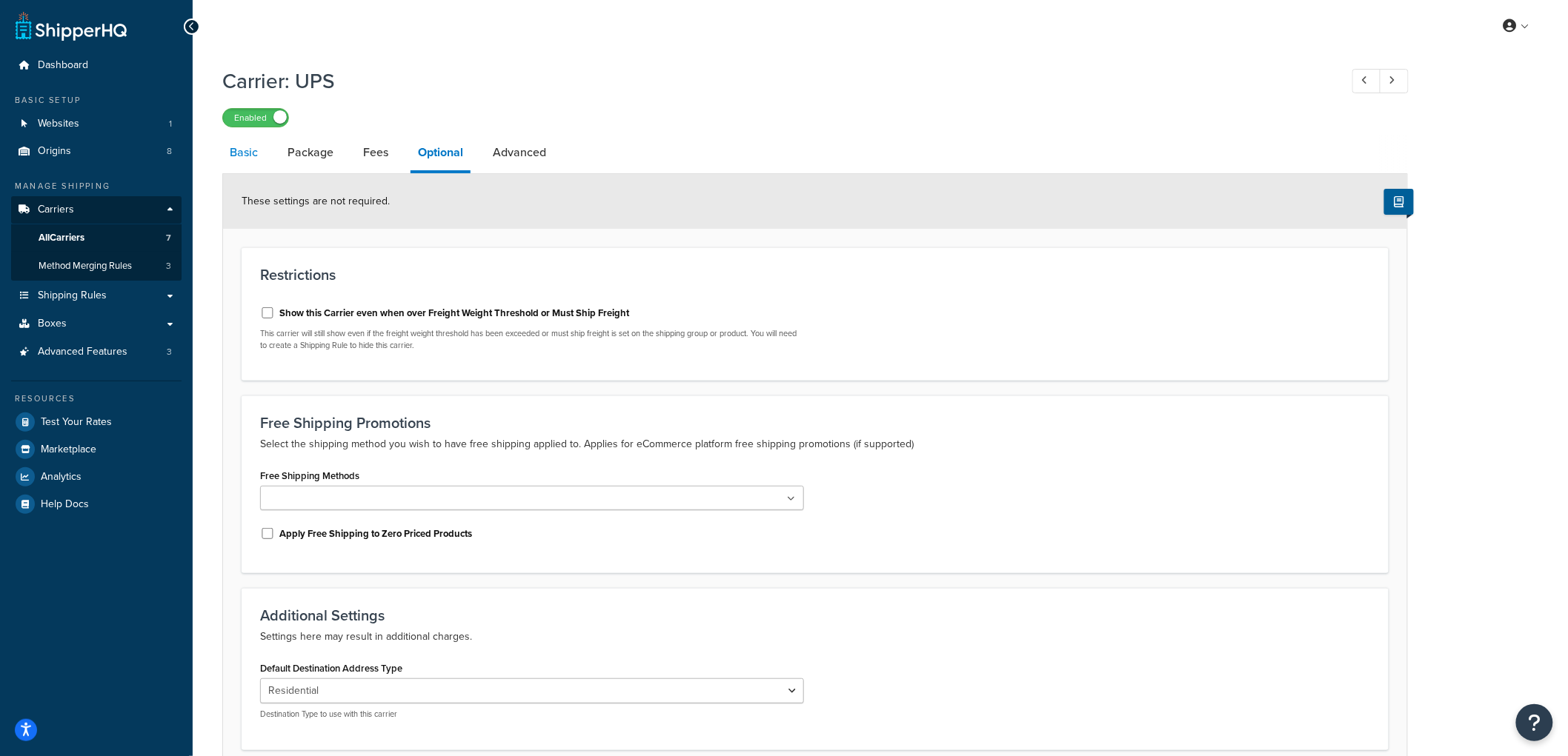
click at [228, 153] on link "Basic" at bounding box center [244, 152] width 43 height 36
select select "ups"
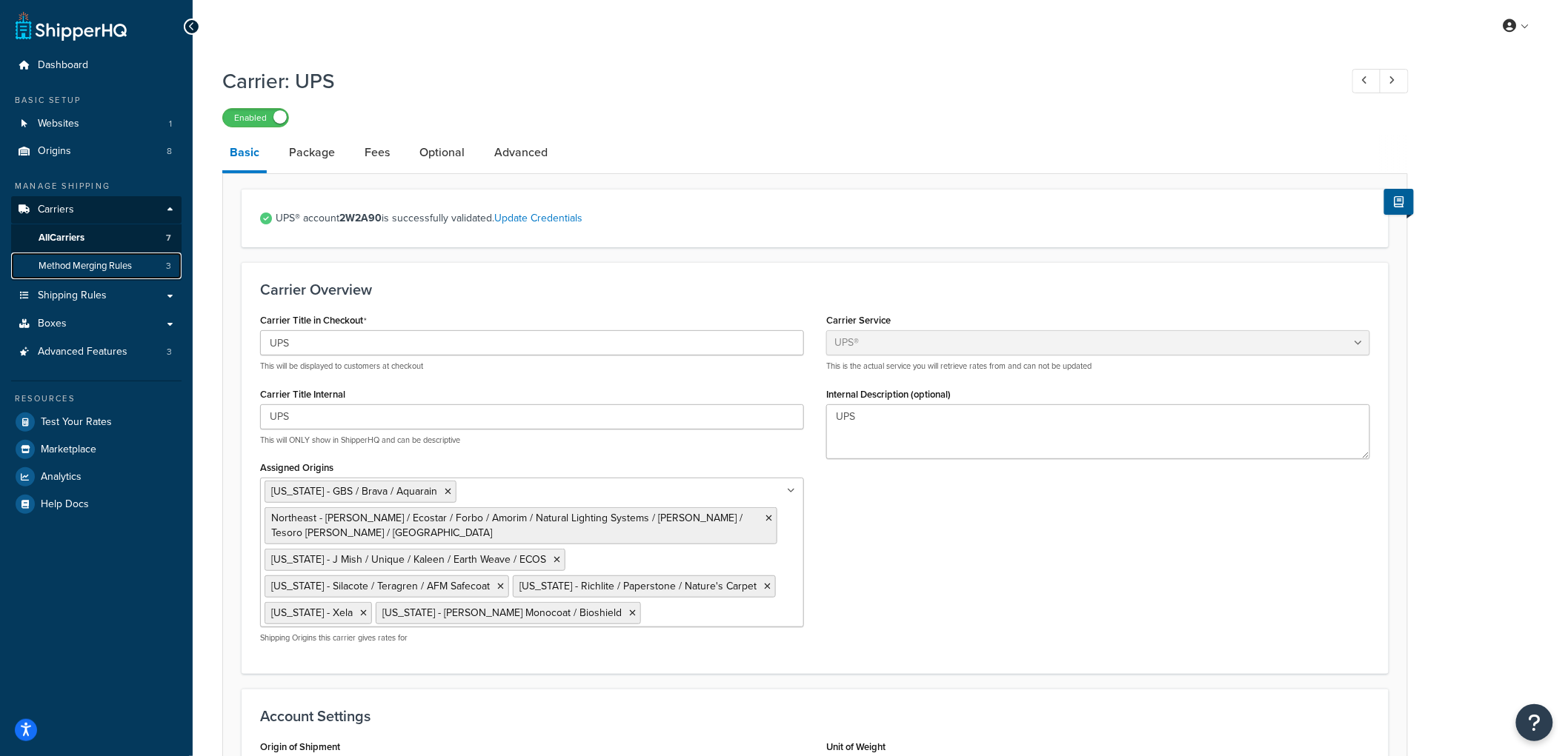
click at [63, 262] on span "Method Merging Rules" at bounding box center [85, 266] width 93 height 13
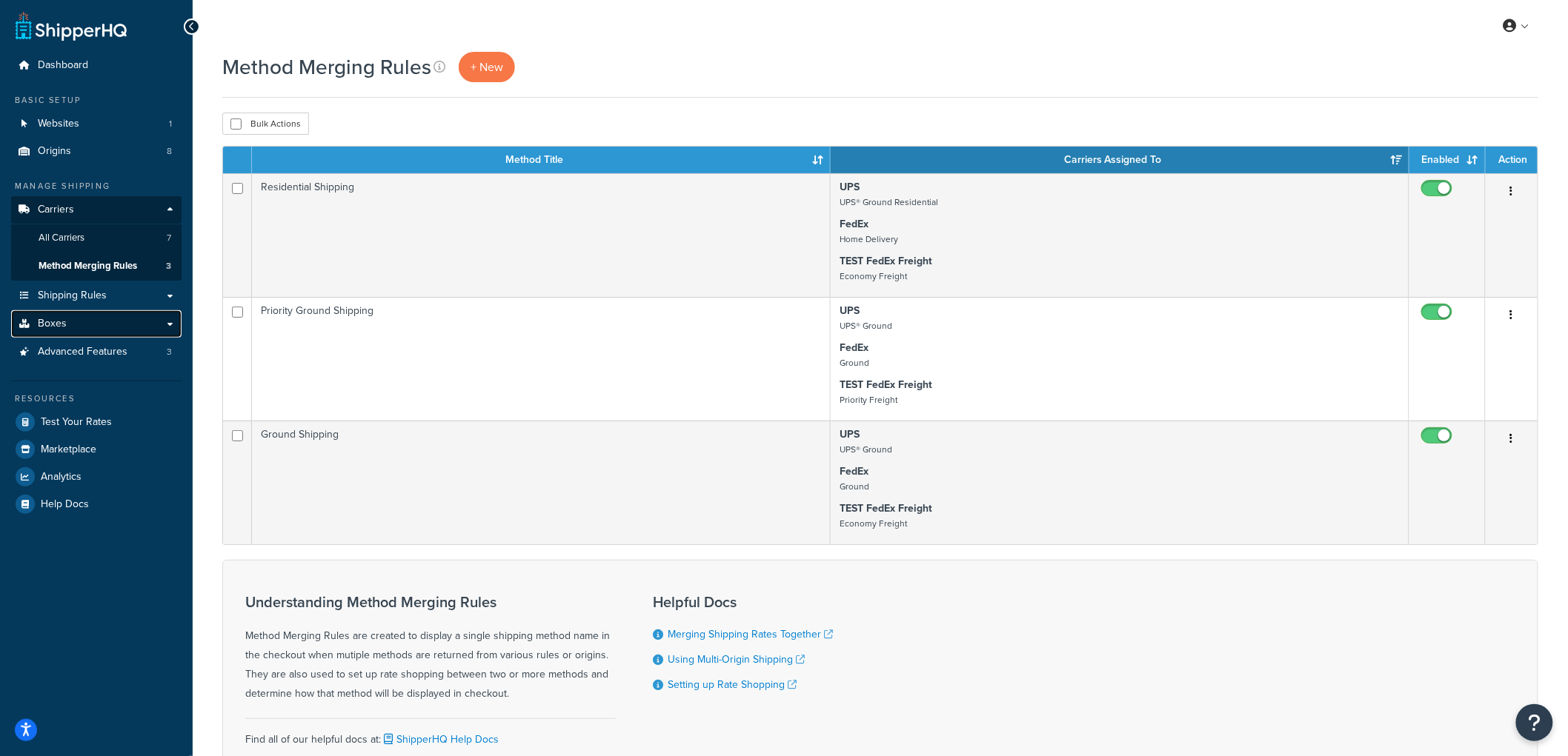
click at [93, 316] on link "Boxes" at bounding box center [96, 323] width 170 height 28
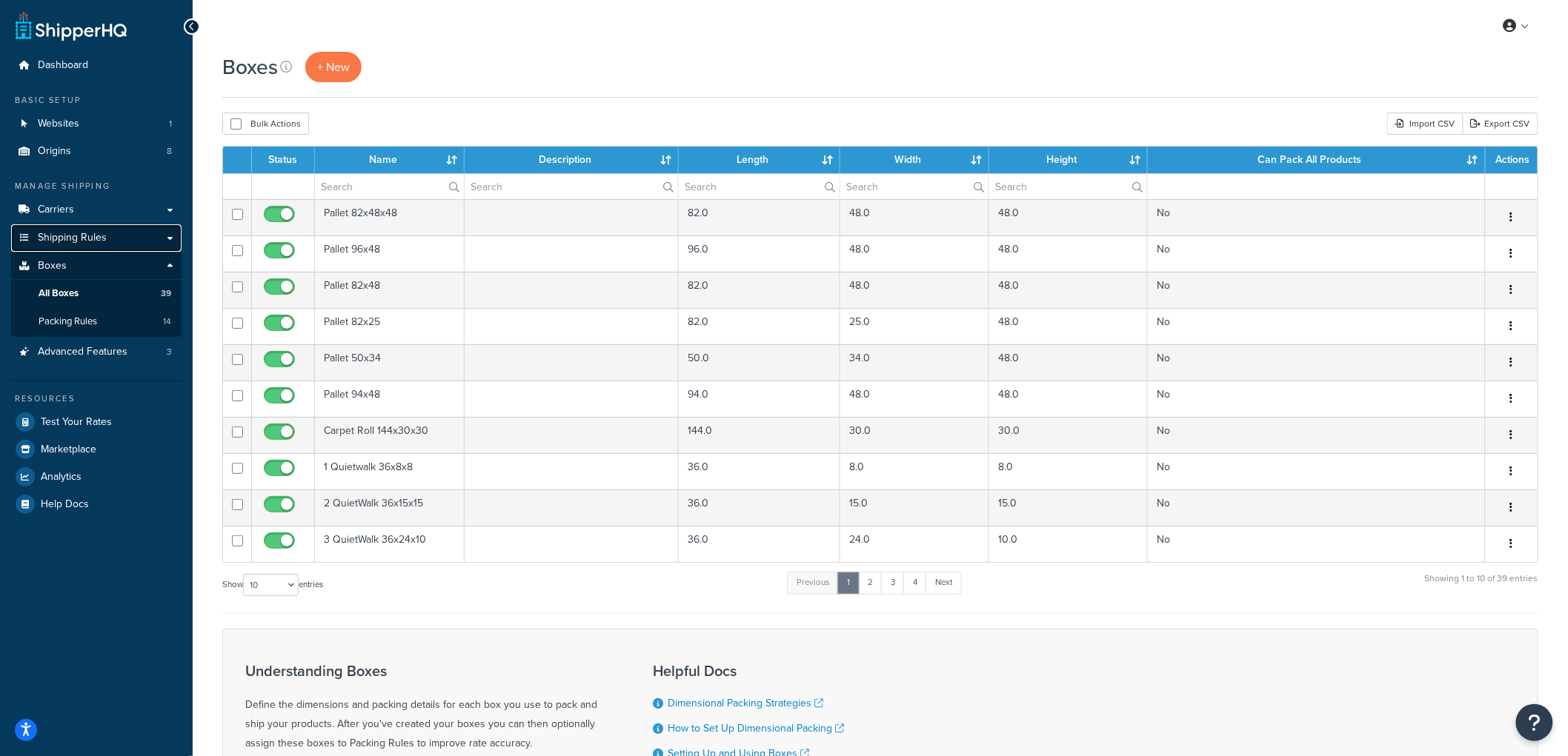
click at [73, 240] on span "Shipping Rules" at bounding box center [72, 238] width 69 height 13
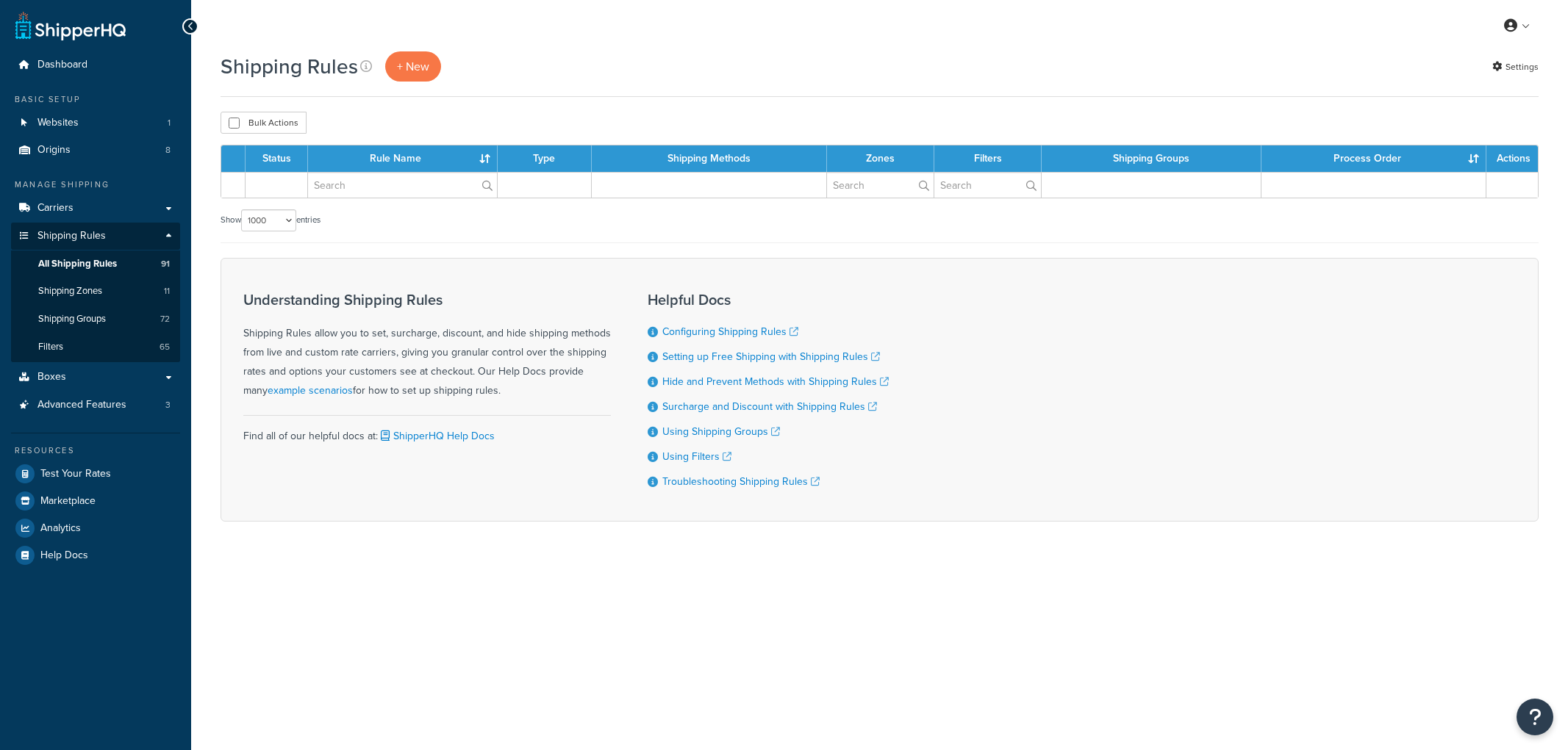
select select "1000"
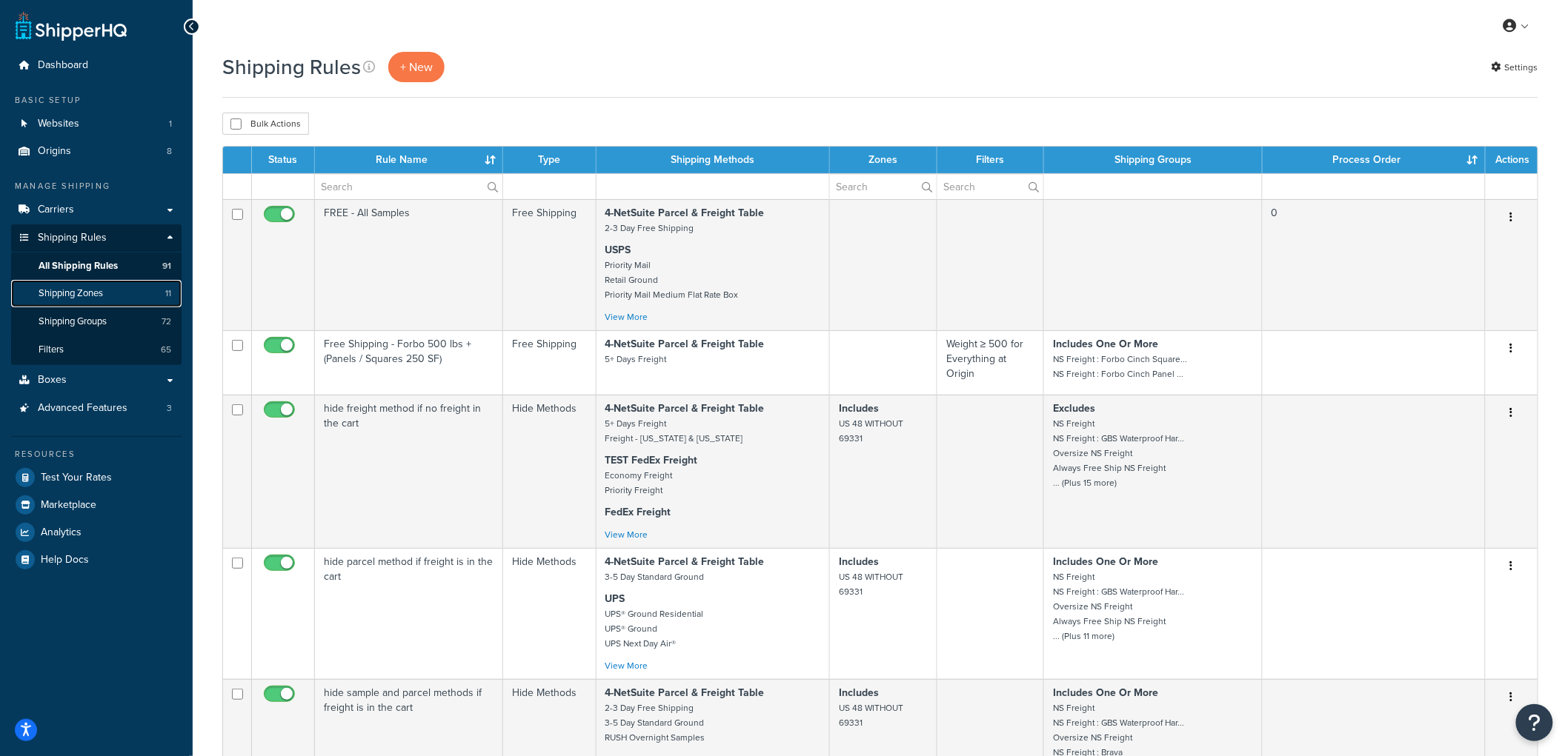
click at [71, 291] on span "Shipping Zones" at bounding box center [70, 293] width 64 height 13
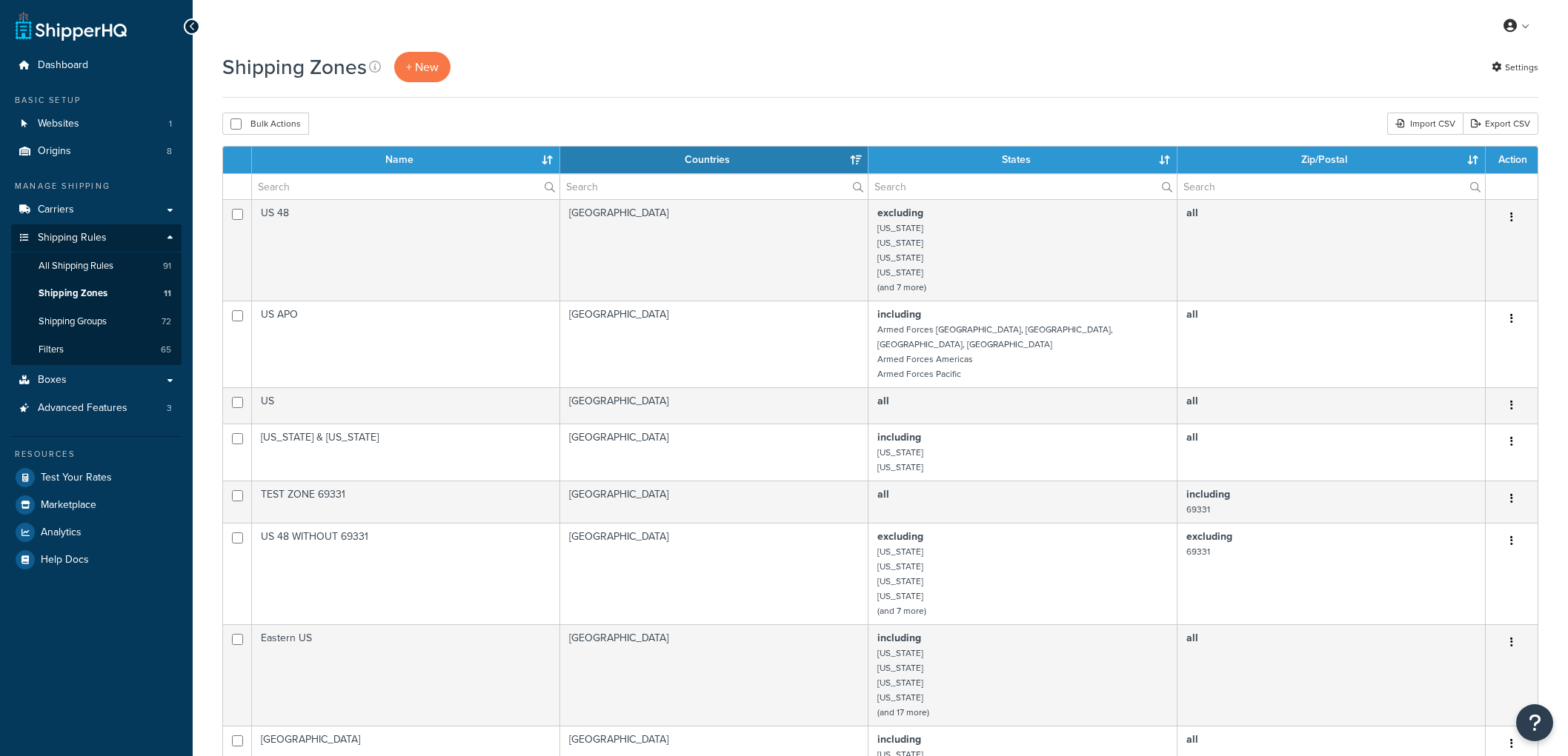
select select "15"
click at [116, 316] on link "Shipping Groups 72" at bounding box center [96, 322] width 170 height 28
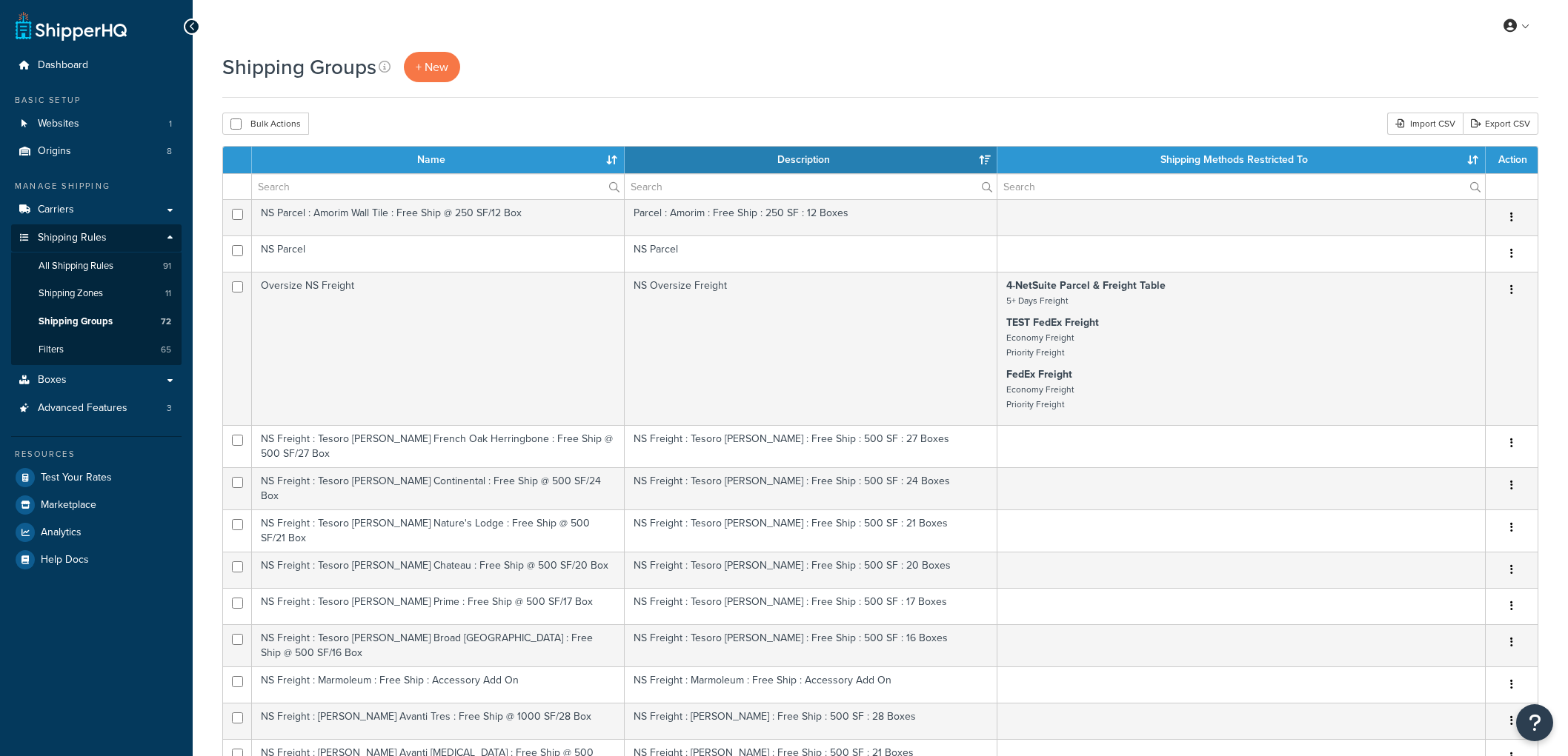
select select "15"
click at [82, 215] on link "Carriers" at bounding box center [96, 210] width 170 height 28
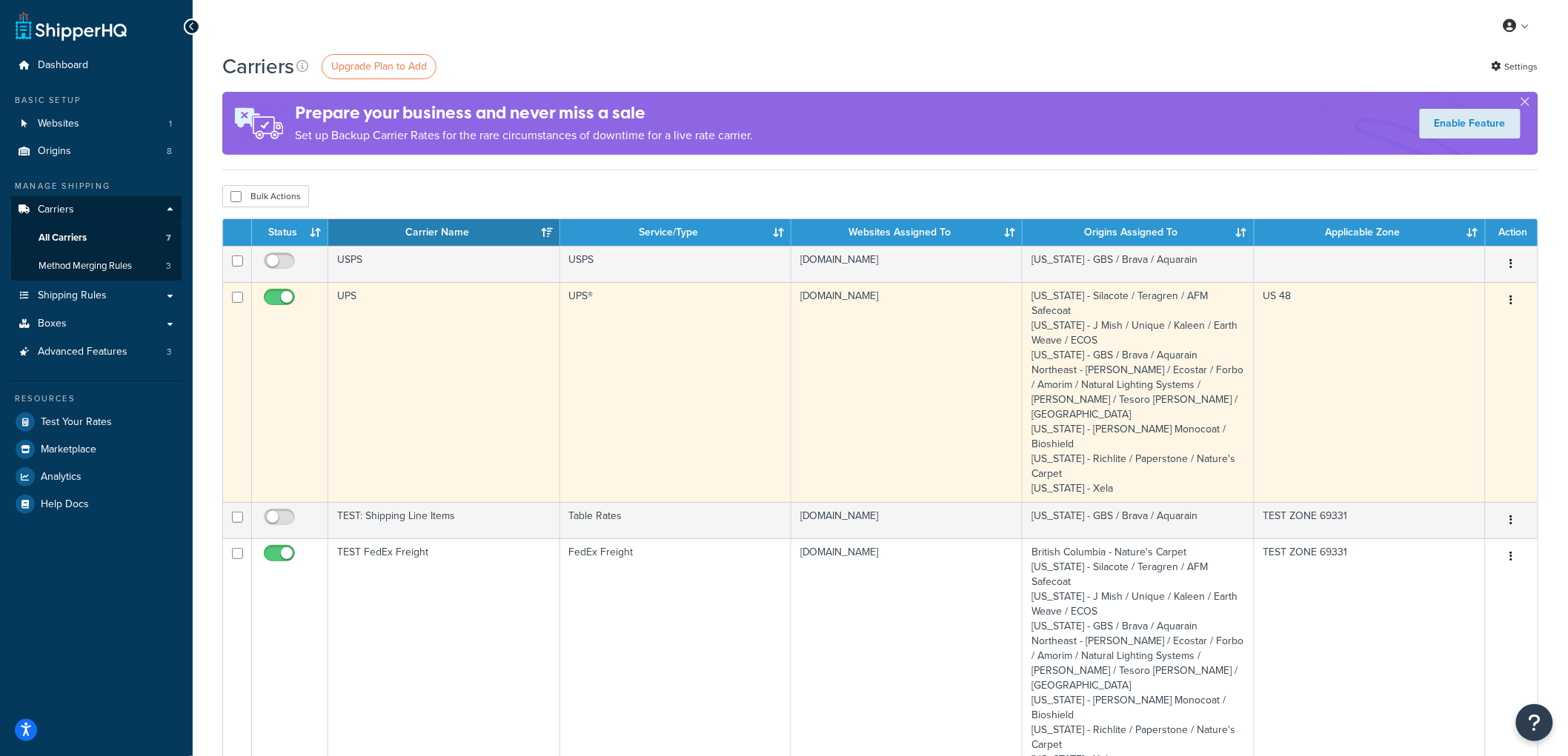
click at [410, 335] on td "UPS" at bounding box center [444, 392] width 231 height 220
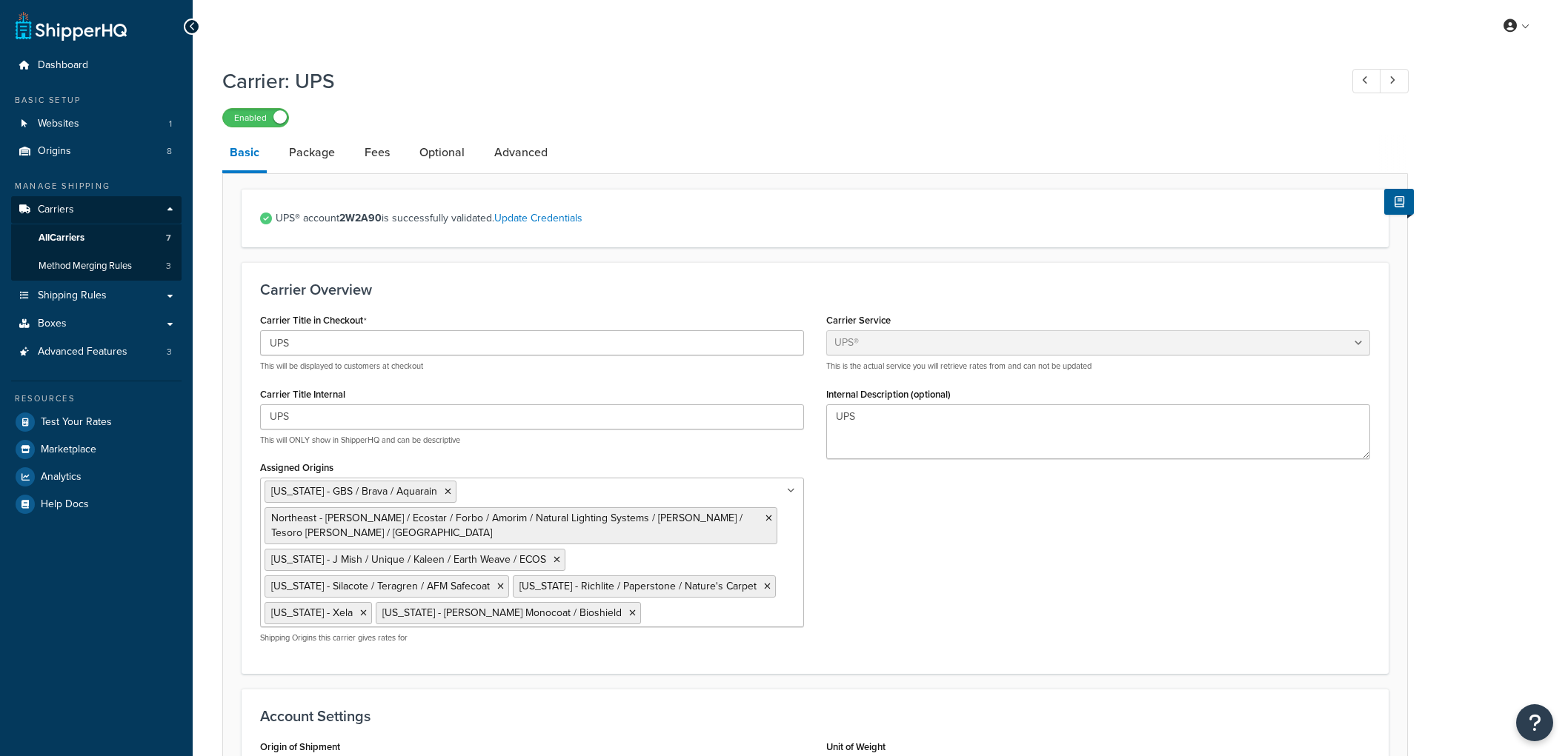
select select "ups"
click at [315, 163] on link "Package" at bounding box center [312, 152] width 61 height 36
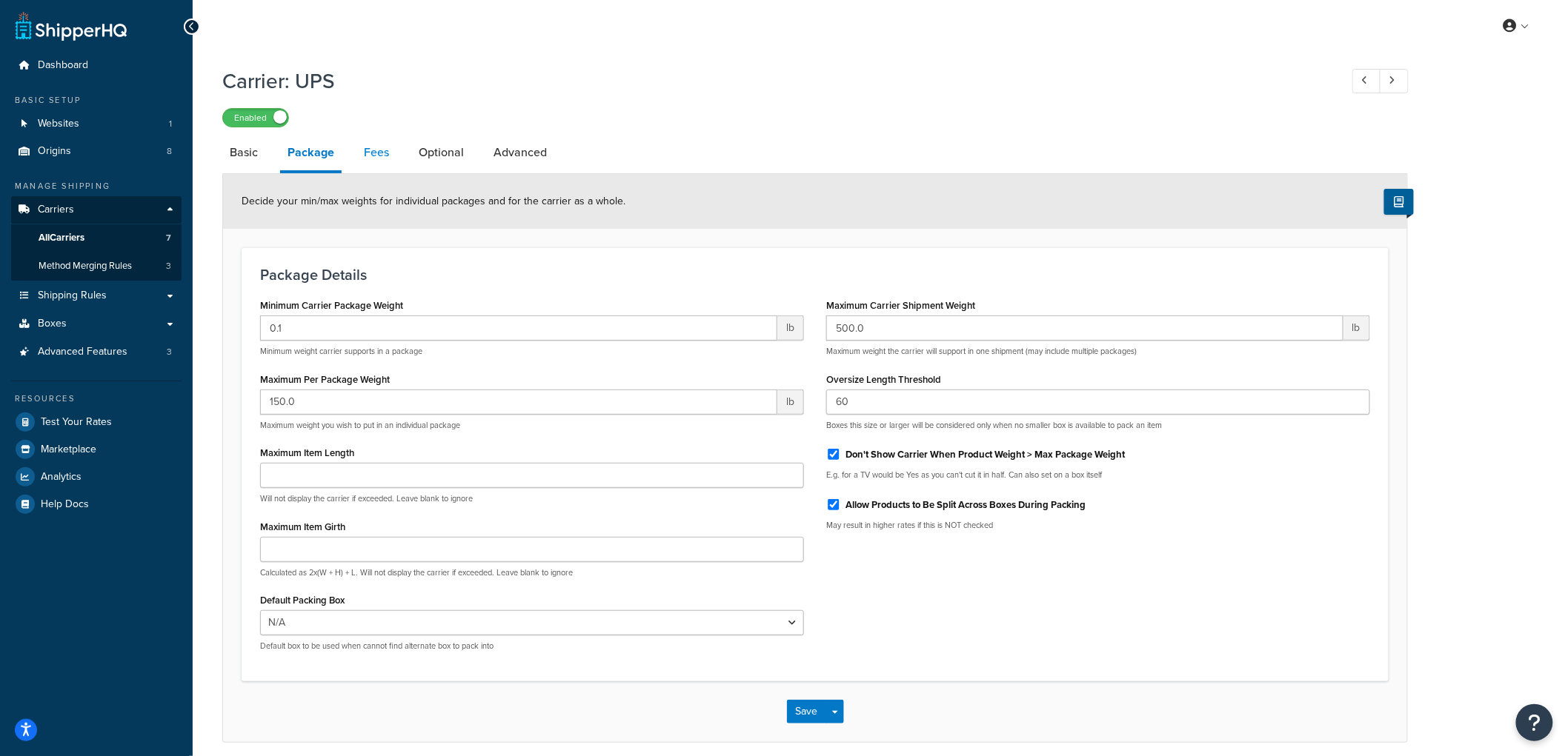
click at [368, 163] on link "Fees" at bounding box center [377, 152] width 40 height 36
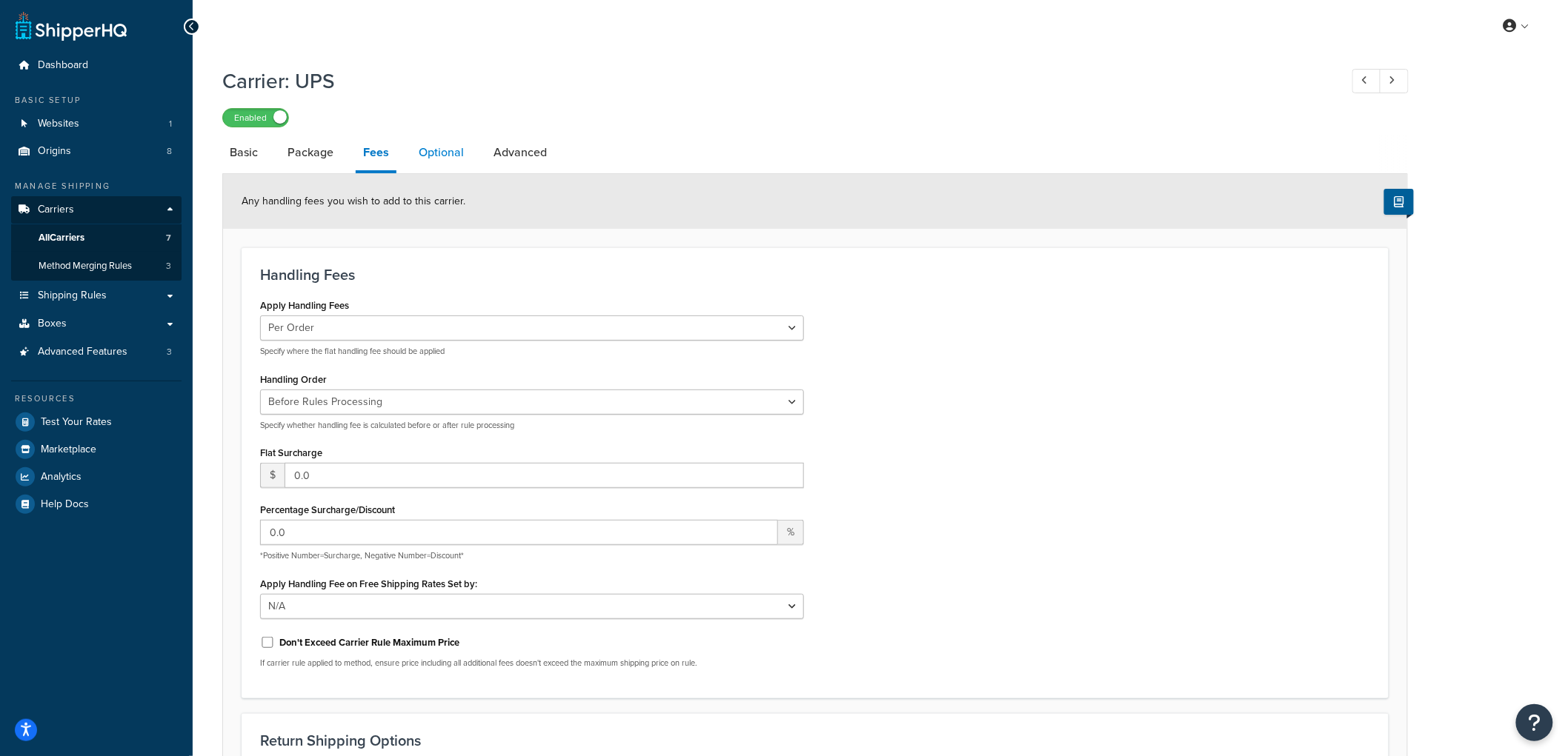
click at [431, 157] on link "Optional" at bounding box center [441, 152] width 60 height 36
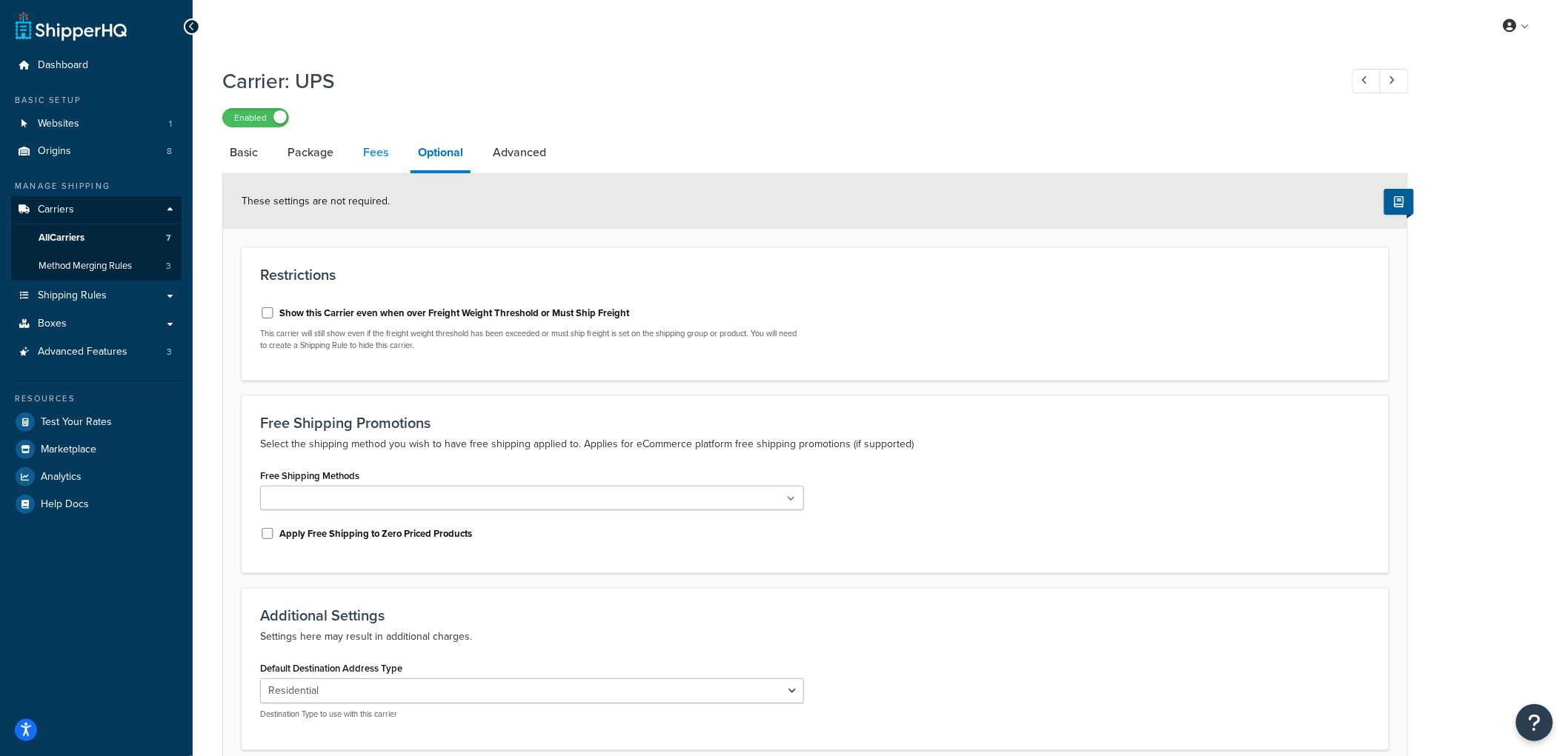
click at [377, 153] on link "Fees" at bounding box center [376, 152] width 40 height 36
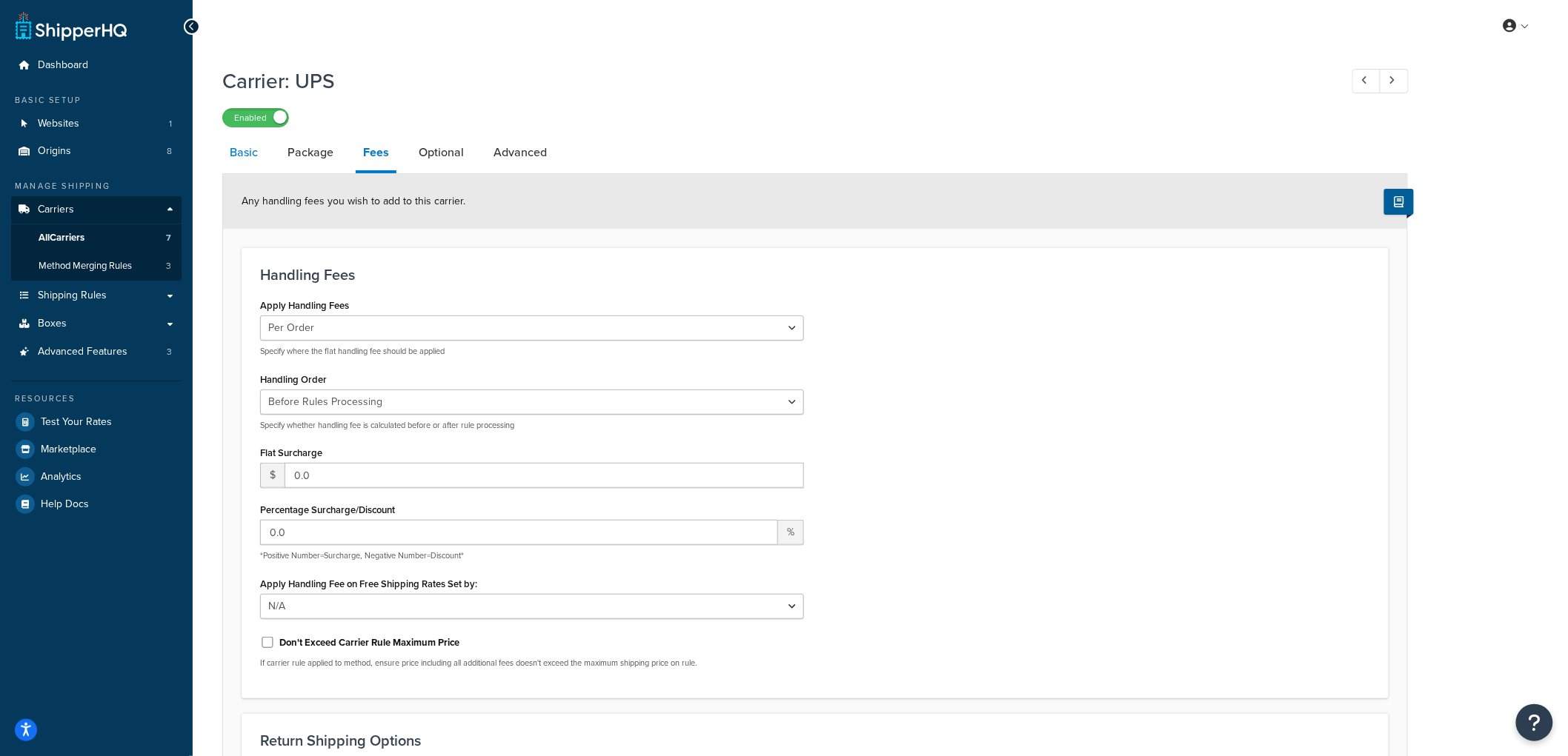
click at [254, 156] on link "Basic" at bounding box center [244, 152] width 43 height 36
select select "ups"
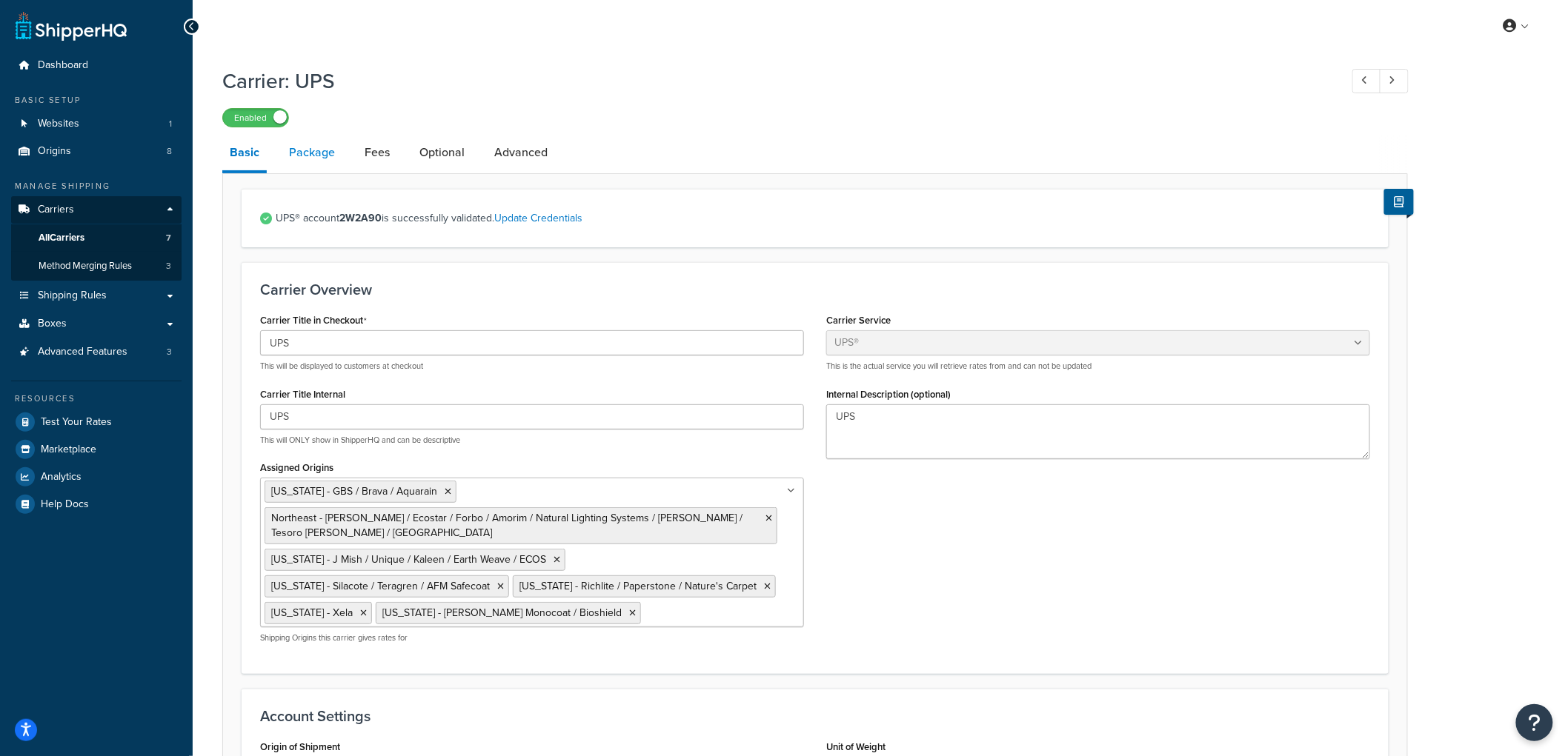
click at [290, 152] on link "Package" at bounding box center [312, 152] width 61 height 36
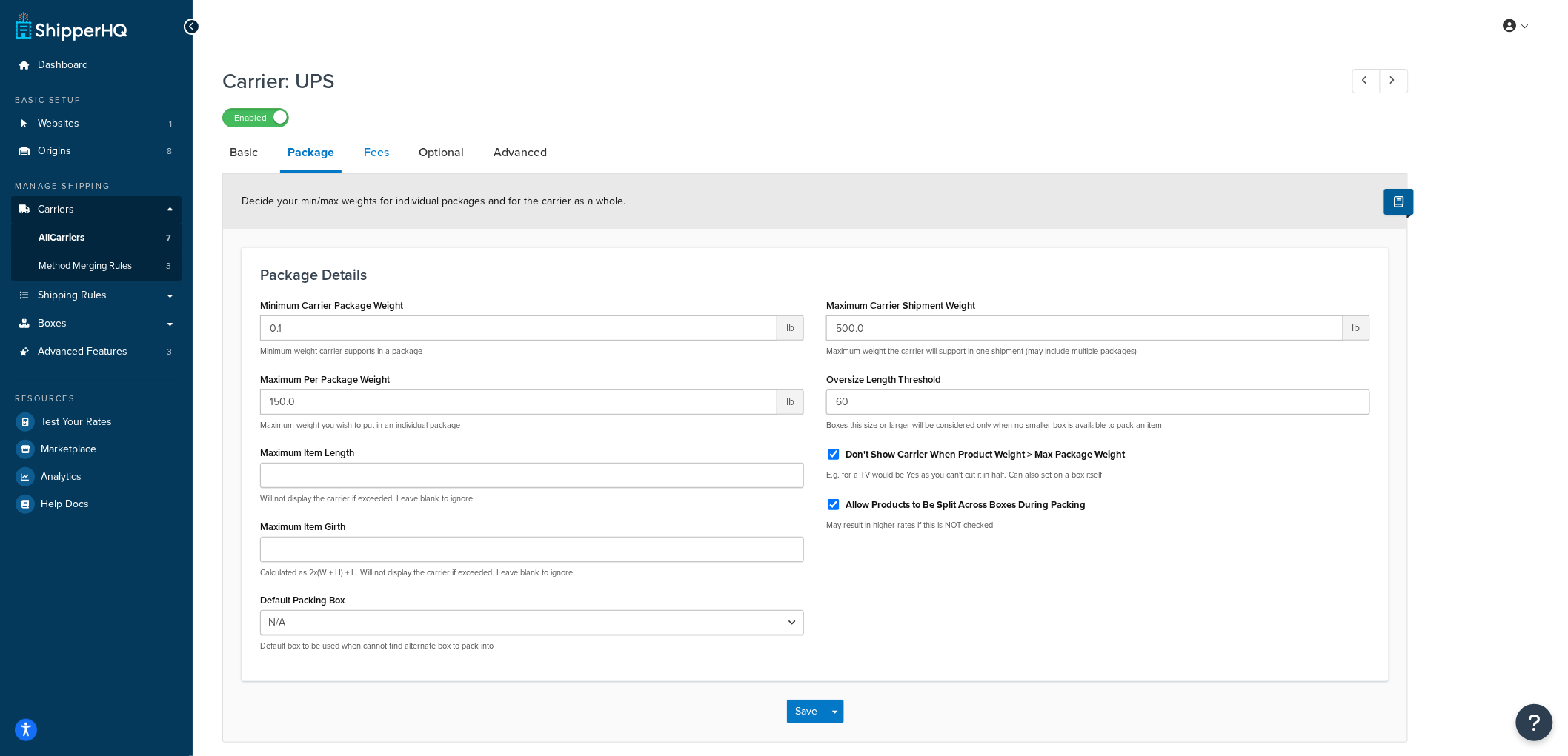
click at [380, 165] on link "Fees" at bounding box center [377, 152] width 40 height 36
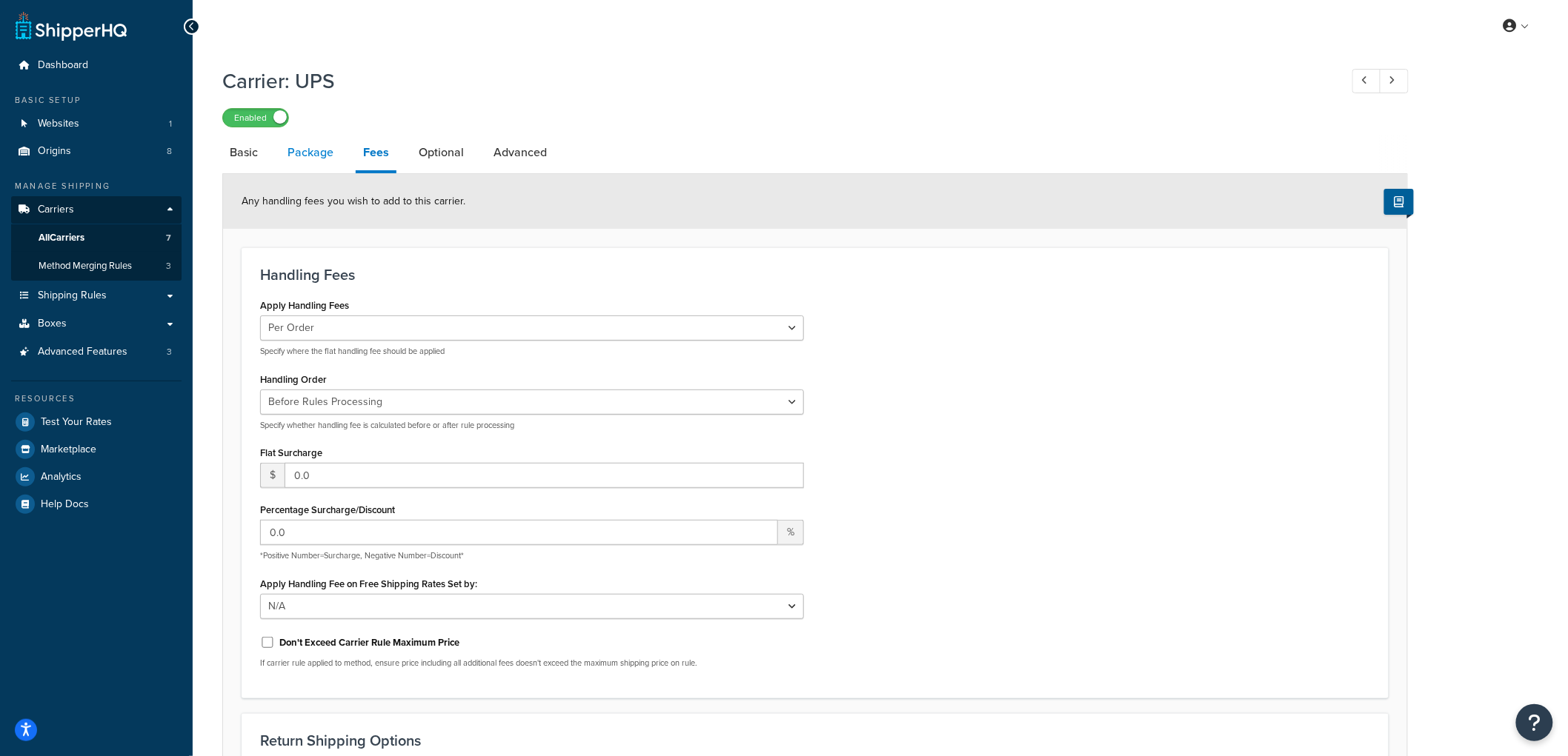
click at [308, 165] on link "Package" at bounding box center [310, 152] width 61 height 36
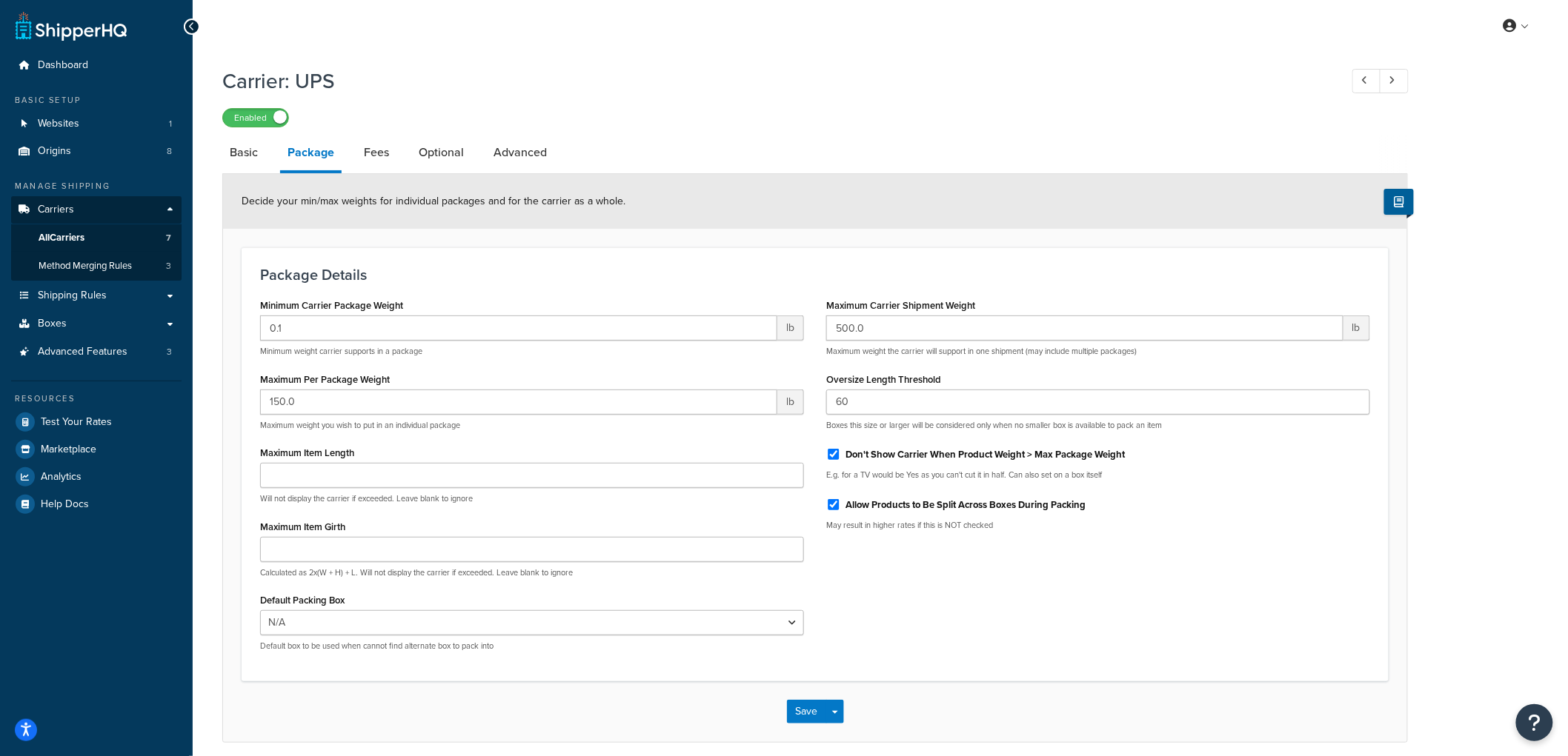
click at [672, 210] on div "Decide your min/max weights for individual packages and for the carrier as a wh…" at bounding box center [815, 201] width 1184 height 55
drag, startPoint x: 1485, startPoint y: 445, endPoint x: 1485, endPoint y: 458, distance: 13.0
click at [1485, 458] on div "Carrier: UPS Enabled Basic Package Fees Optional Advanced Decide your min/max w…" at bounding box center [881, 419] width 1375 height 720
click at [415, 151] on link "Optional" at bounding box center [441, 152] width 60 height 36
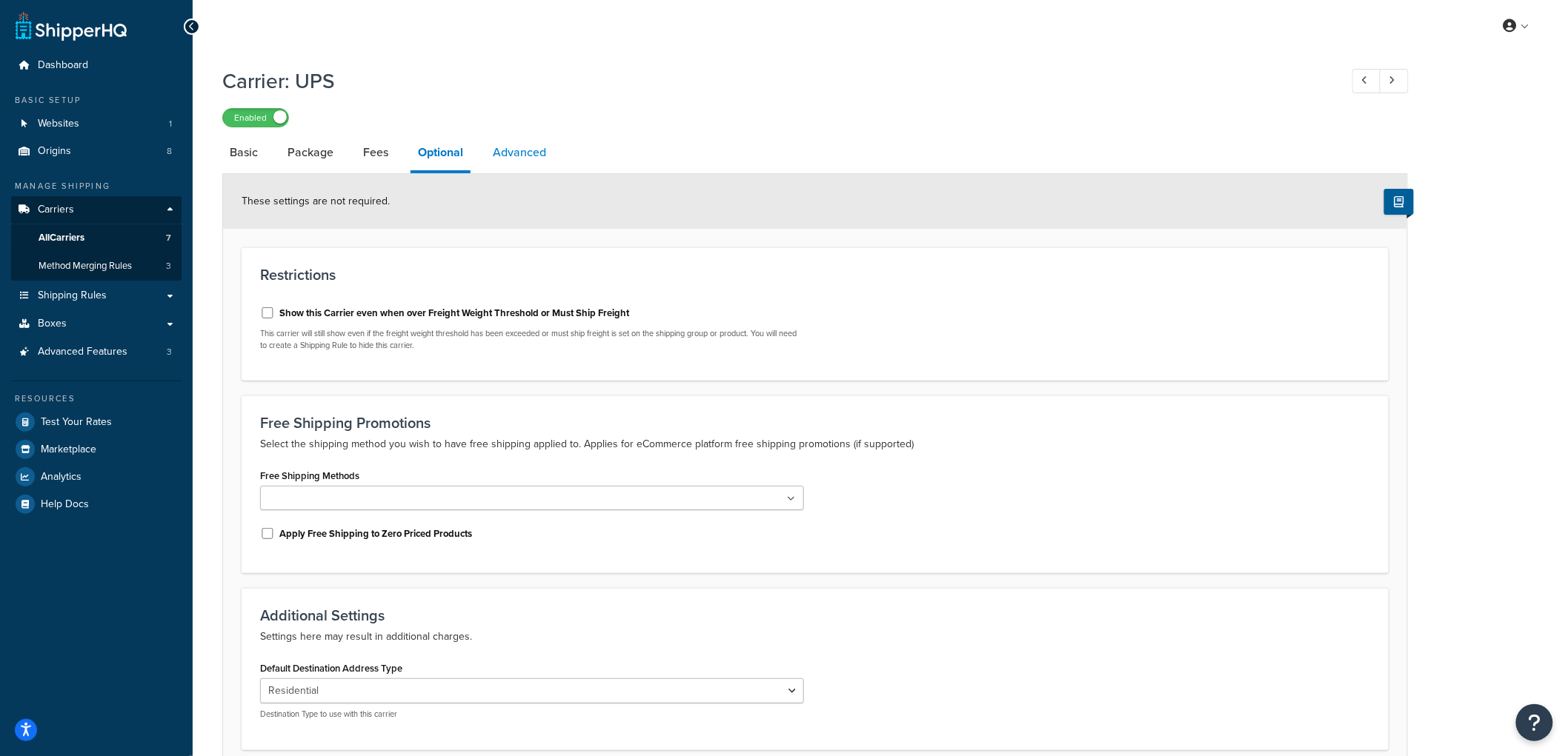
click at [520, 169] on link "Advanced" at bounding box center [520, 152] width 68 height 36
select select "false"
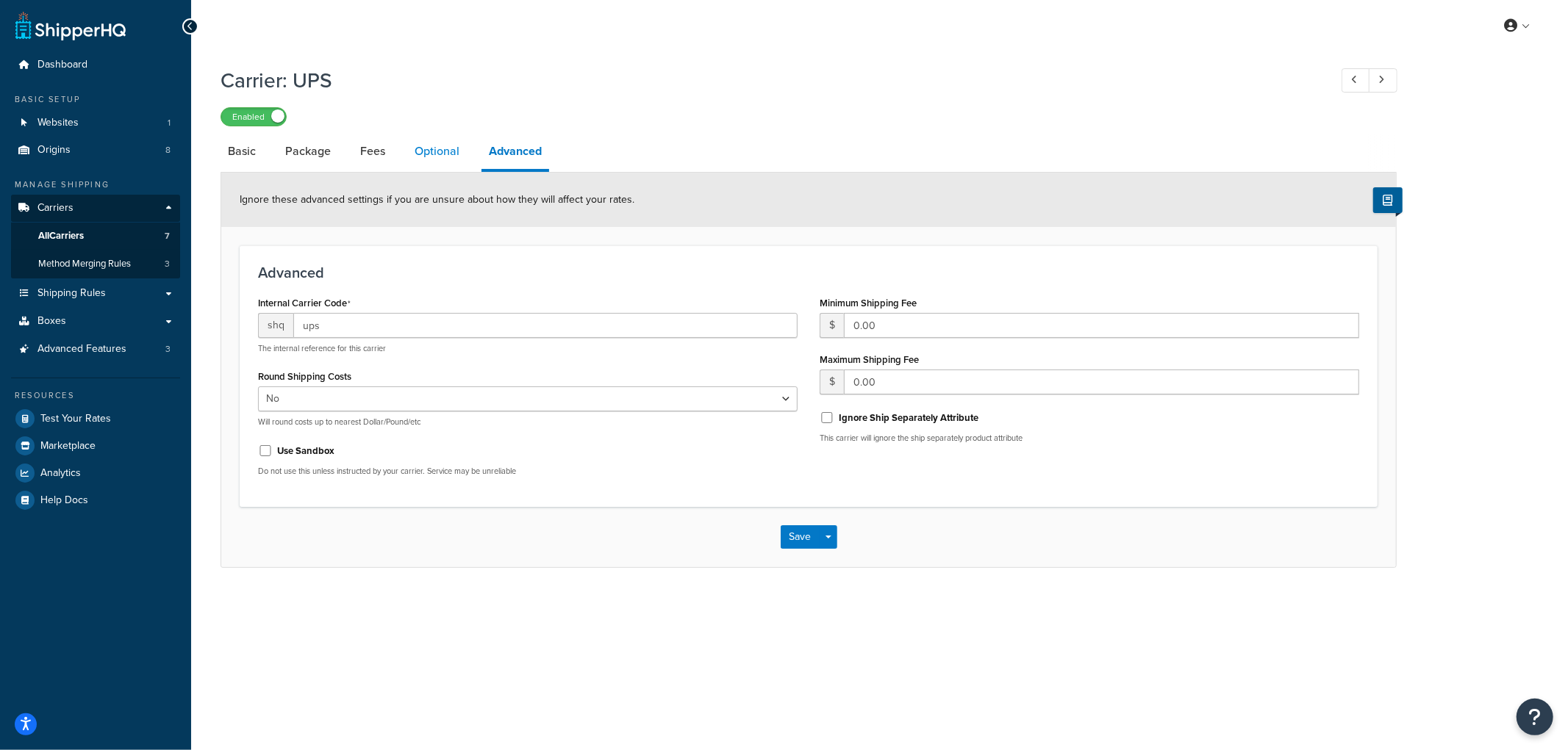
click at [441, 149] on link "Optional" at bounding box center [437, 151] width 60 height 35
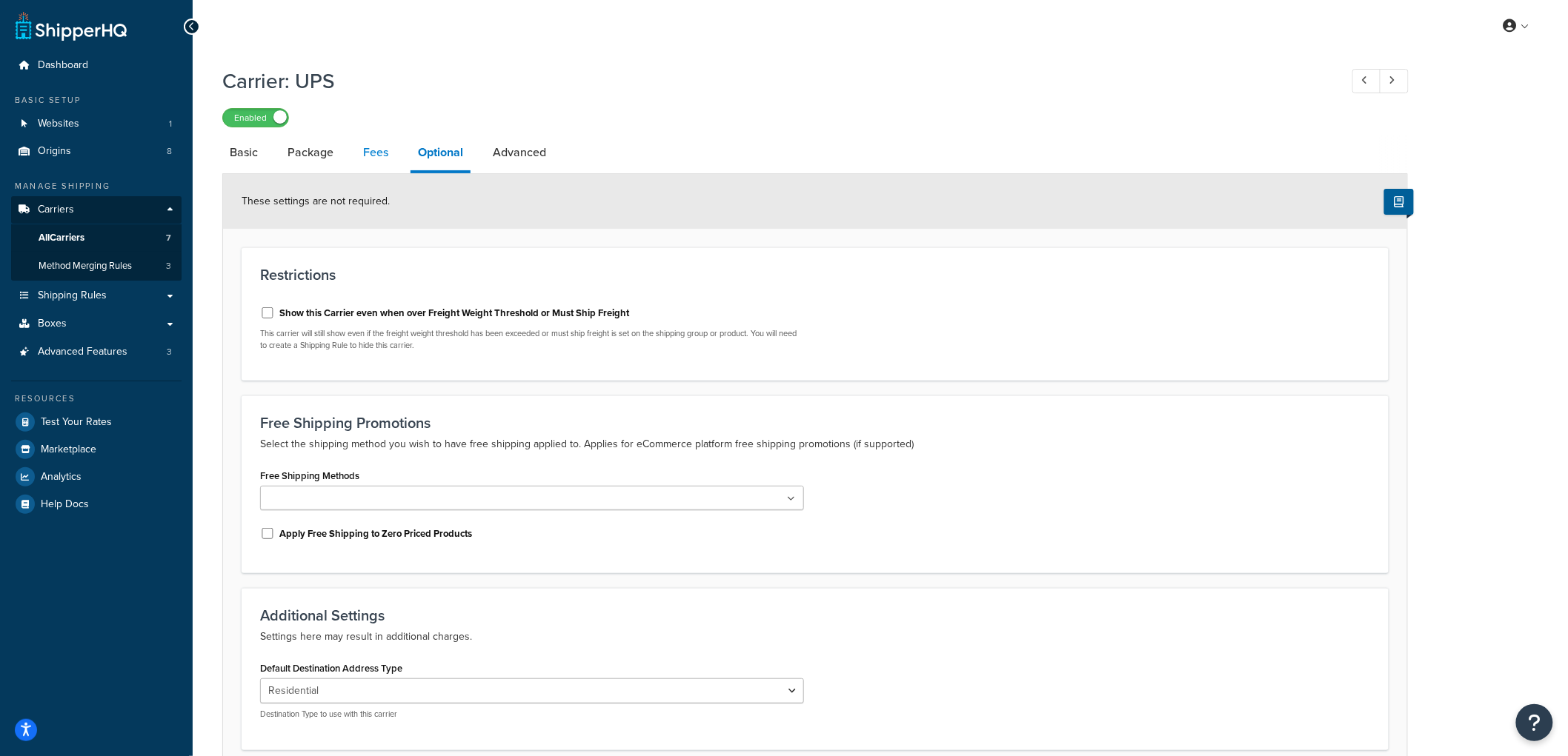
click at [373, 153] on link "Fees" at bounding box center [376, 152] width 40 height 36
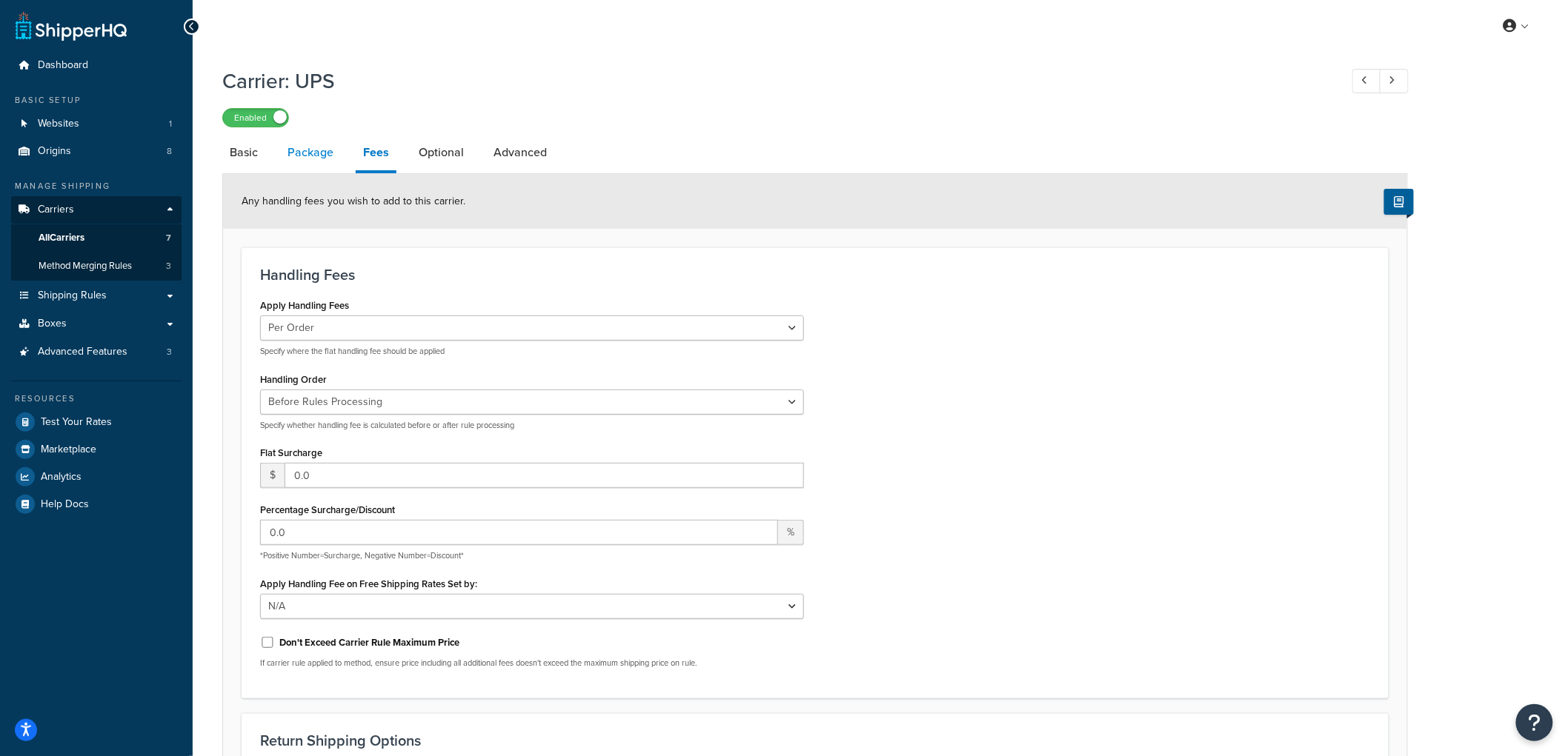
click at [334, 167] on link "Package" at bounding box center [310, 152] width 61 height 36
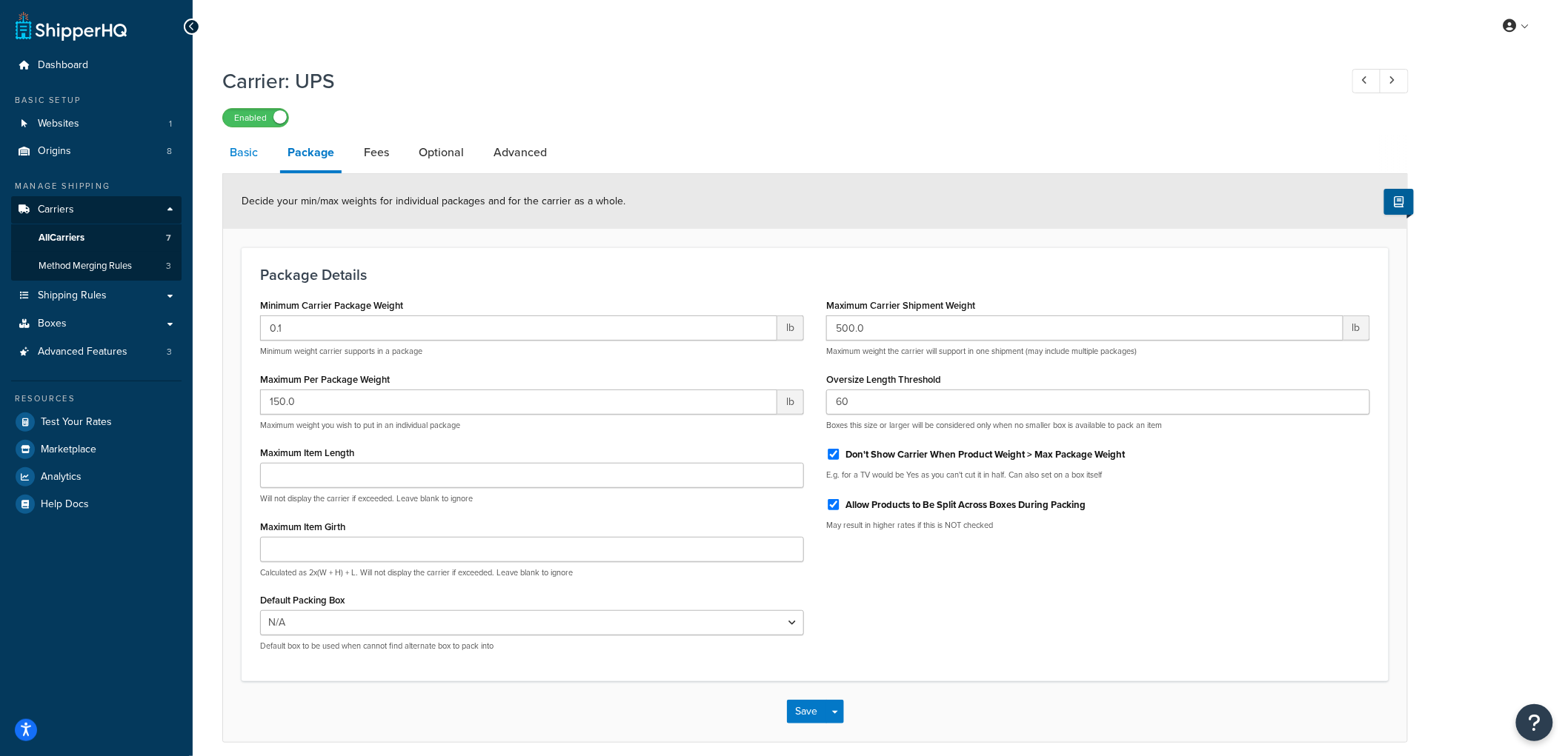
click at [240, 168] on link "Basic" at bounding box center [244, 152] width 43 height 36
select select "ups"
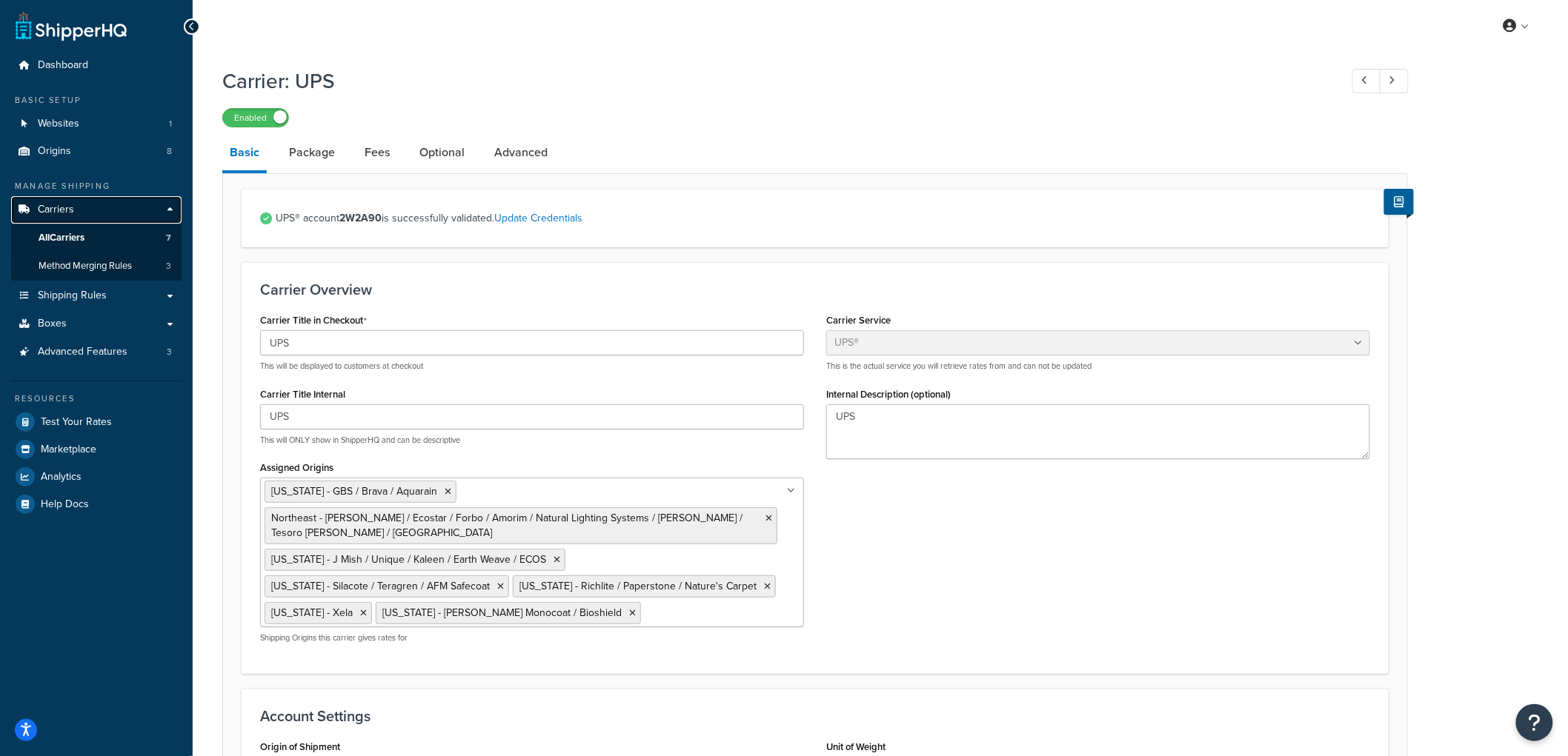
click at [100, 213] on link "Carriers" at bounding box center [96, 210] width 170 height 28
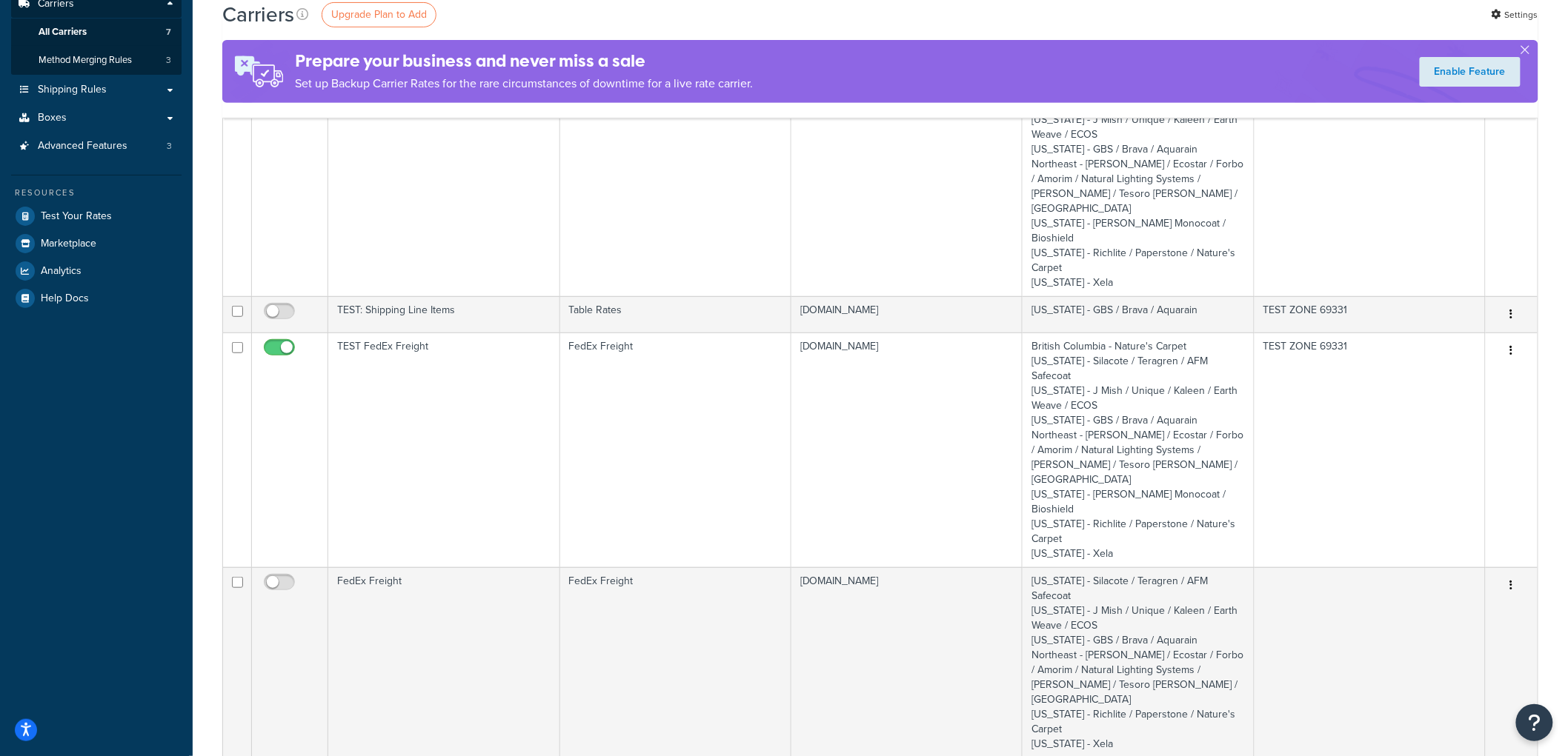
scroll to position [164, 0]
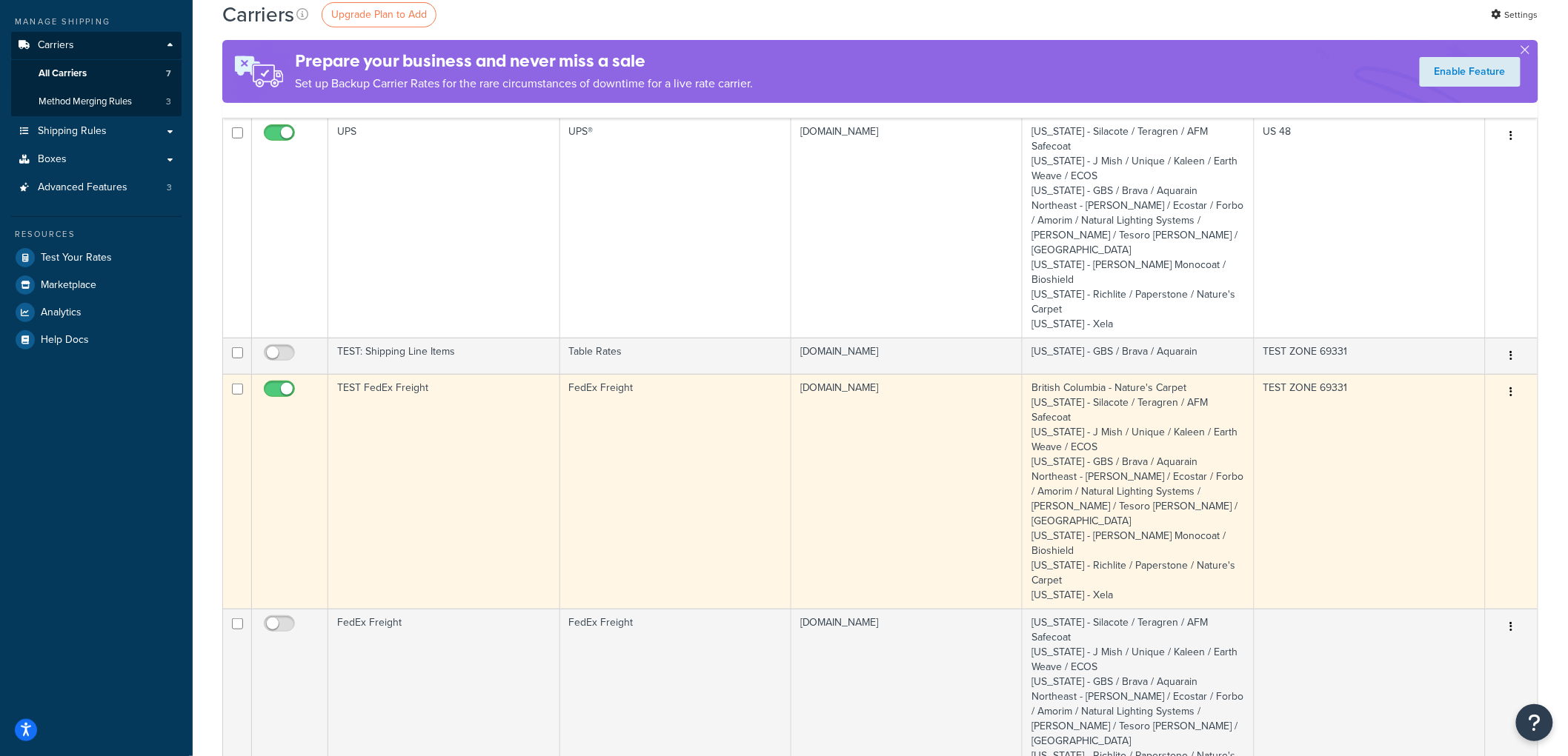
click at [470, 381] on td "TEST FedEx Freight" at bounding box center [444, 491] width 231 height 235
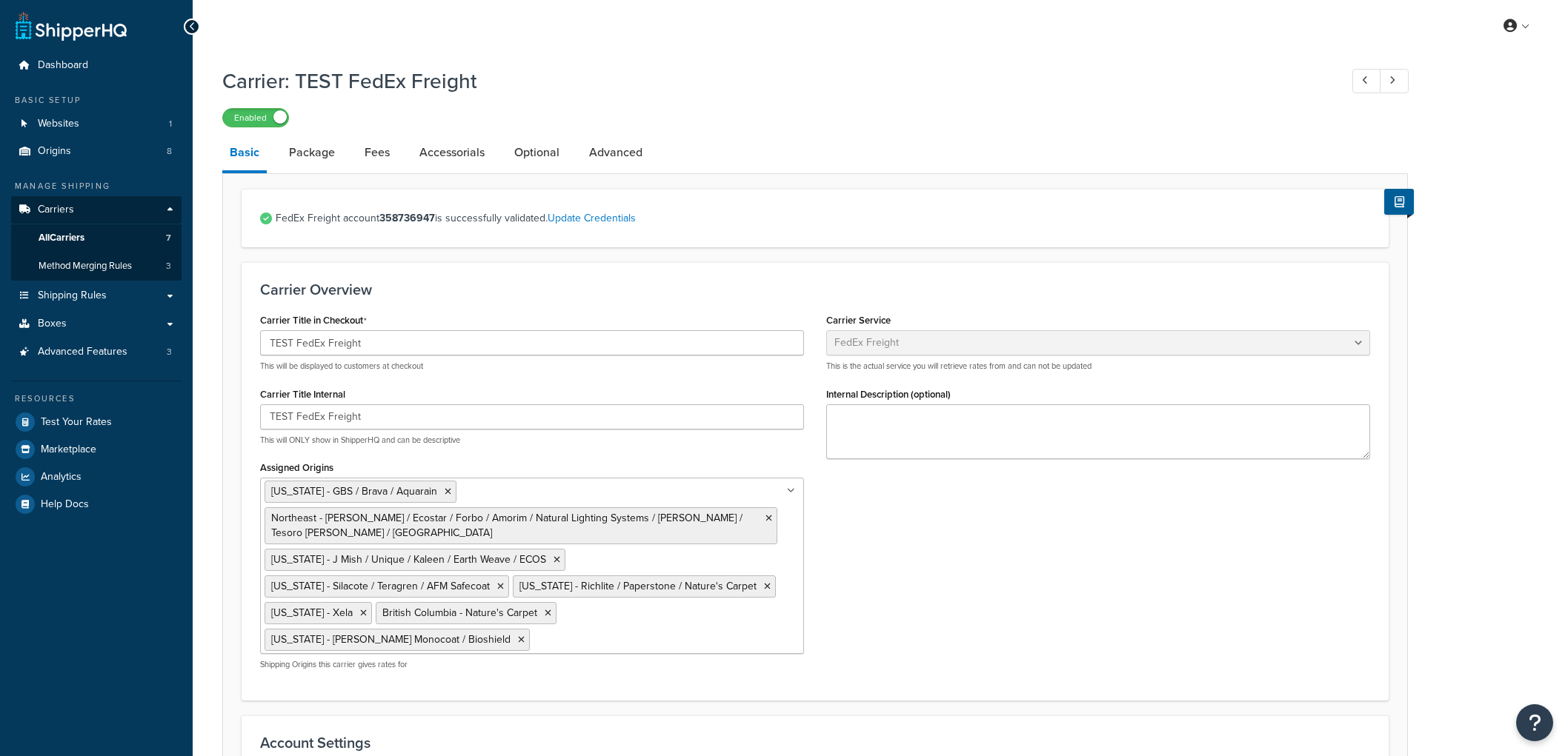
select select "fedExFreight"
click at [329, 165] on link "Package" at bounding box center [312, 152] width 61 height 36
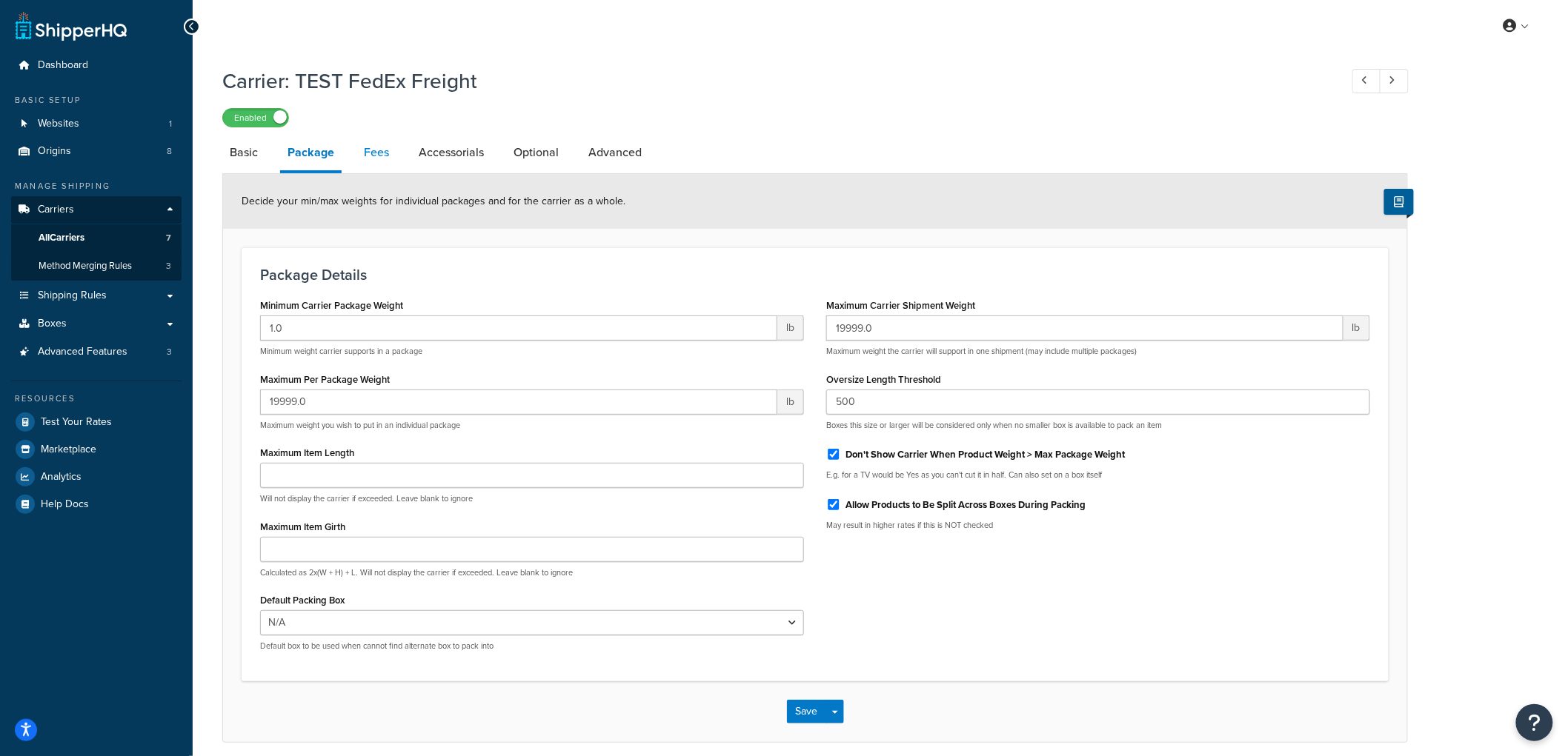
click at [388, 164] on link "Fees" at bounding box center [377, 152] width 40 height 36
select select "AFTER"
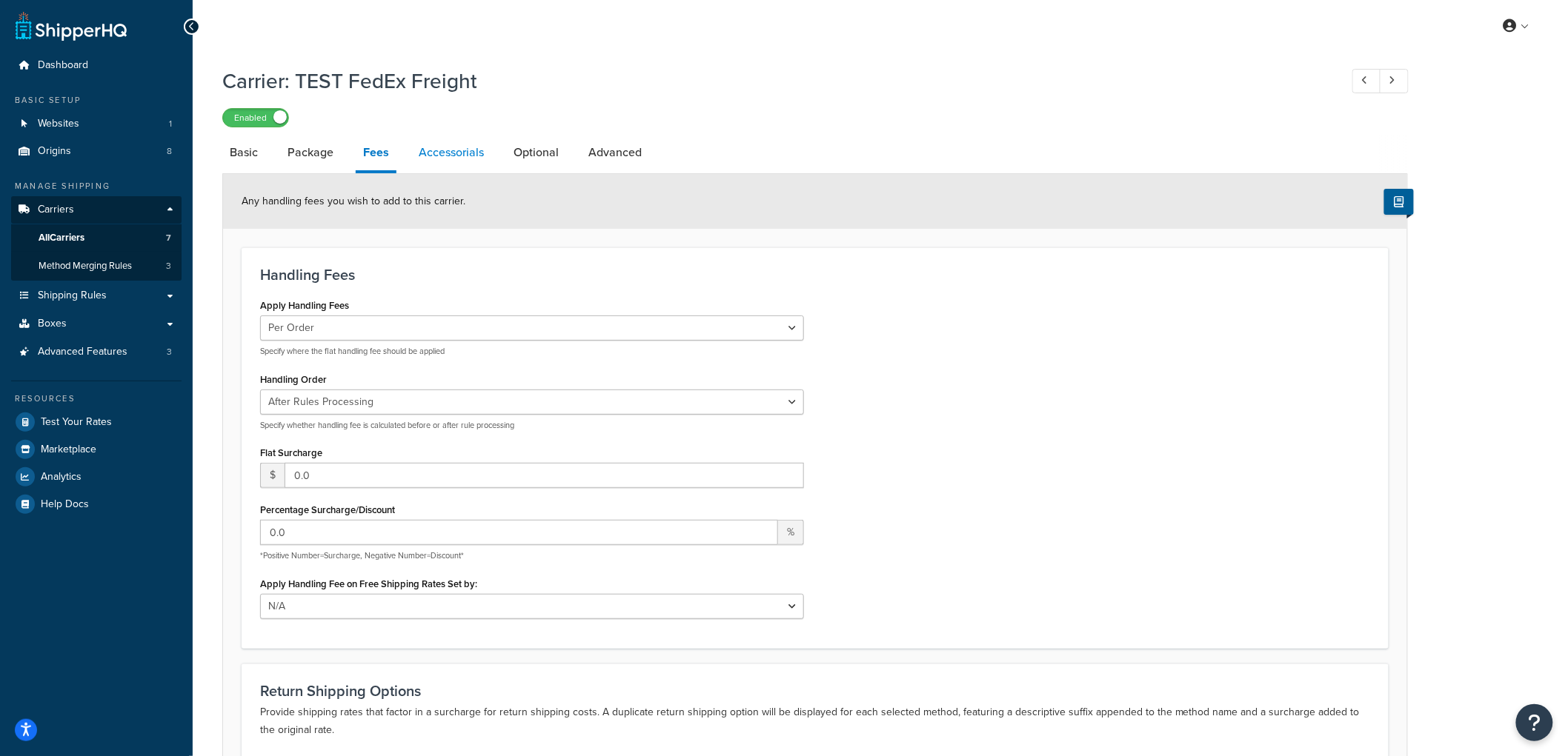
click at [450, 153] on link "Accessorials" at bounding box center [451, 152] width 80 height 36
select select "residential"
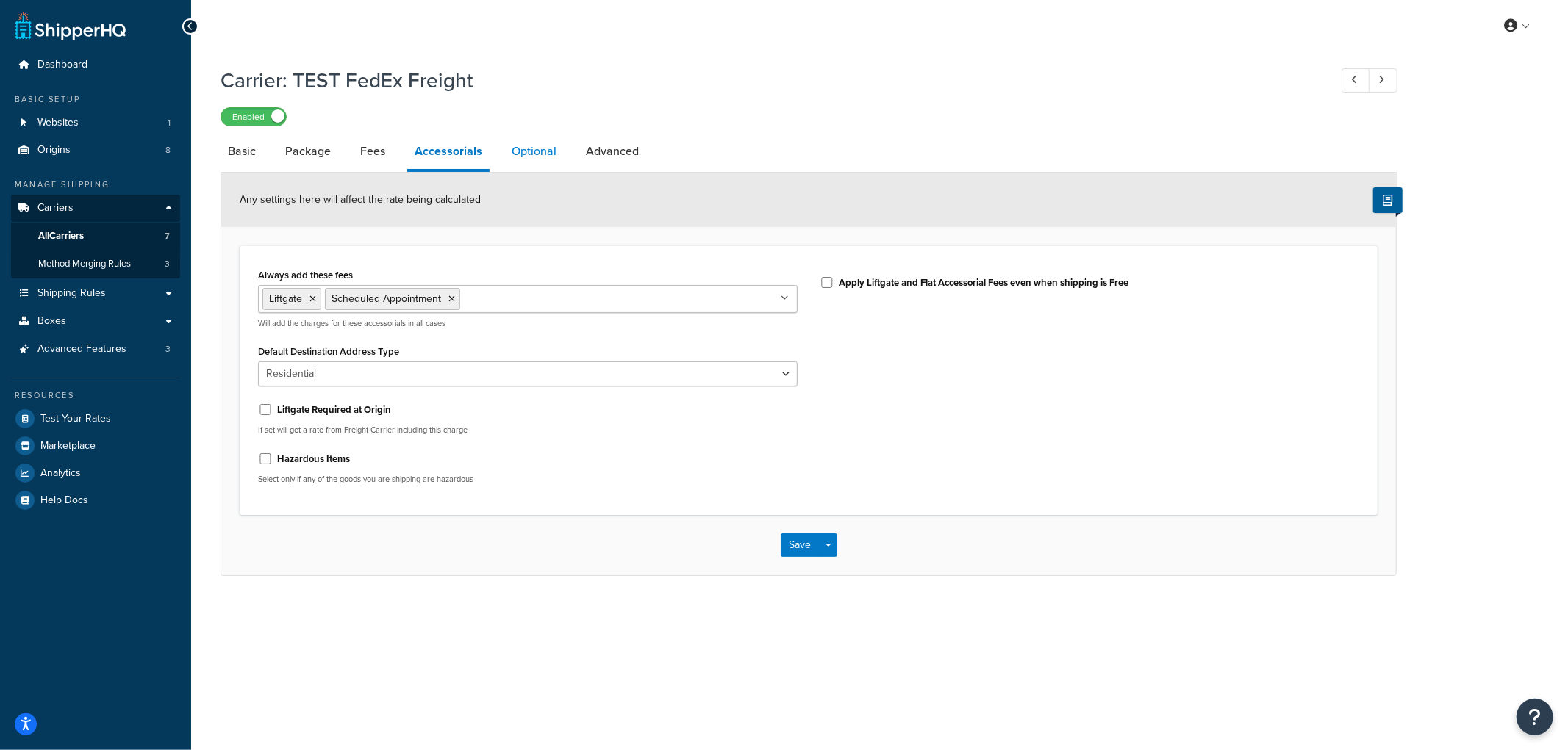
click at [559, 158] on link "Optional" at bounding box center [534, 151] width 60 height 35
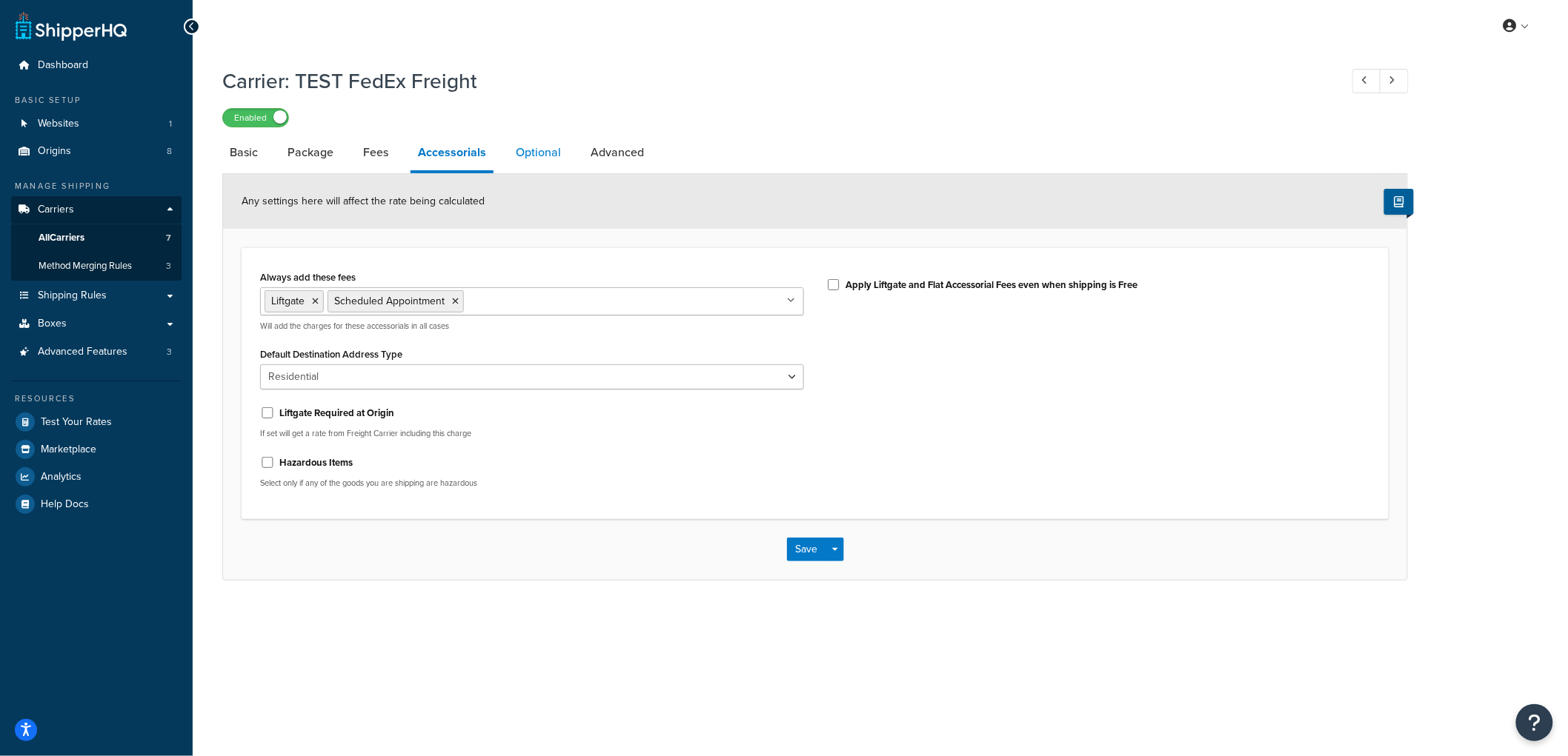
select select "55"
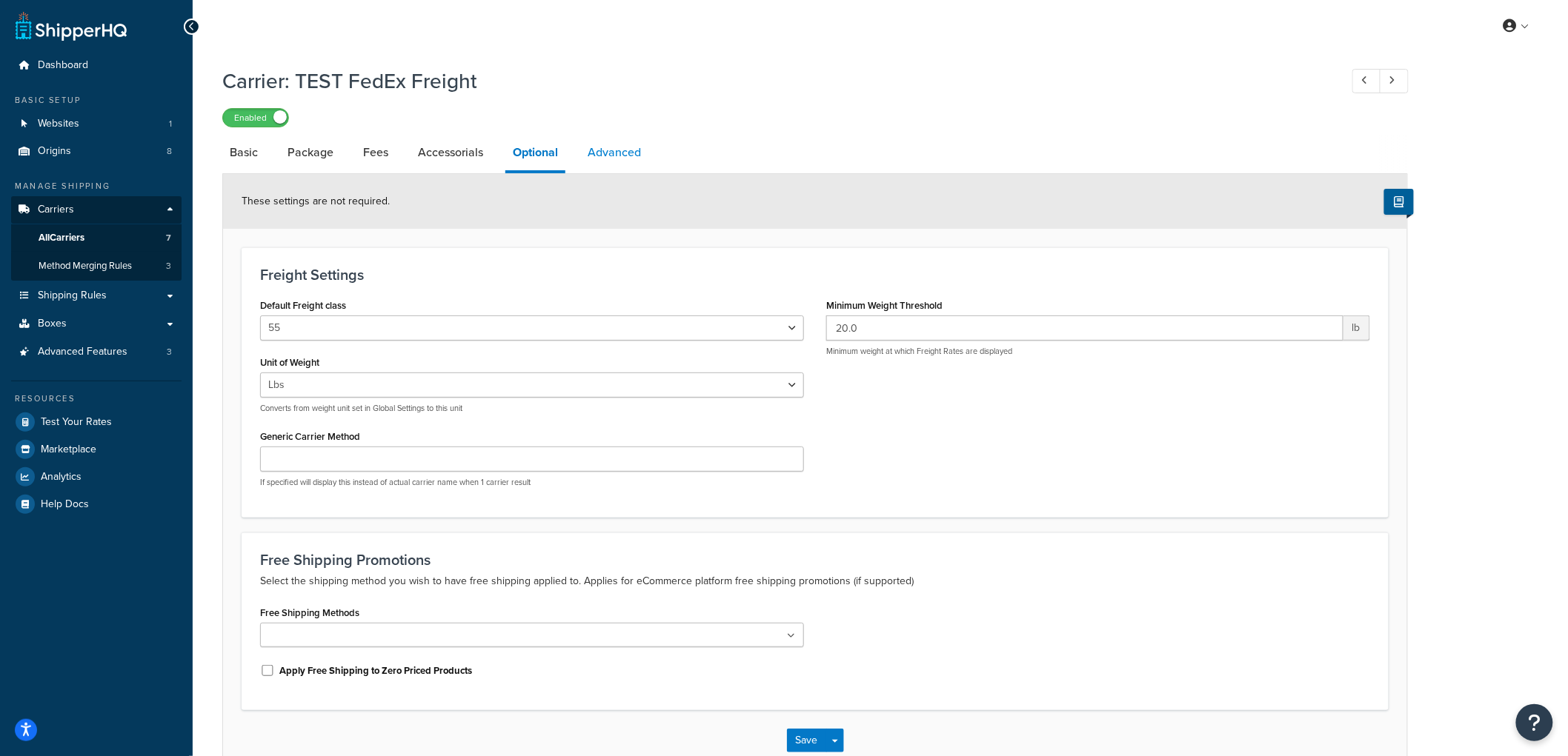
click at [634, 146] on link "Advanced" at bounding box center [614, 152] width 68 height 36
select select "false"
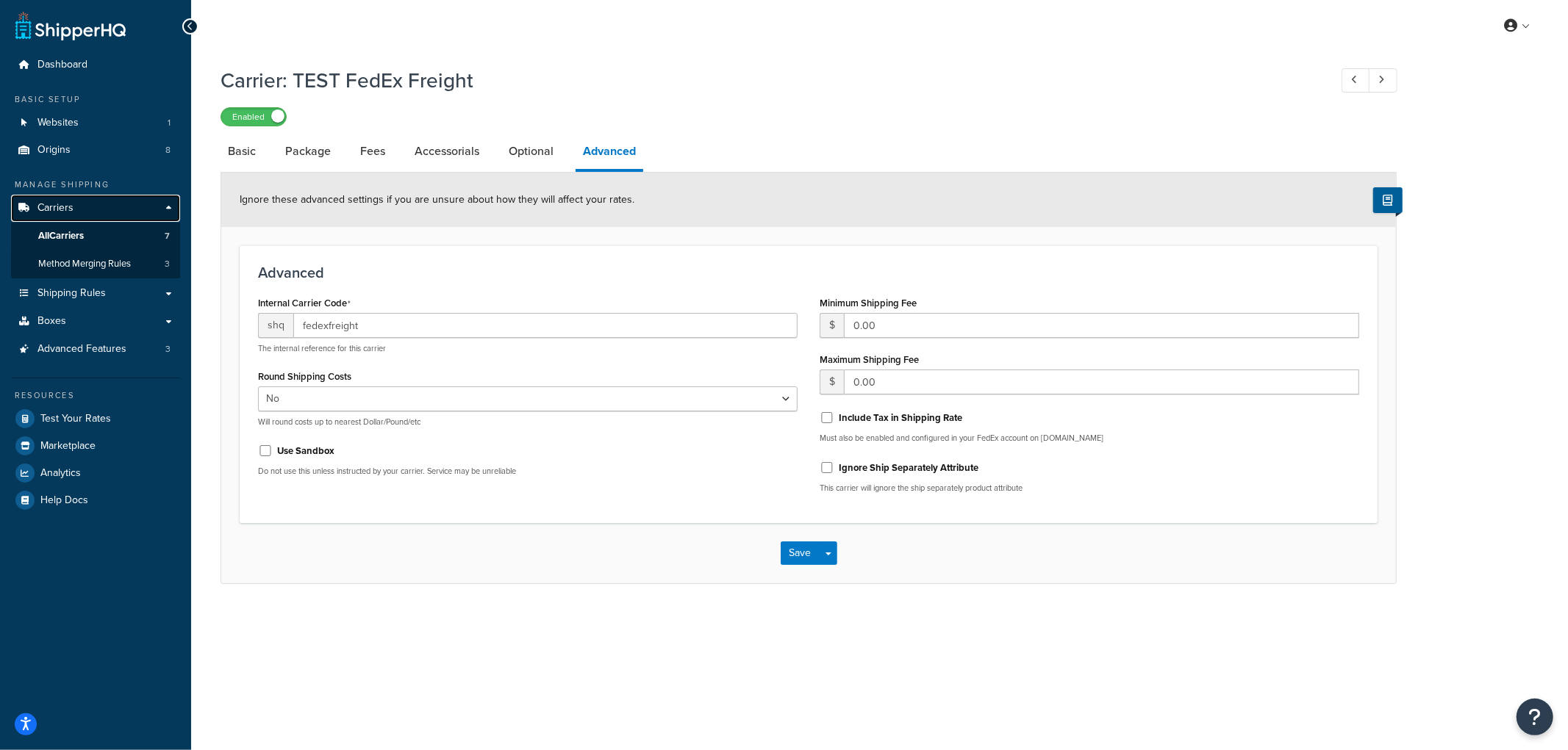
click at [83, 210] on link "Carriers" at bounding box center [95, 208] width 169 height 27
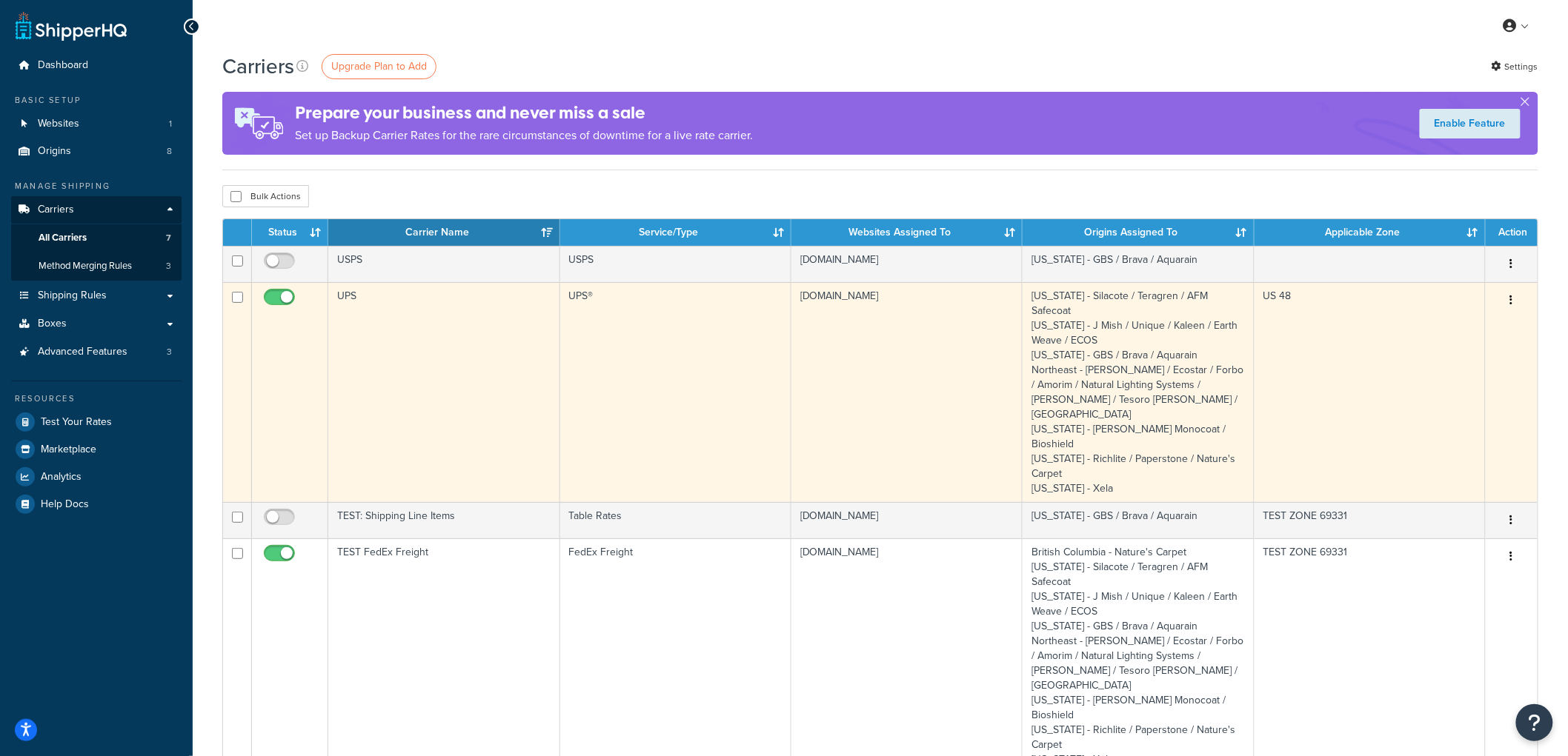
click at [419, 311] on td "UPS" at bounding box center [444, 392] width 231 height 220
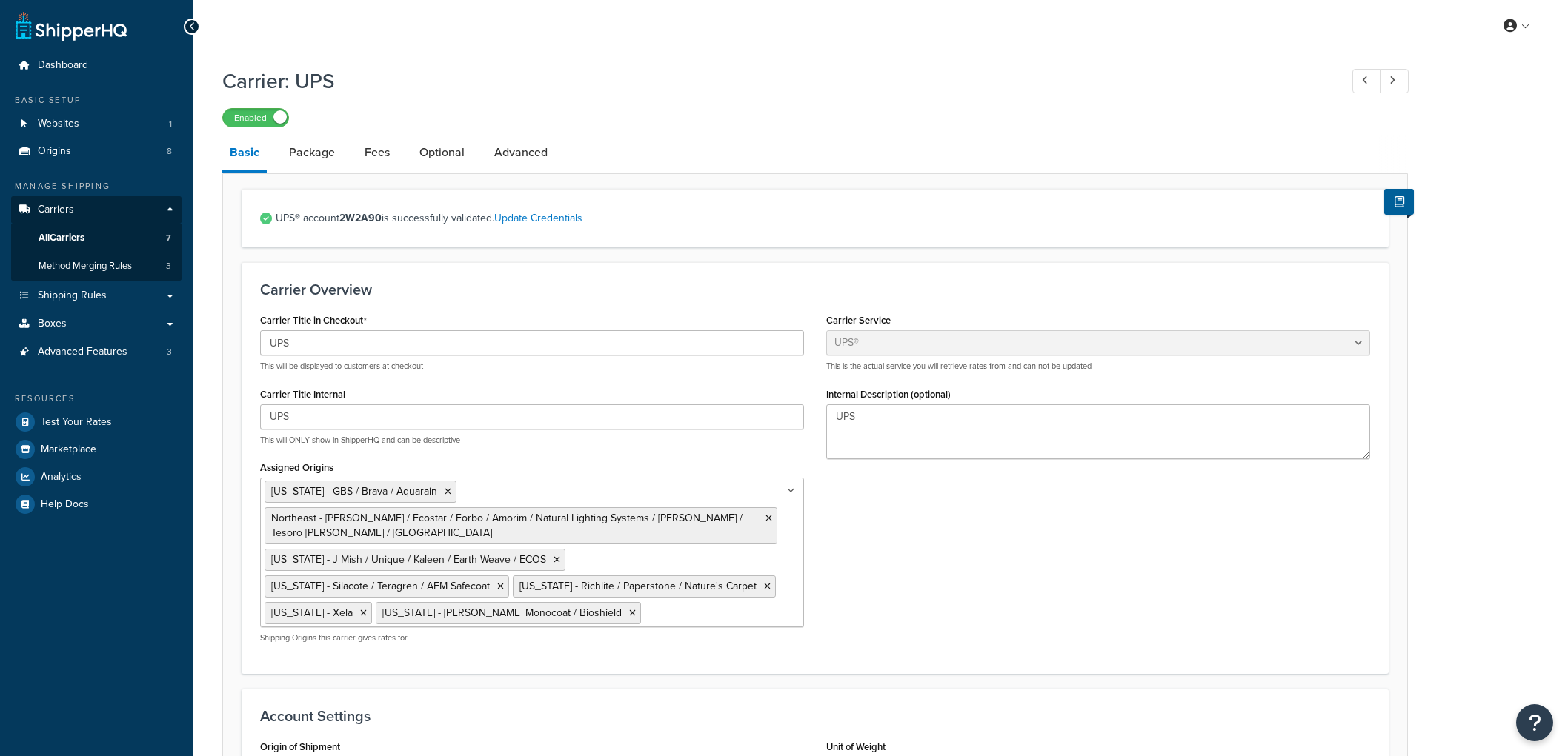
select select "ups"
click at [327, 161] on link "Package" at bounding box center [312, 152] width 61 height 36
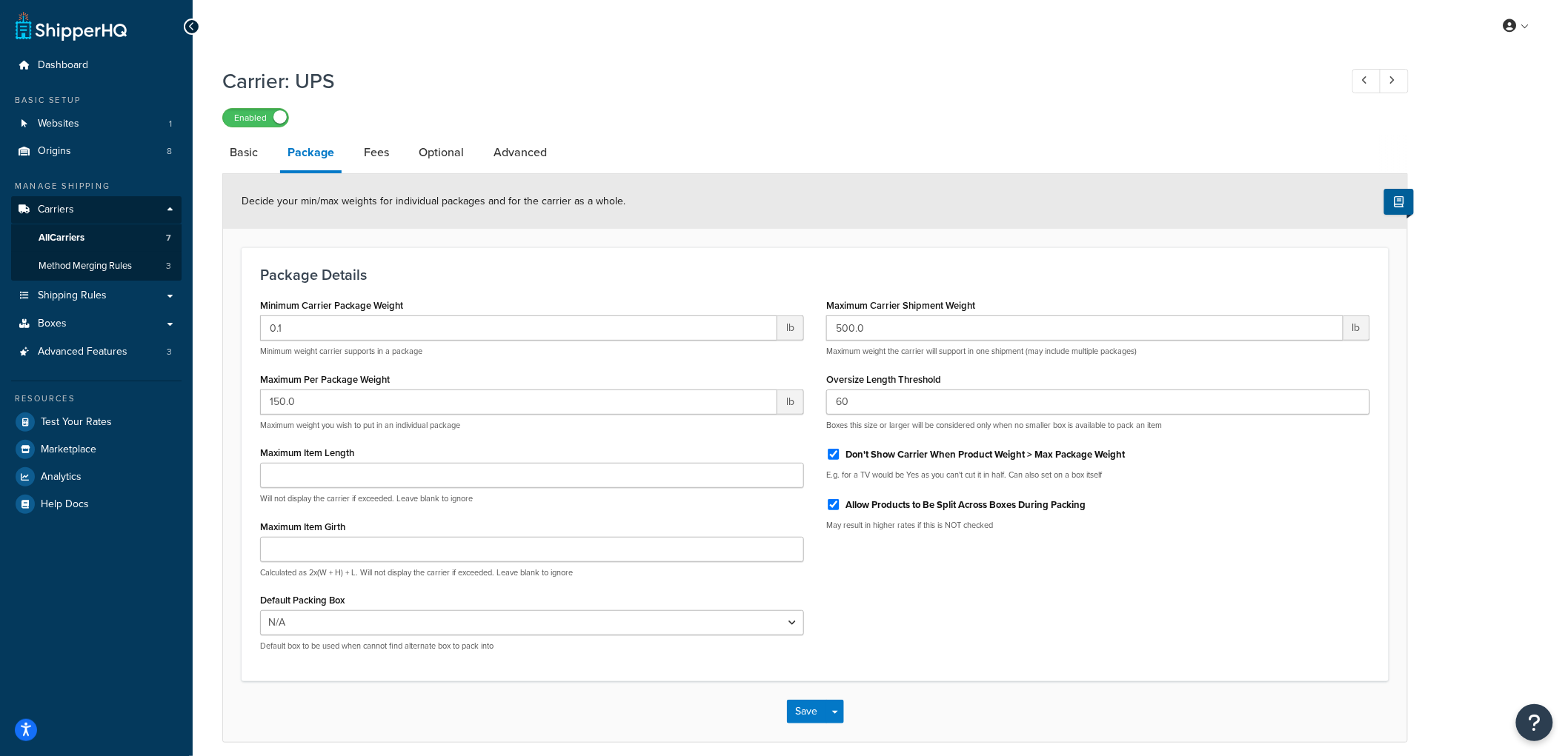
click at [1506, 250] on div "Carrier: UPS Enabled Basic Package Fees Optional Advanced Decide your min/max w…" at bounding box center [881, 419] width 1375 height 720
click at [1539, 714] on icon "Open Resource Center" at bounding box center [1535, 723] width 14 height 21
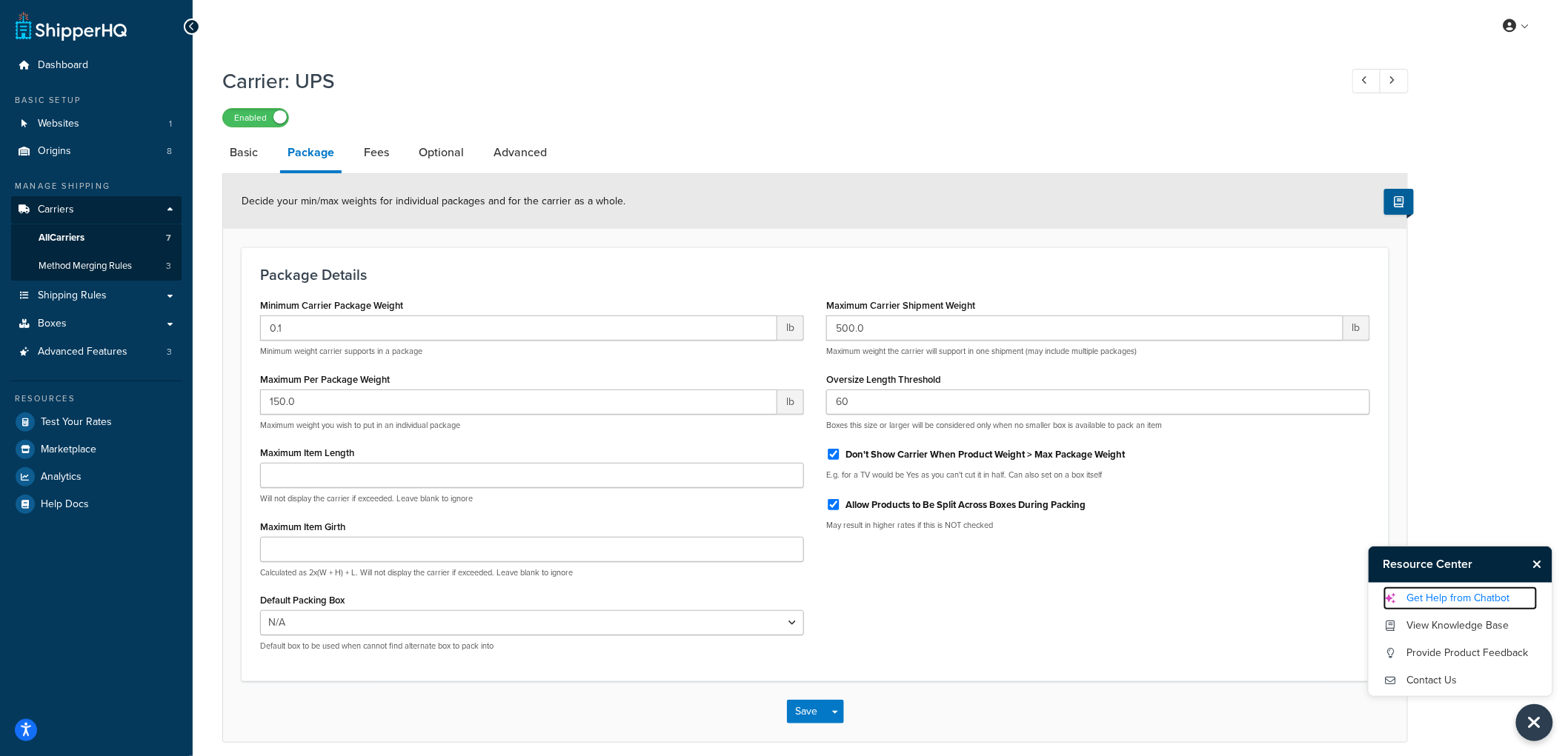
click at [1454, 590] on link "Get Help from Chatbot" at bounding box center [1460, 599] width 154 height 24
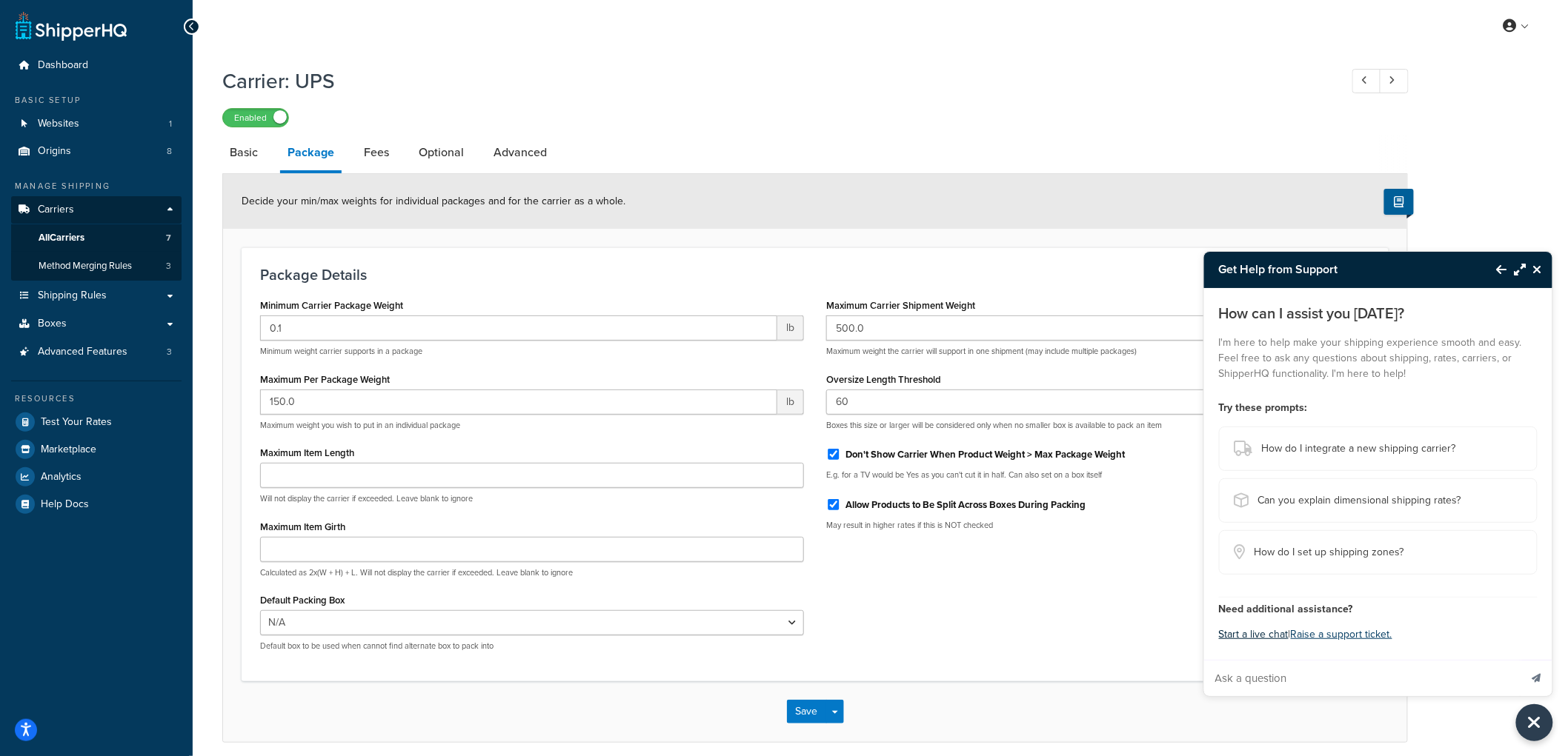
click at [1274, 635] on button "Start a live chat" at bounding box center [1254, 635] width 70 height 21
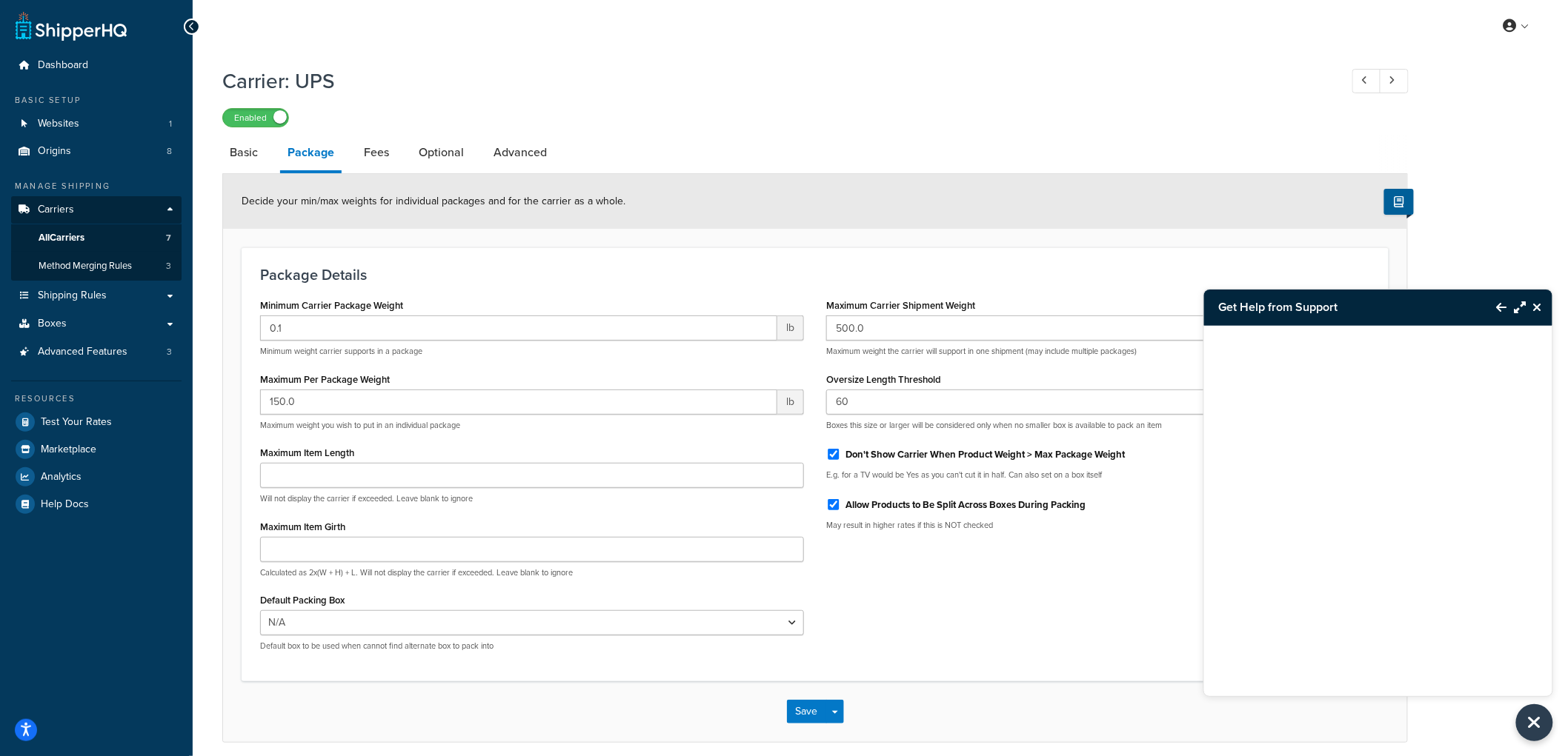
click at [1538, 304] on icon "Close Resource Center" at bounding box center [1537, 307] width 9 height 12
